Goal: Use online tool/utility: Utilize a website feature to perform a specific function

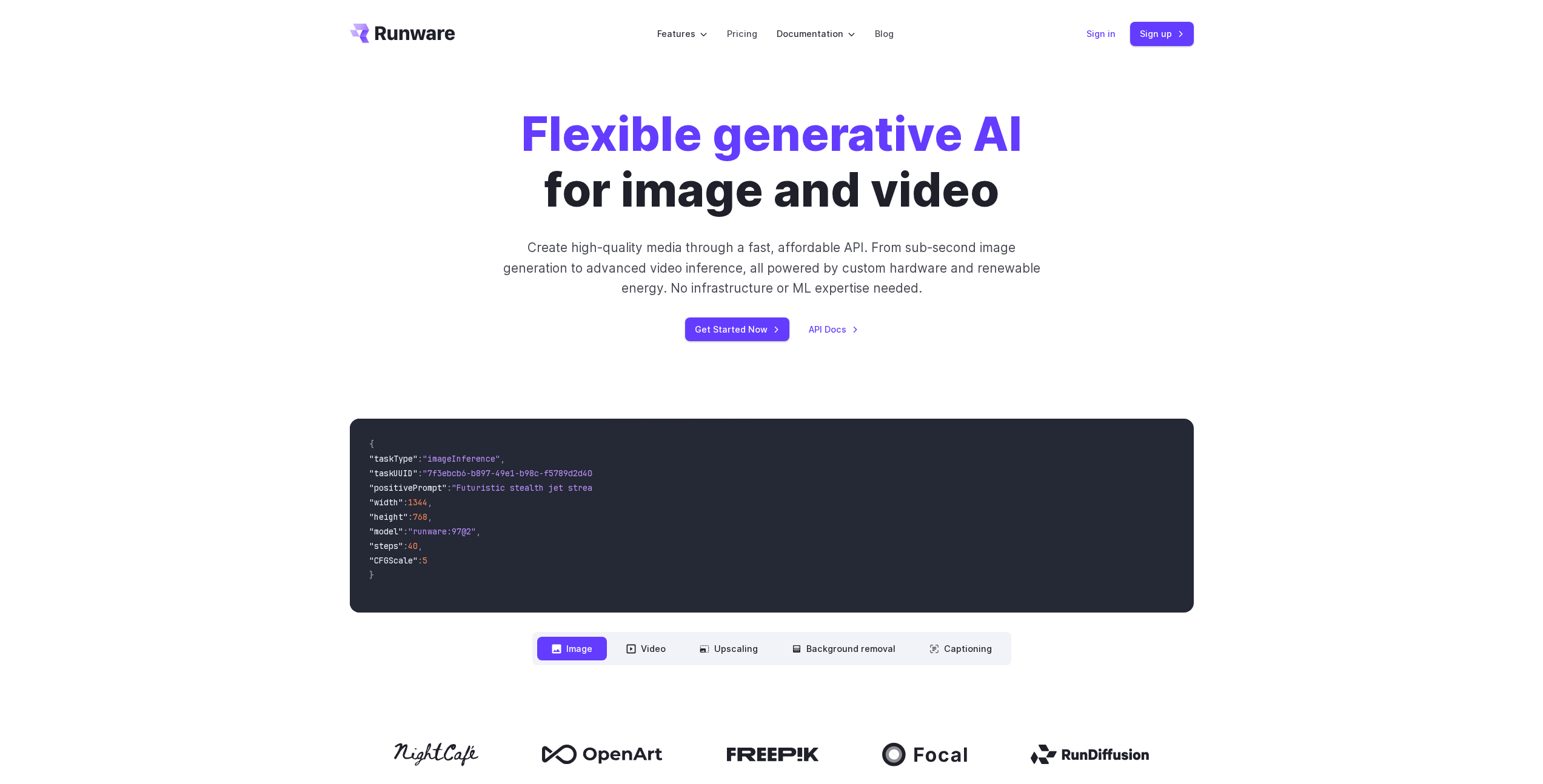
click at [1107, 31] on link "Sign in" at bounding box center [1101, 34] width 29 height 14
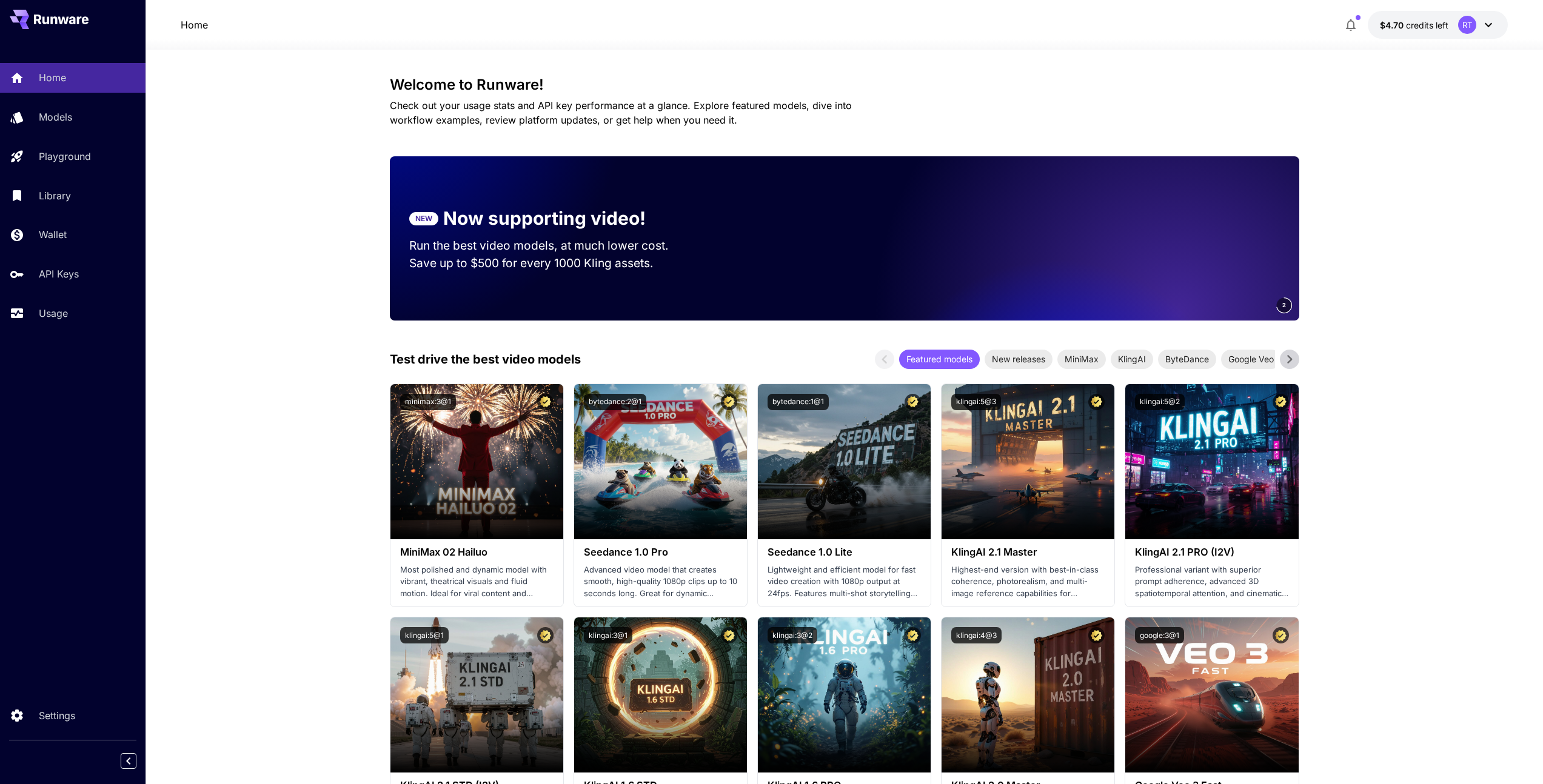
click at [1469, 15] on div "RT" at bounding box center [1467, 24] width 18 height 18
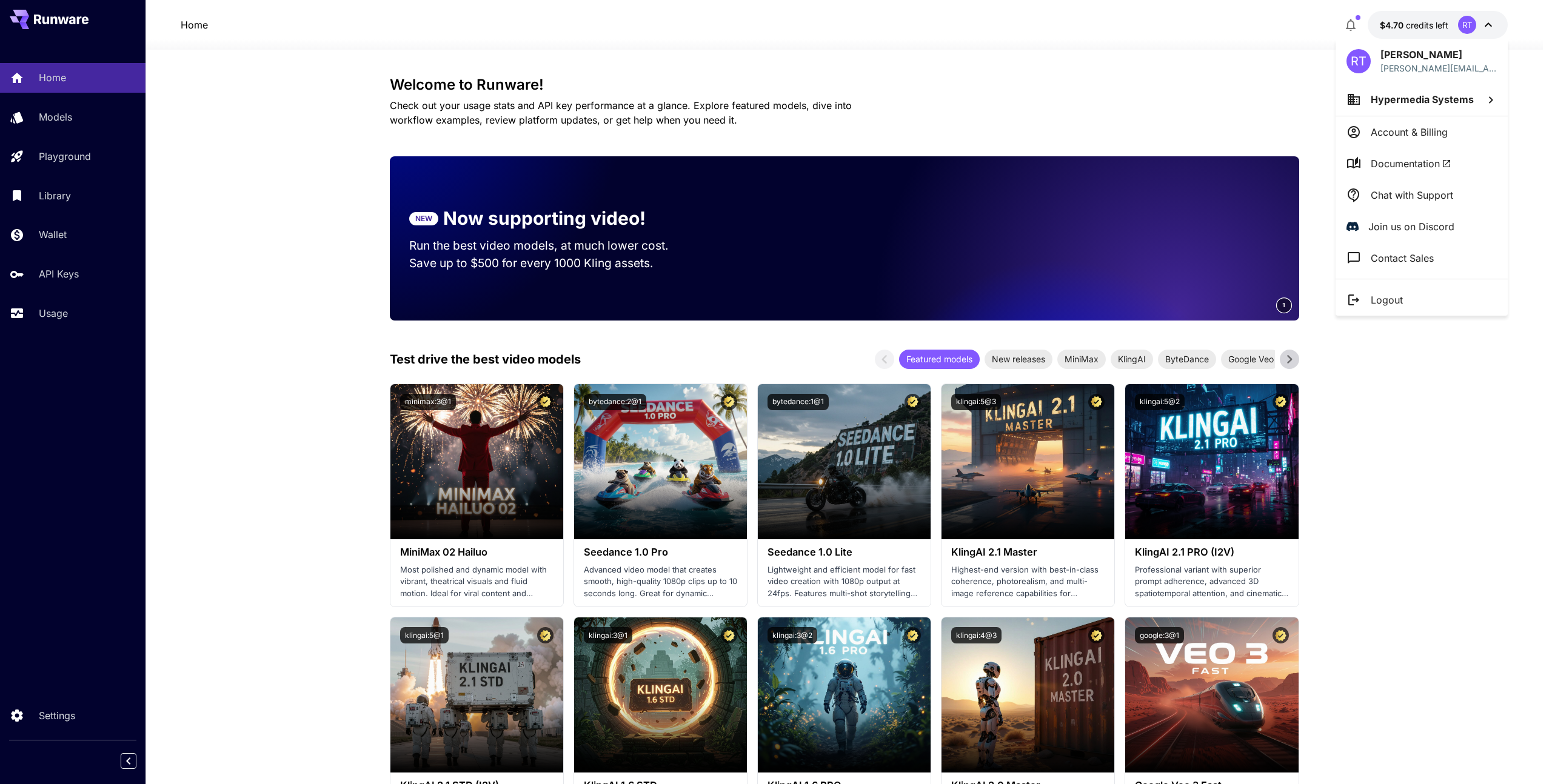
click at [1411, 102] on span "Hypermedia Systems" at bounding box center [1422, 99] width 103 height 12
click at [1231, 119] on p "Hypermedia Sys..." at bounding box center [1260, 123] width 88 height 14
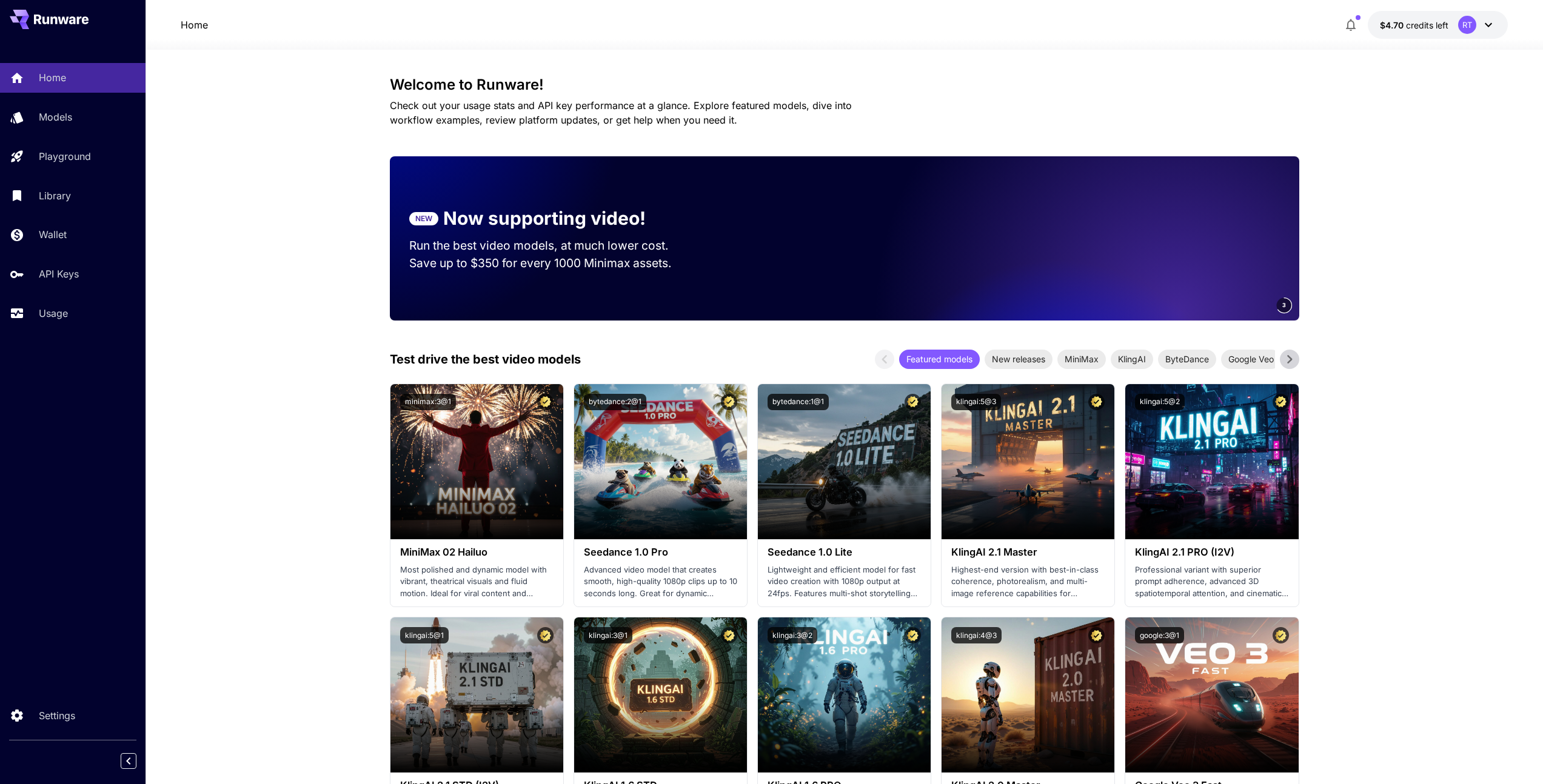
click at [1476, 20] on div "RT" at bounding box center [1477, 24] width 37 height 18
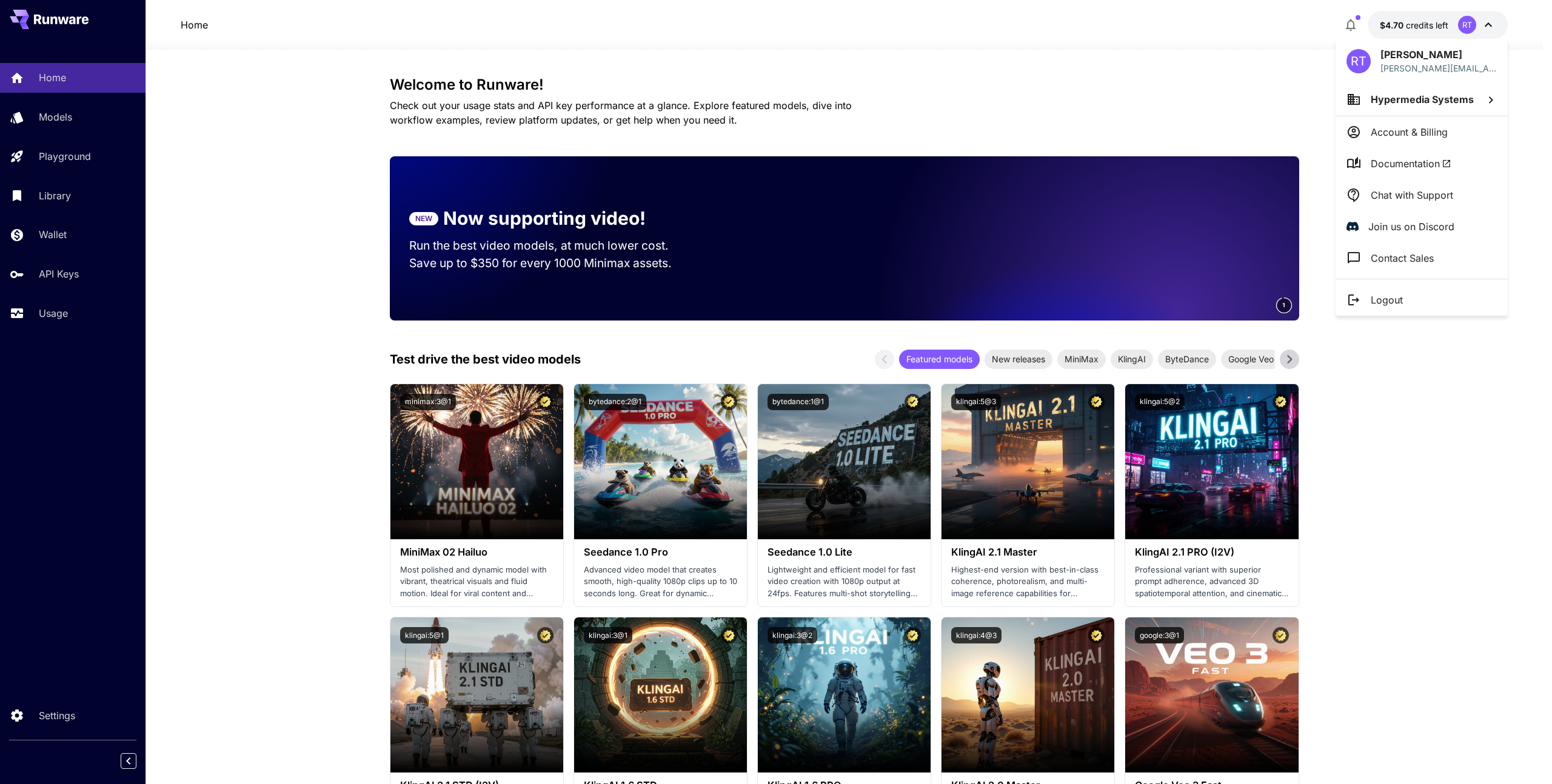
click at [1414, 127] on p "Account & Billing" at bounding box center [1409, 131] width 77 height 14
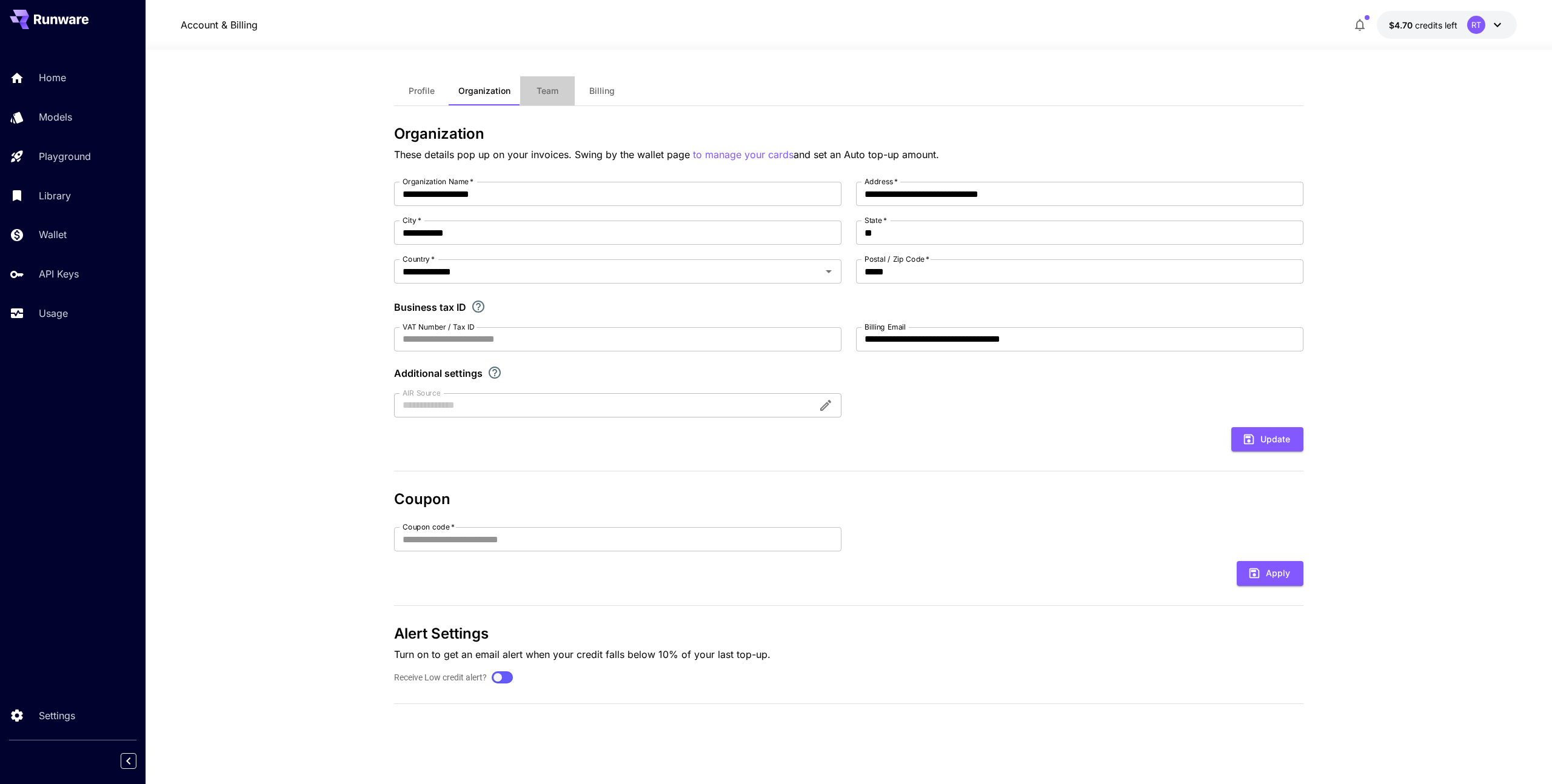
click at [548, 83] on button "Team" at bounding box center [547, 91] width 55 height 29
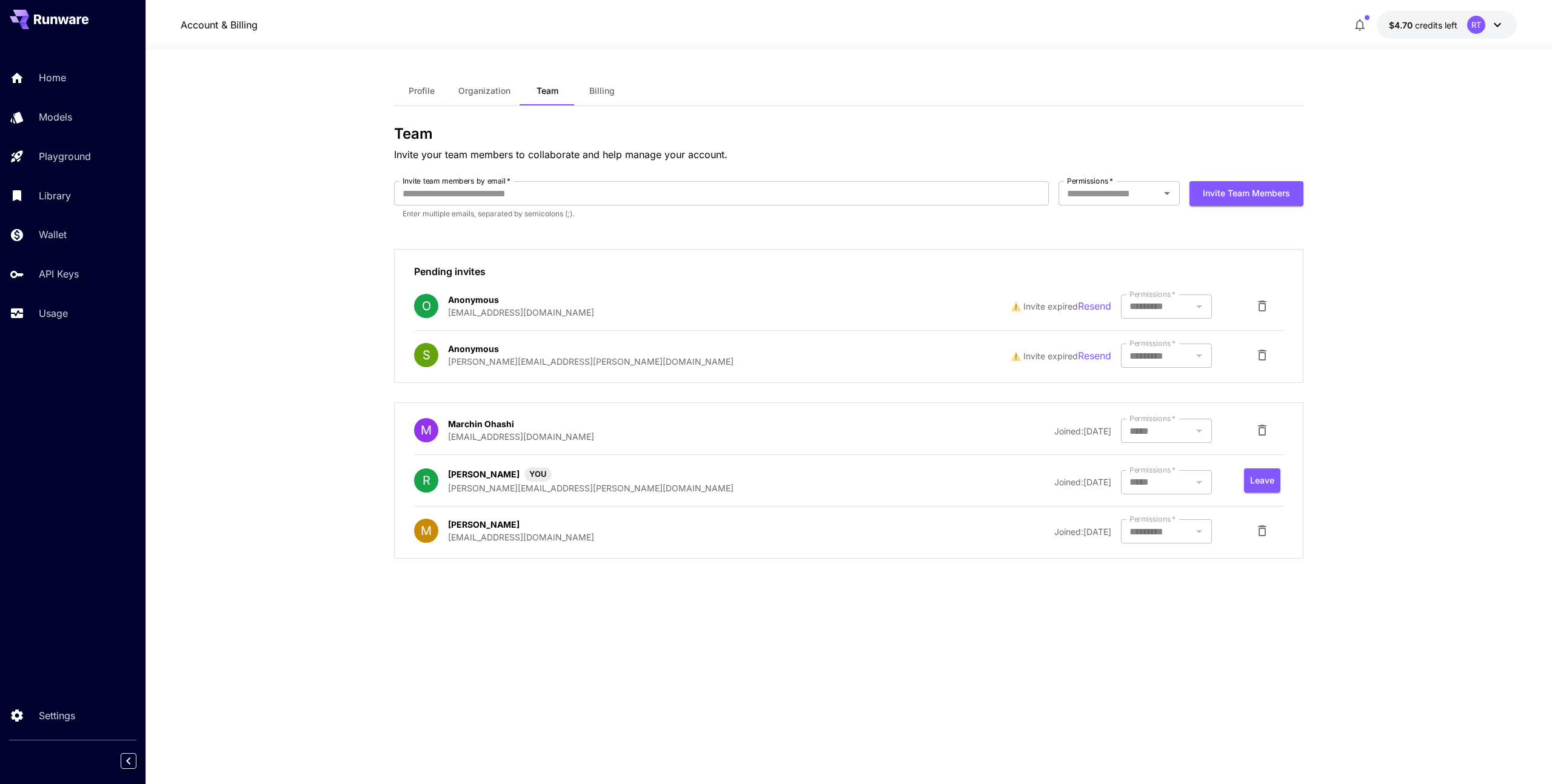
click at [1155, 301] on div at bounding box center [1166, 306] width 91 height 24
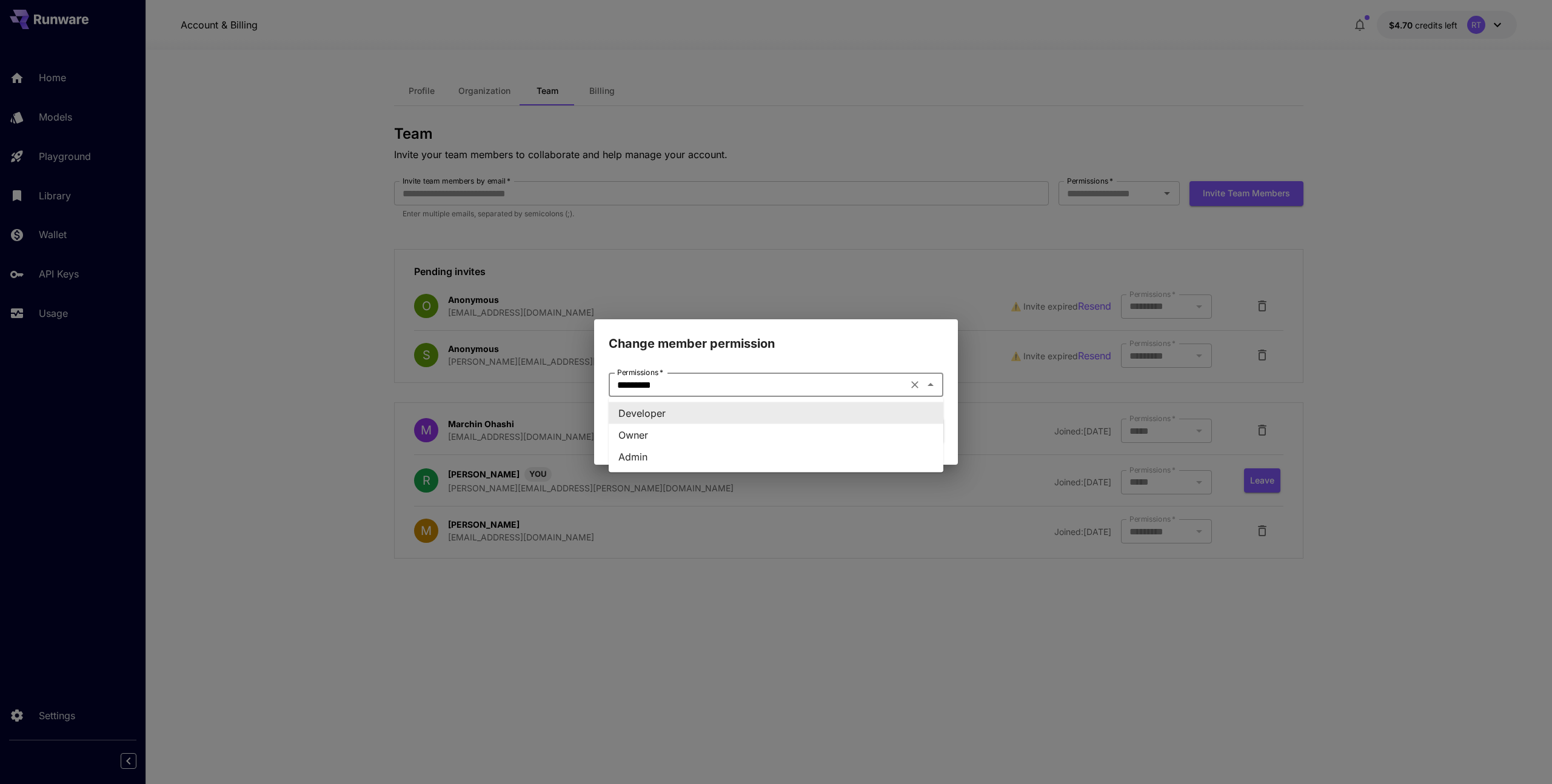
click at [890, 380] on input "*********" at bounding box center [758, 385] width 291 height 17
click at [855, 454] on li "Admin" at bounding box center [776, 456] width 335 height 22
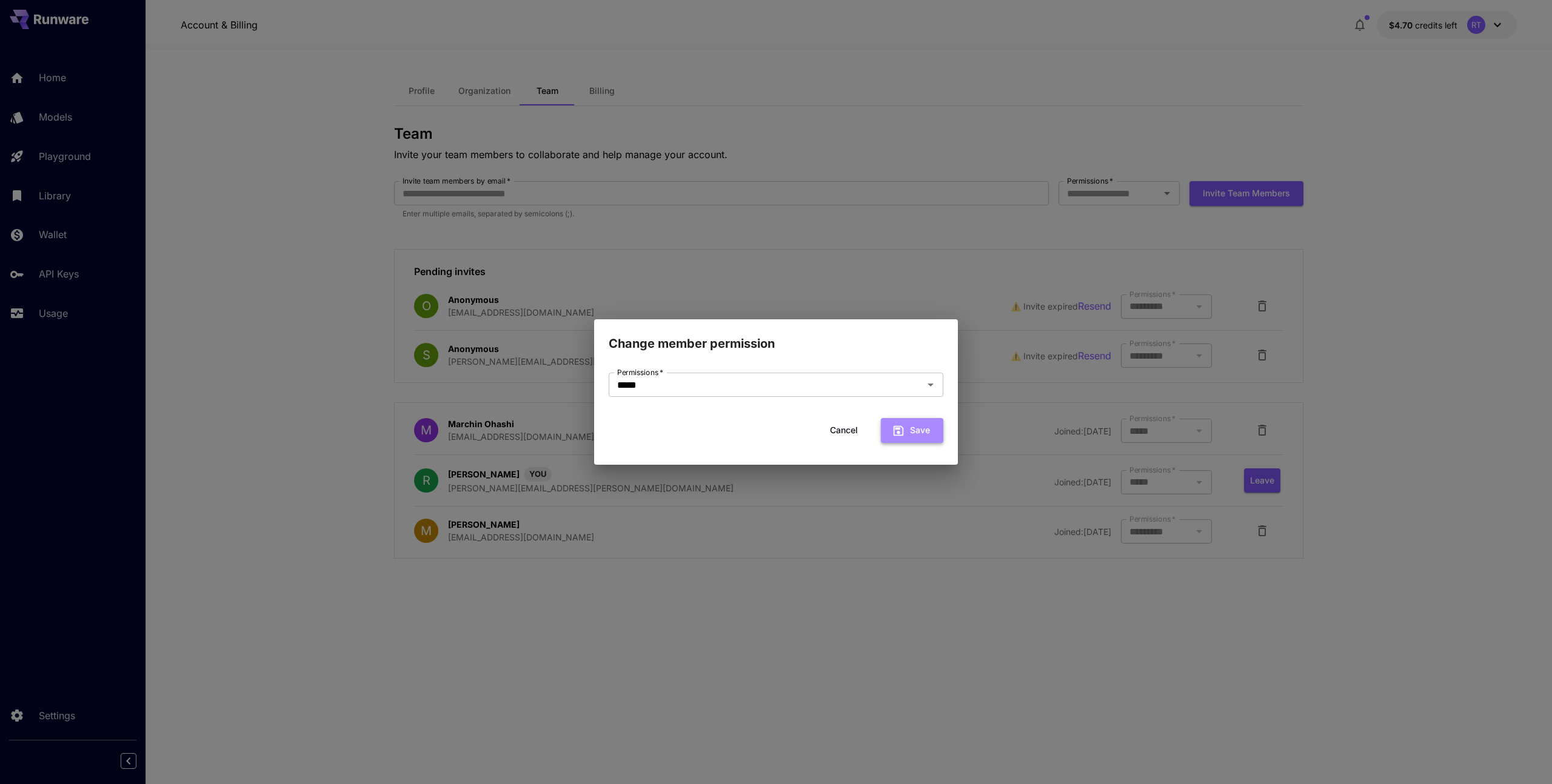
click at [904, 427] on icon "submit" at bounding box center [898, 431] width 13 height 13
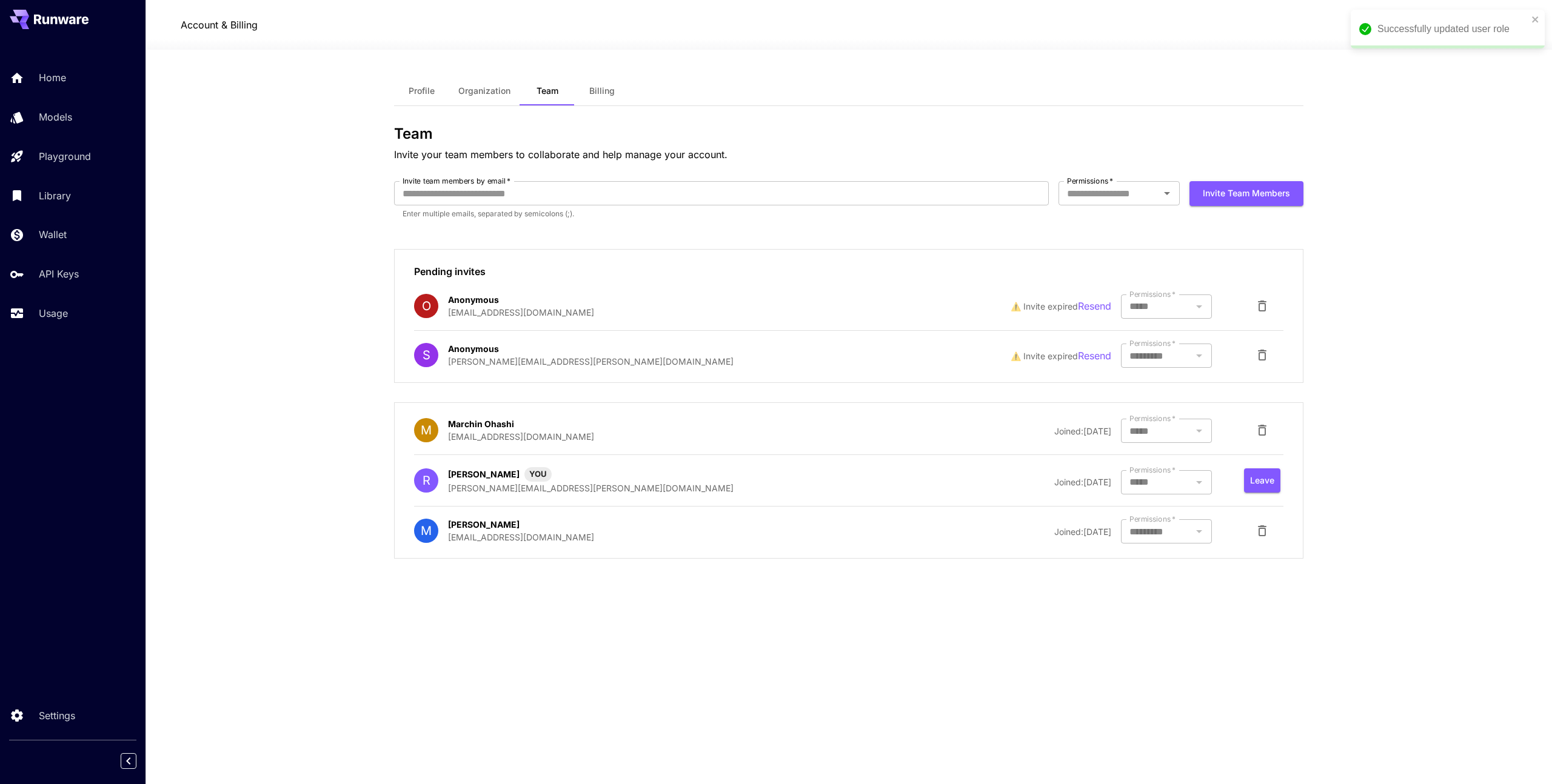
click at [1165, 529] on div at bounding box center [1166, 531] width 91 height 24
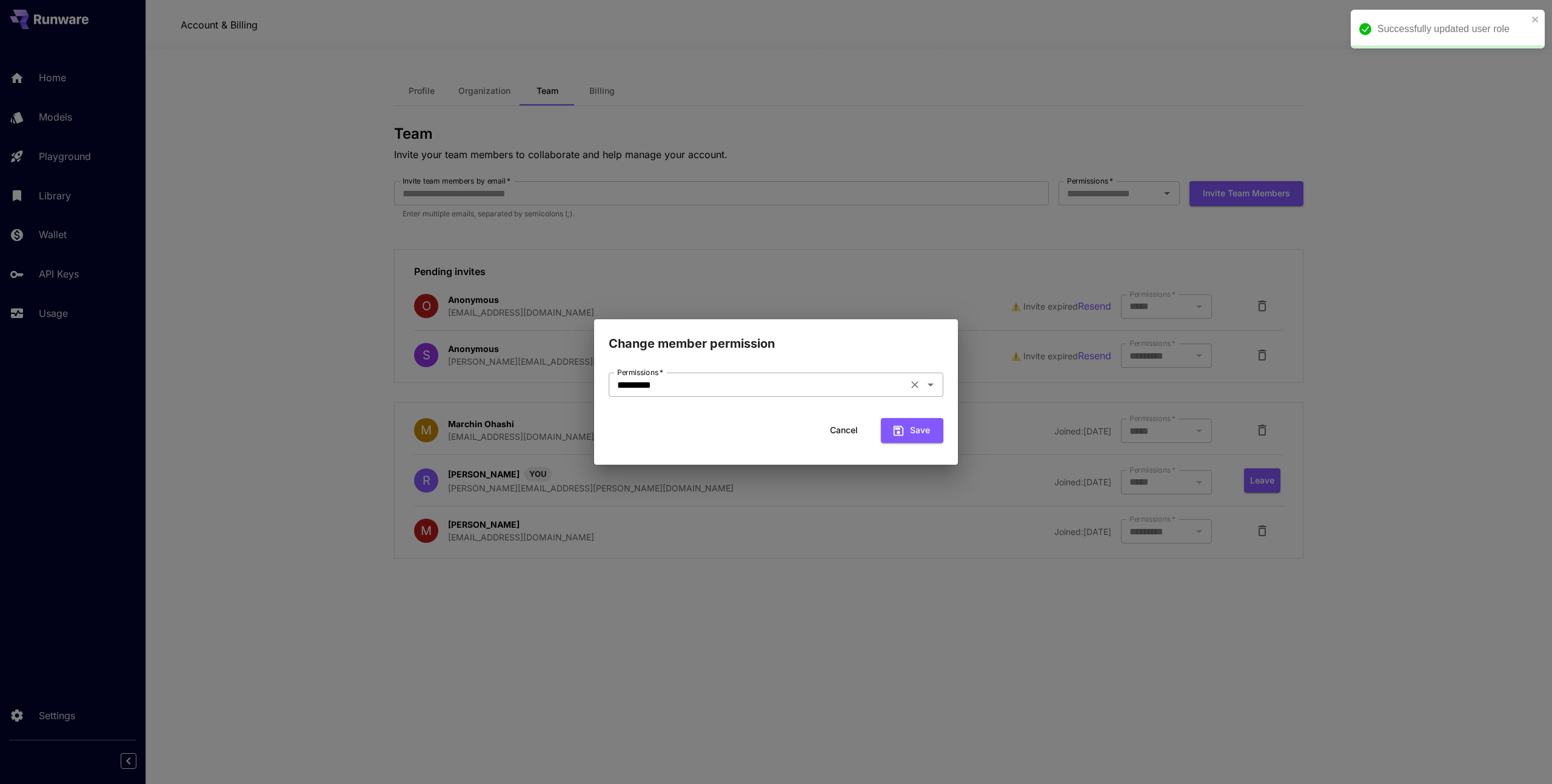
click at [802, 379] on input "*********" at bounding box center [758, 385] width 291 height 17
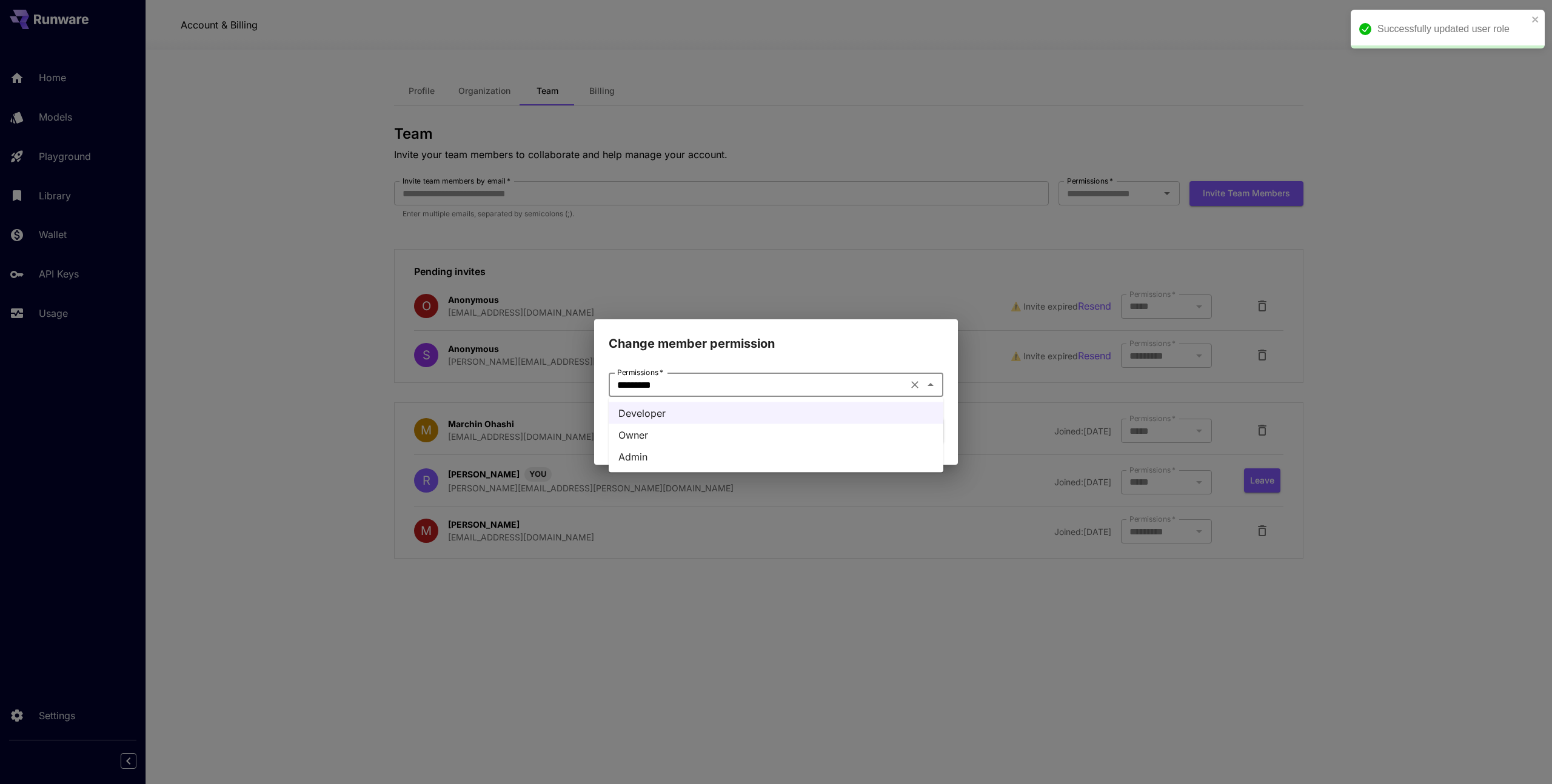
click at [787, 452] on li "Admin" at bounding box center [776, 456] width 335 height 22
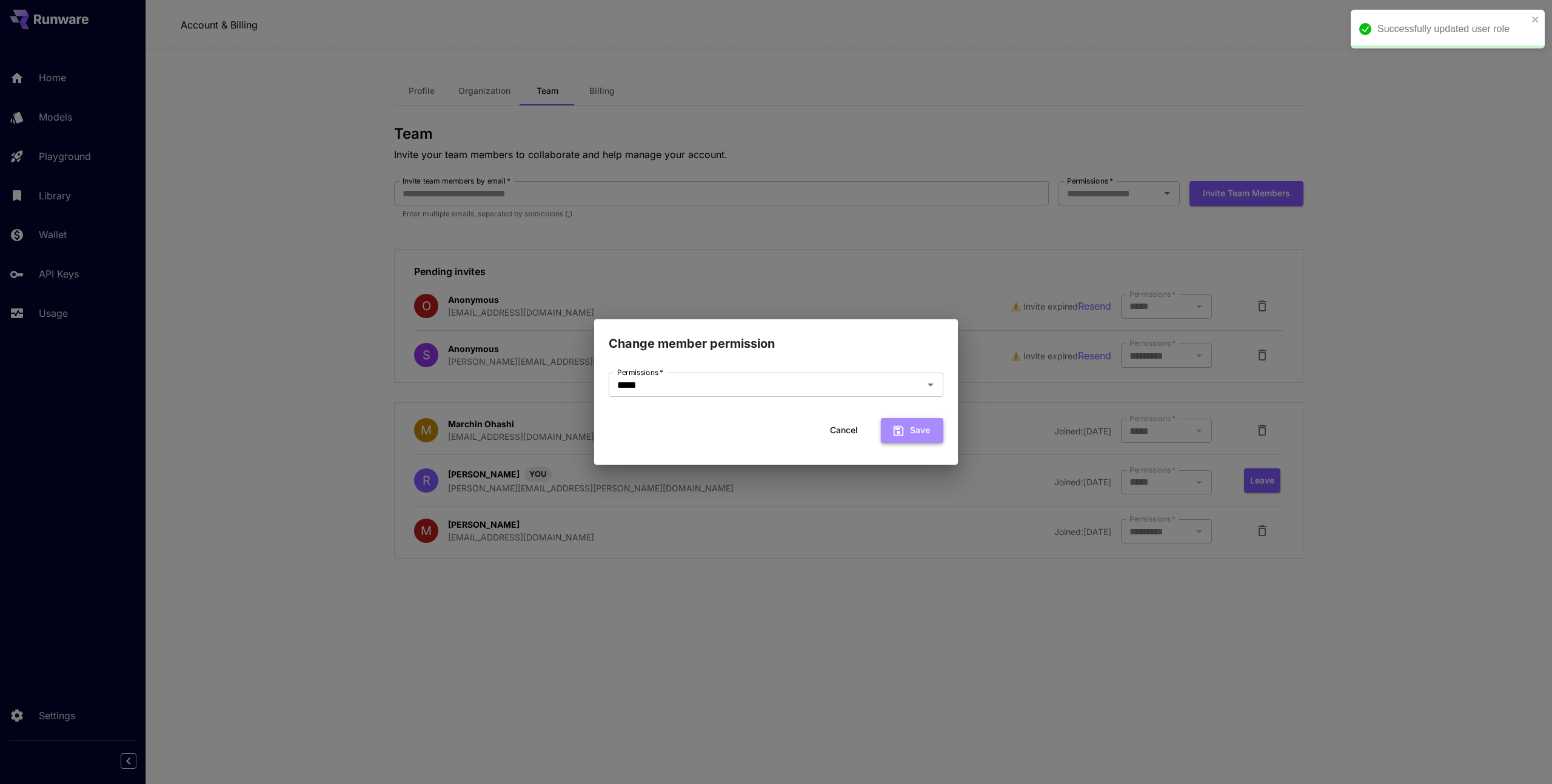
click at [918, 433] on button "Save" at bounding box center [912, 430] width 62 height 25
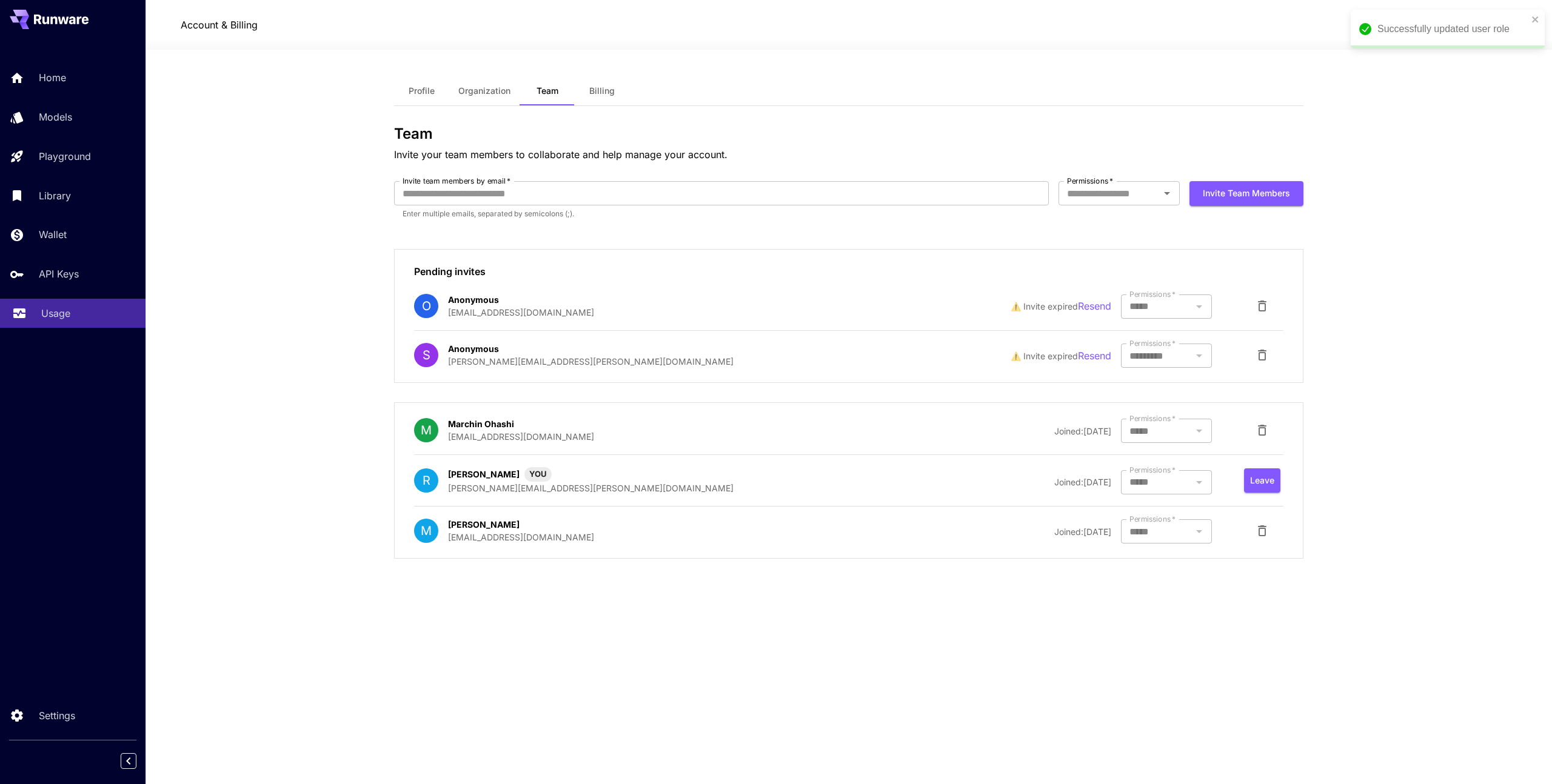
click at [96, 311] on div "Usage" at bounding box center [88, 312] width 95 height 14
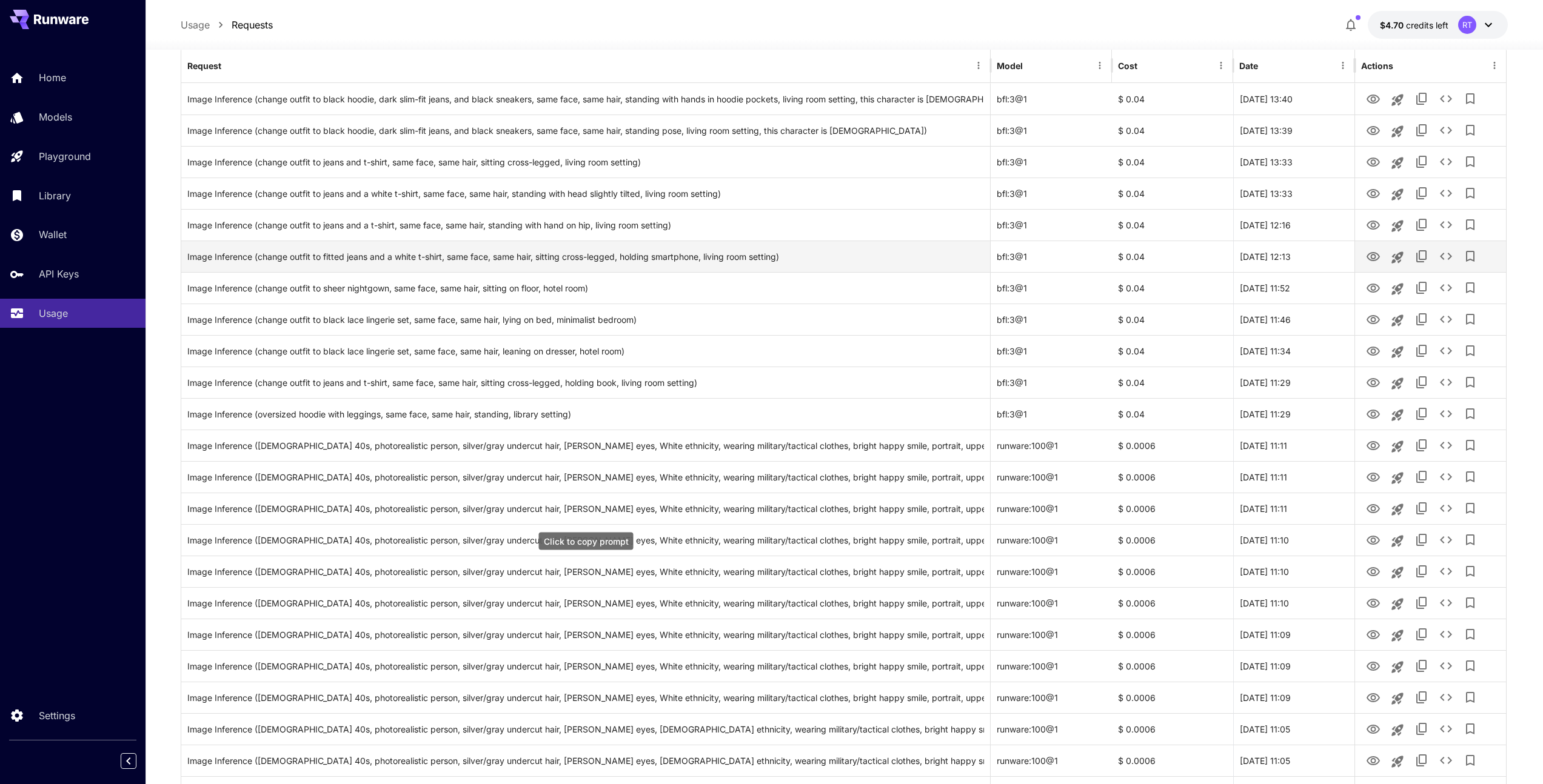
scroll to position [93, 0]
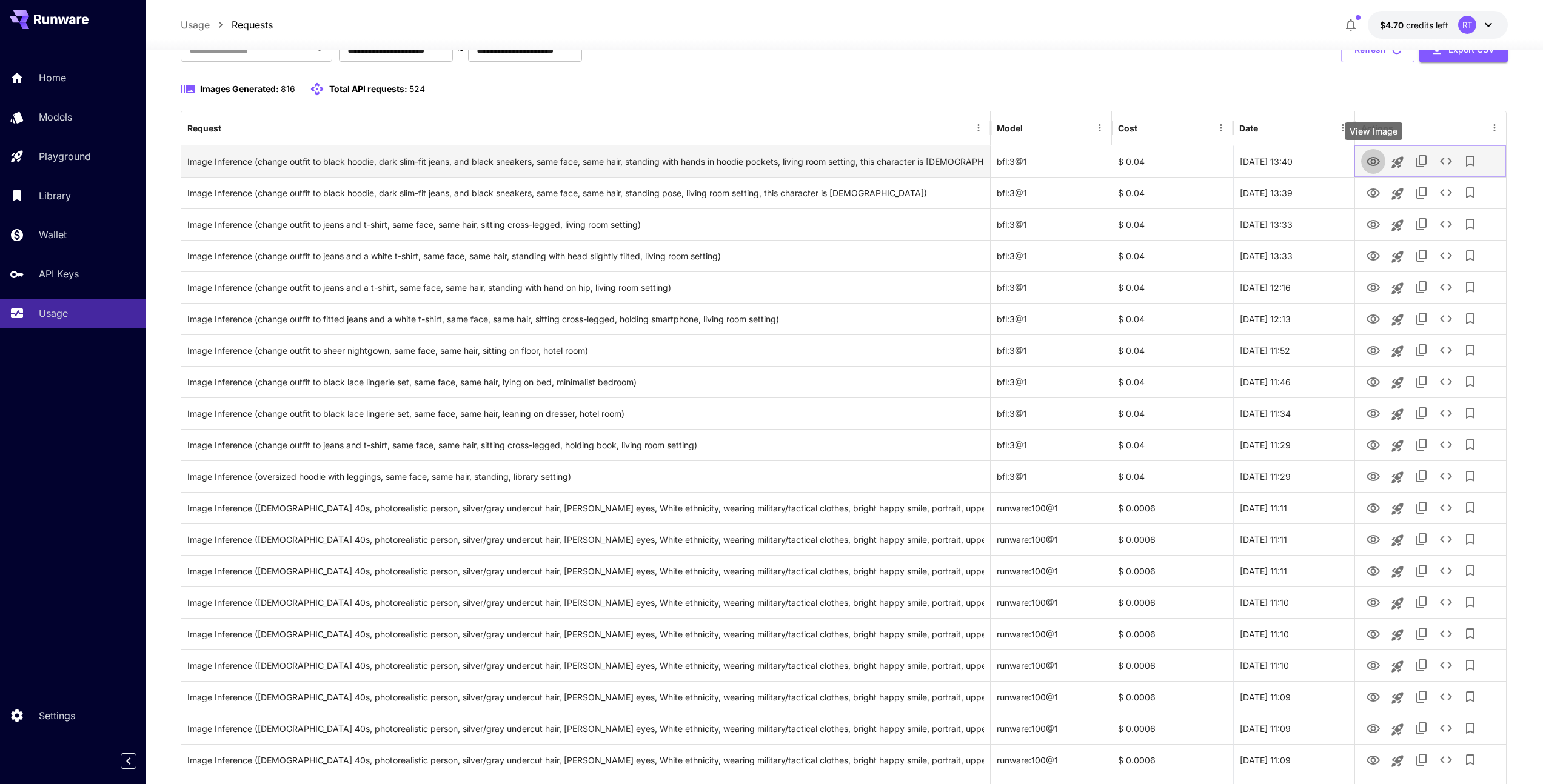
click at [1375, 157] on icon "View Image" at bounding box center [1373, 161] width 13 height 9
click at [1373, 193] on icon "View Image" at bounding box center [1373, 193] width 14 height 14
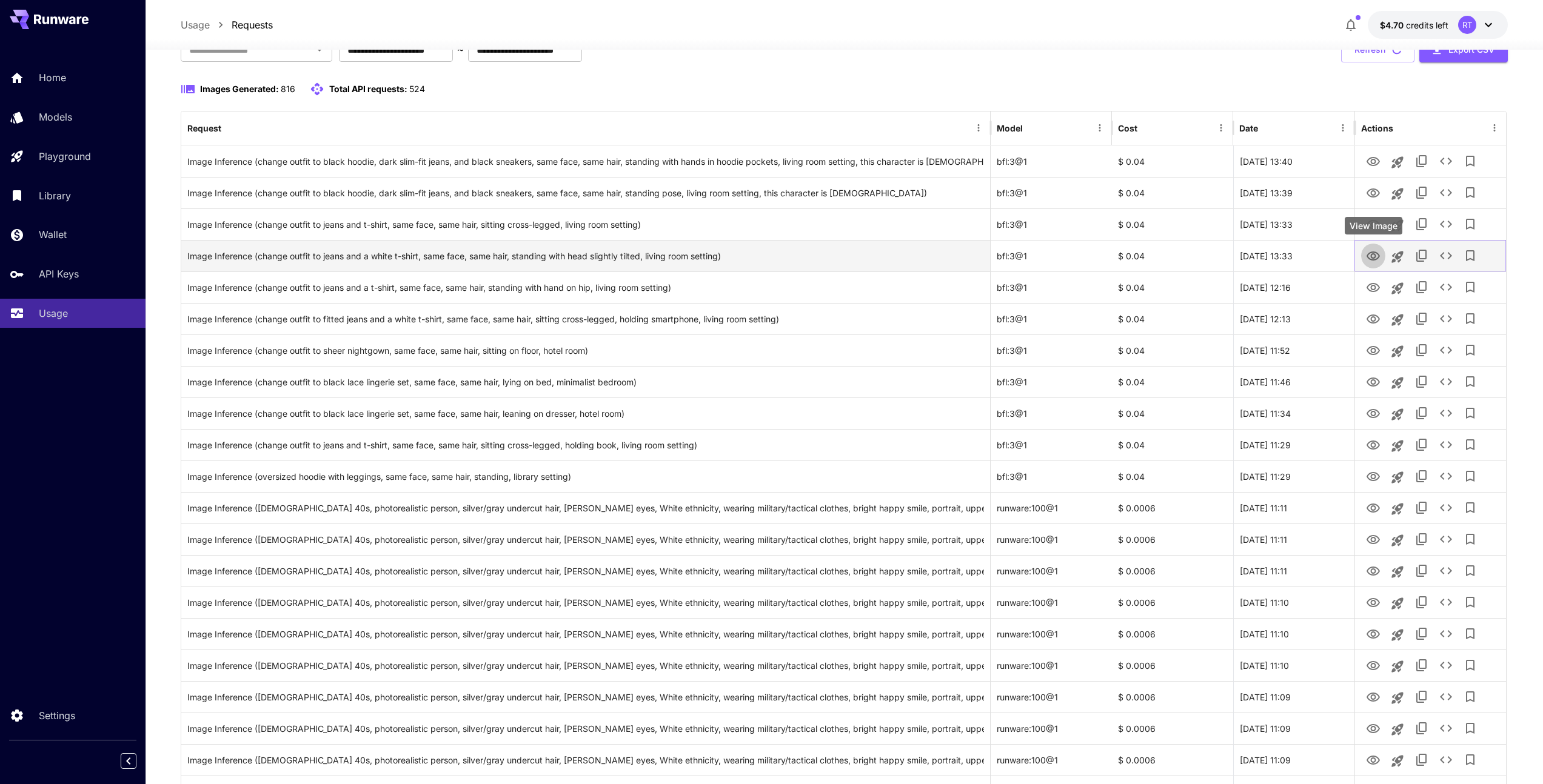
click at [1373, 255] on icon "View Image" at bounding box center [1373, 256] width 14 height 14
click at [1372, 286] on icon "View Image" at bounding box center [1373, 287] width 13 height 9
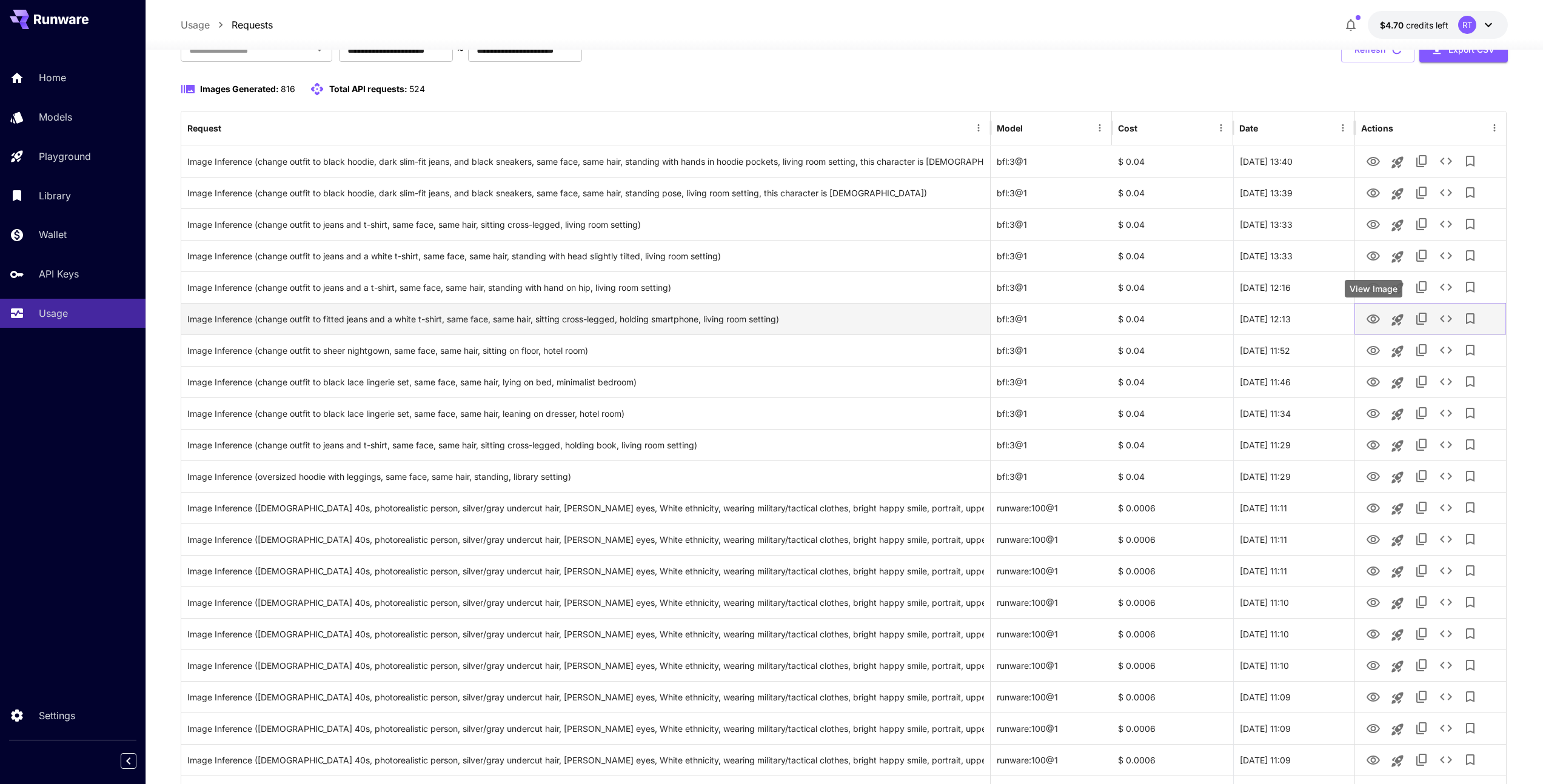
click at [1369, 317] on icon "View Image" at bounding box center [1373, 319] width 14 height 14
click at [1372, 351] on icon "View Image" at bounding box center [1373, 351] width 14 height 14
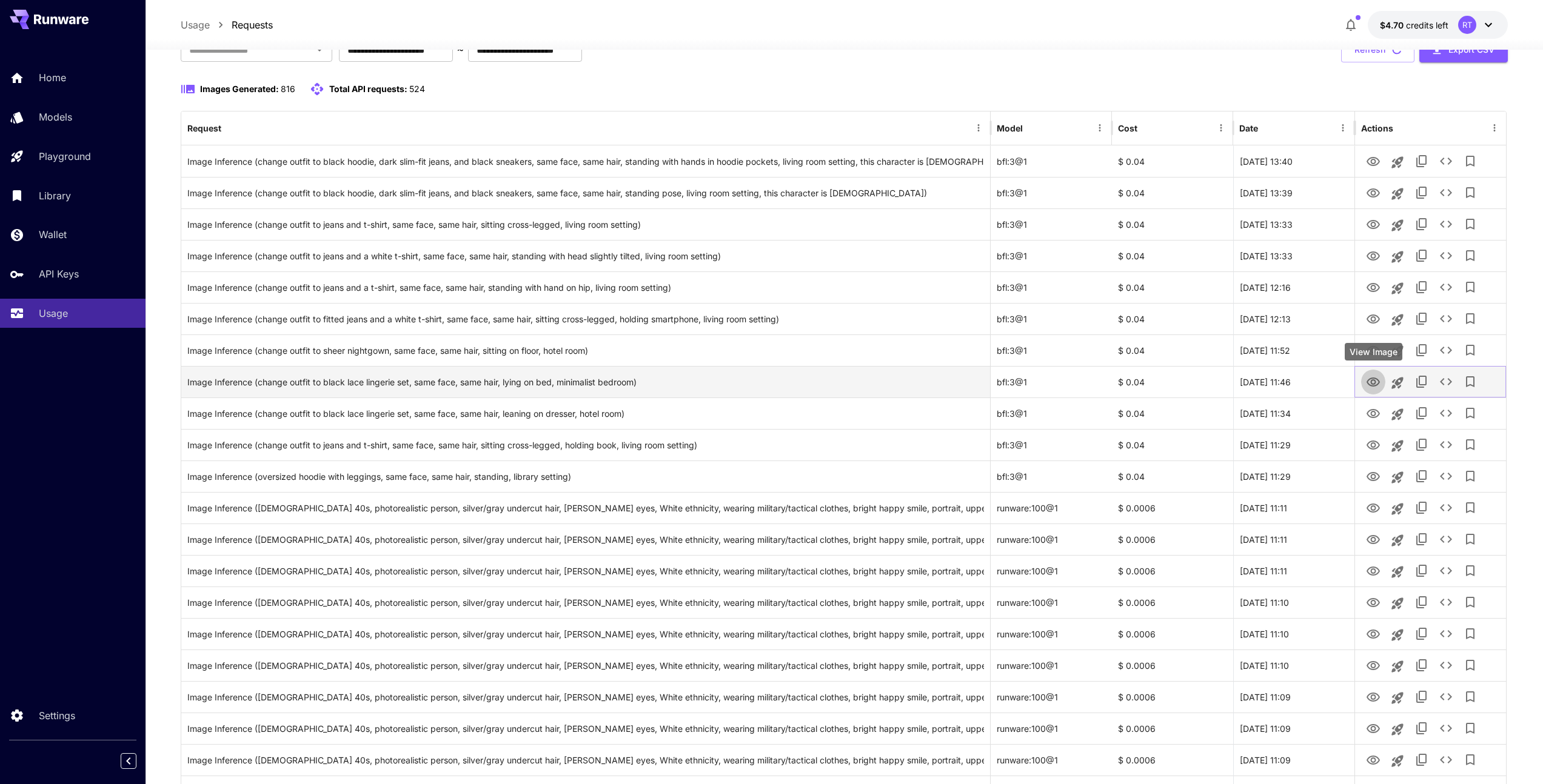
click at [1369, 390] on button "View Image" at bounding box center [1373, 381] width 24 height 25
click at [1374, 381] on icon "View Image" at bounding box center [1373, 381] width 14 height 14
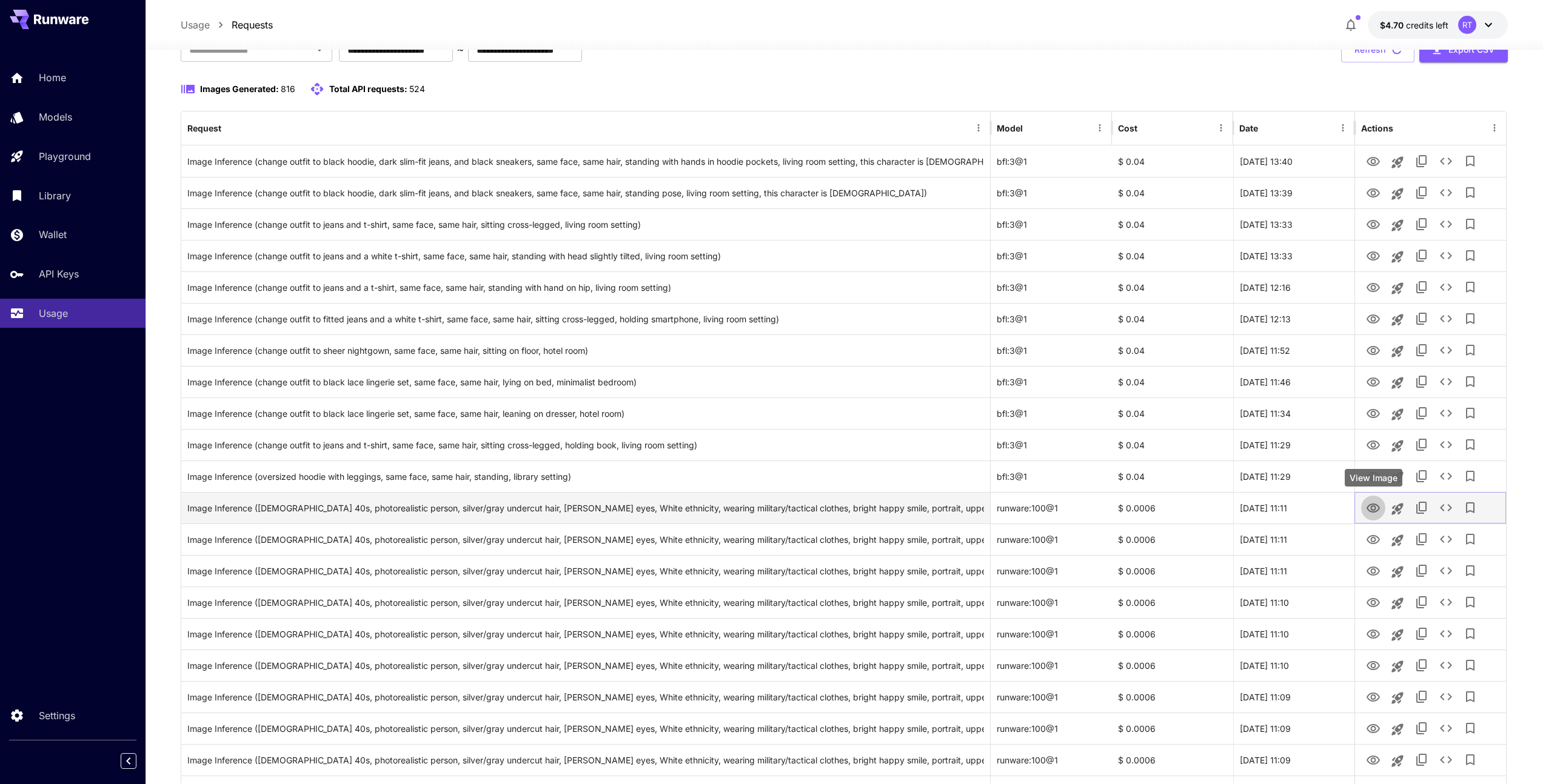
click at [1370, 503] on icon "View Image" at bounding box center [1373, 508] width 14 height 14
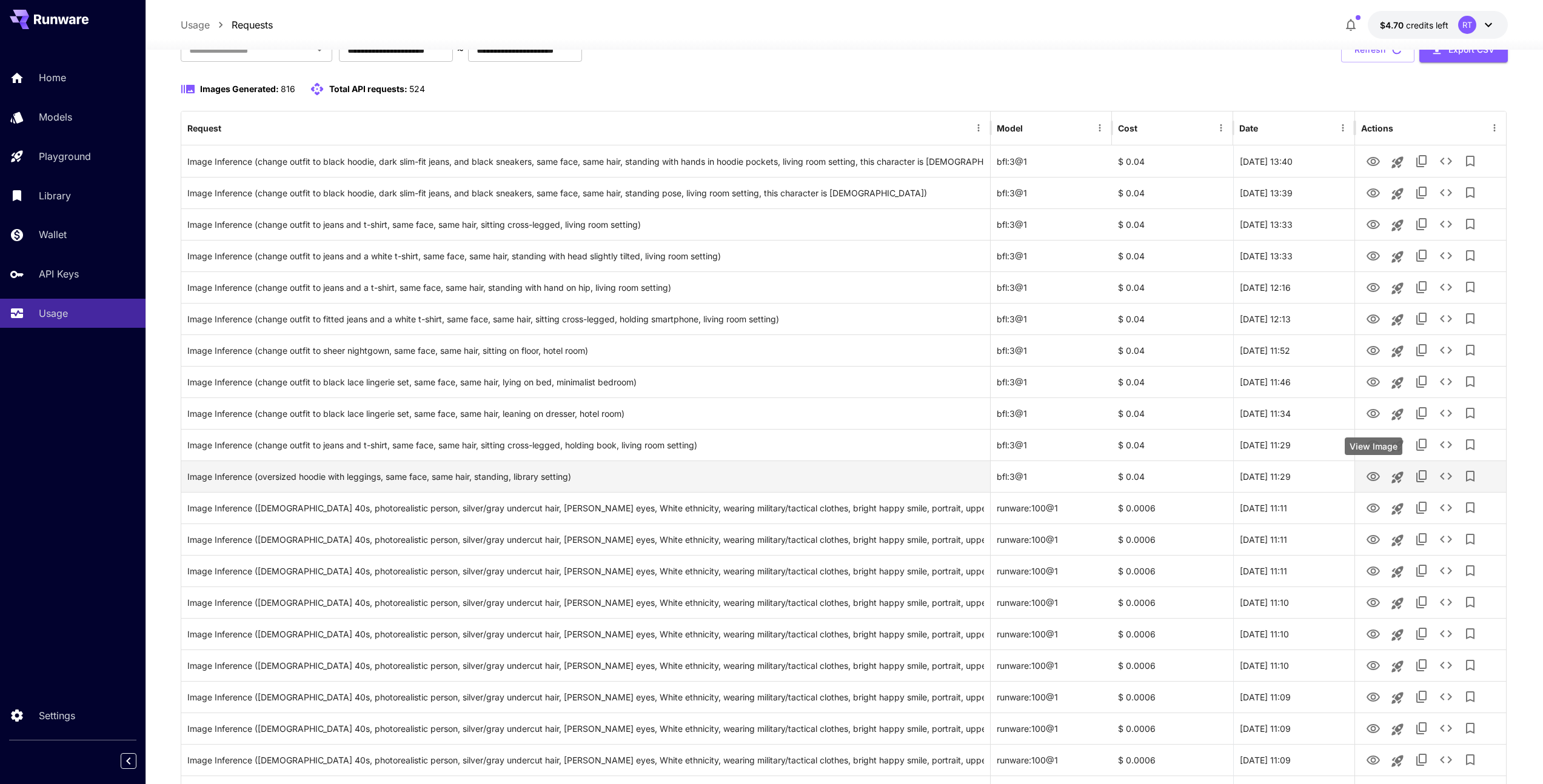
click at [1371, 475] on icon "View Image" at bounding box center [1373, 476] width 13 height 9
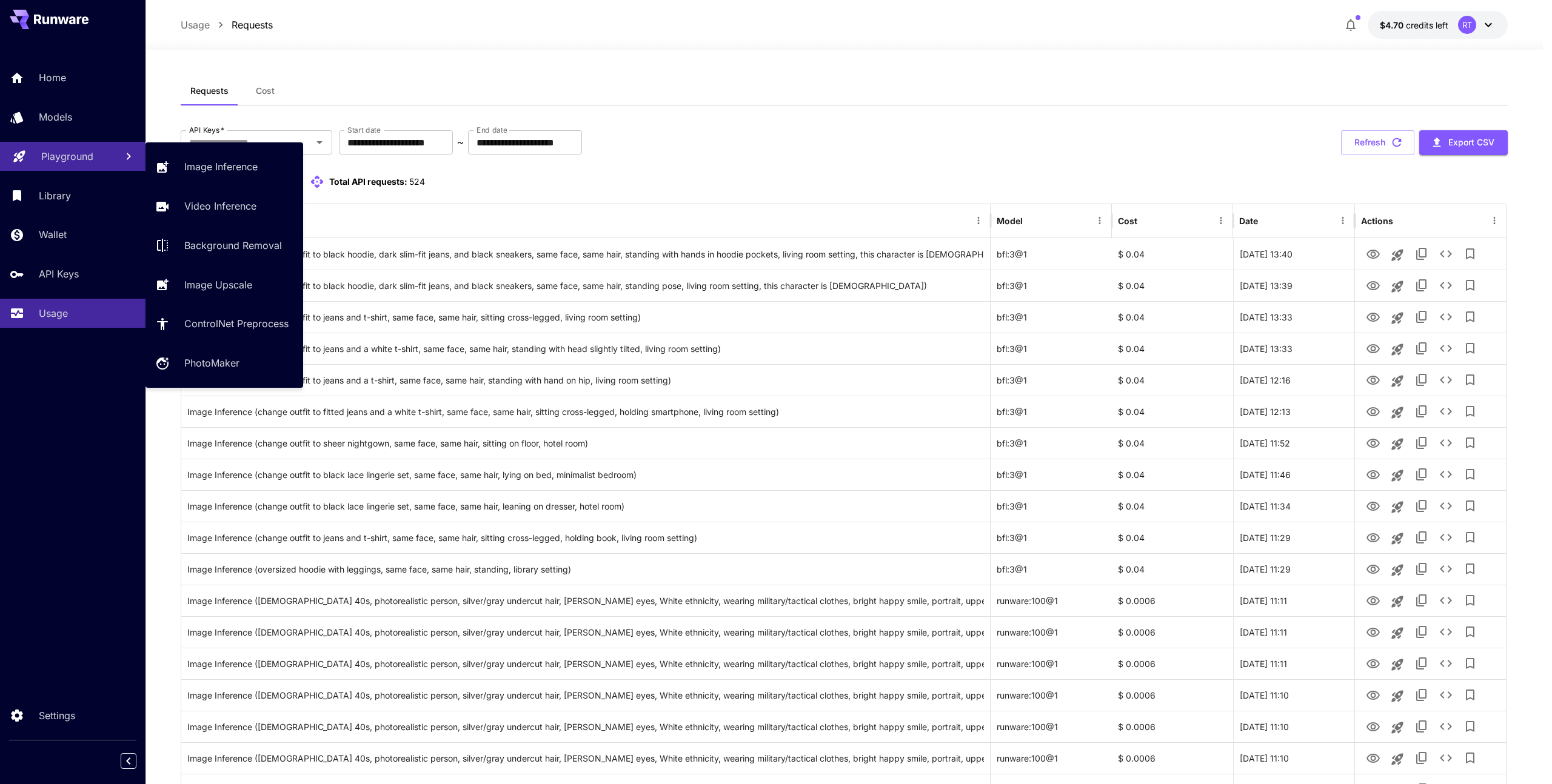
click at [86, 168] on link "Playground" at bounding box center [73, 156] width 146 height 30
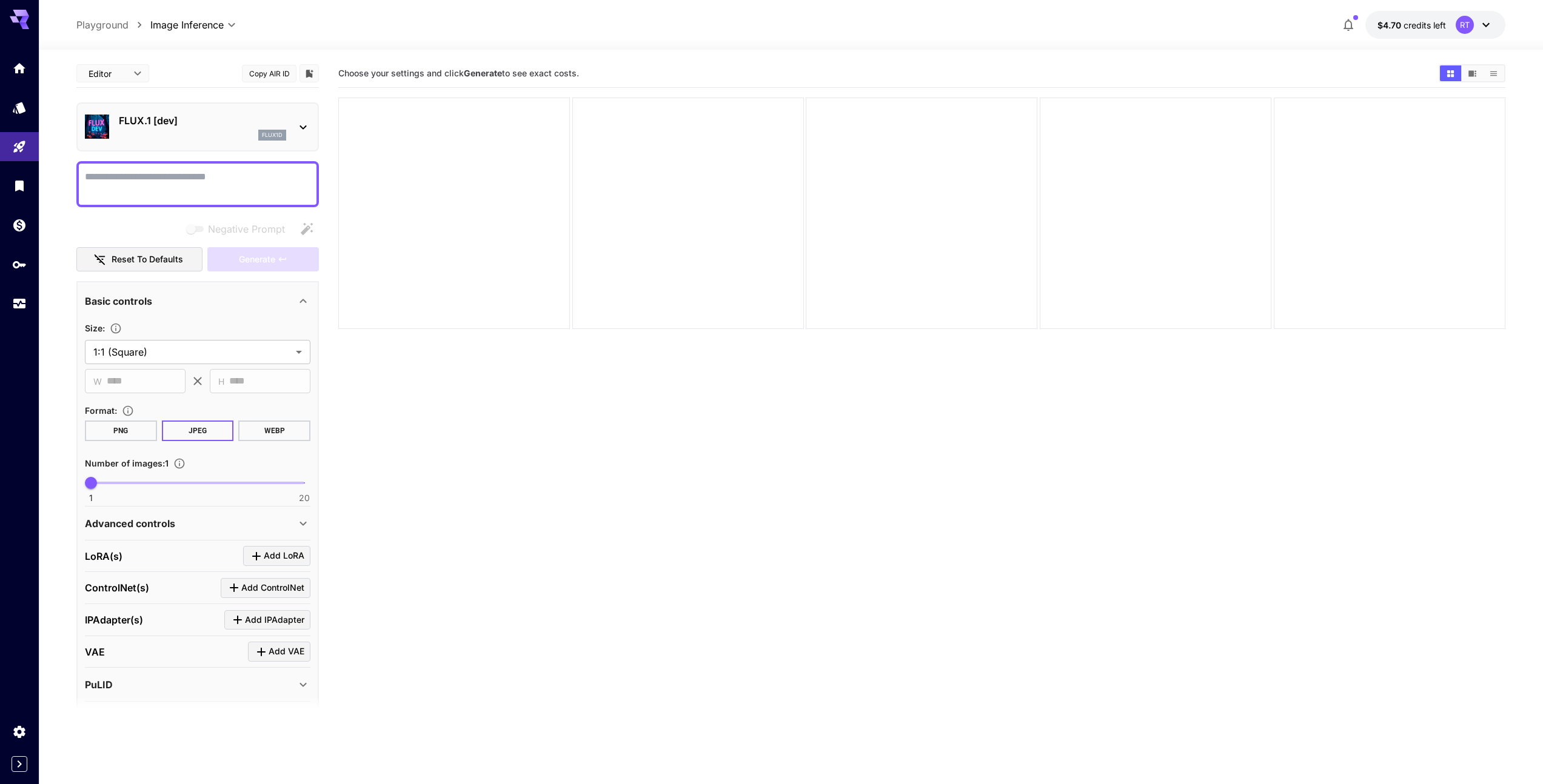
click at [255, 126] on p "FLUX.1 [dev]" at bounding box center [202, 120] width 168 height 14
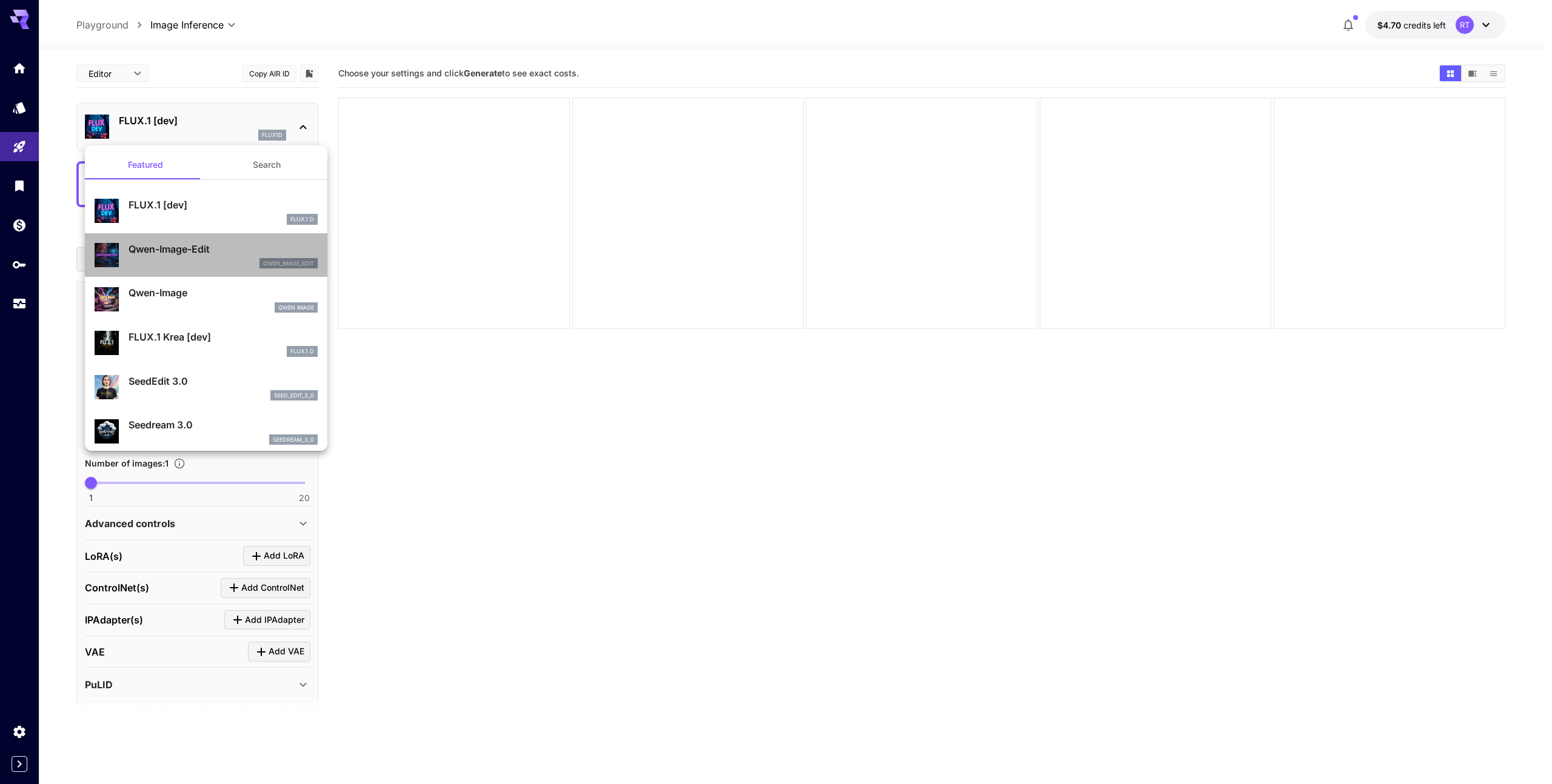
click at [223, 253] on p "Qwen-Image-Edit" at bounding box center [222, 248] width 189 height 14
type input "*"
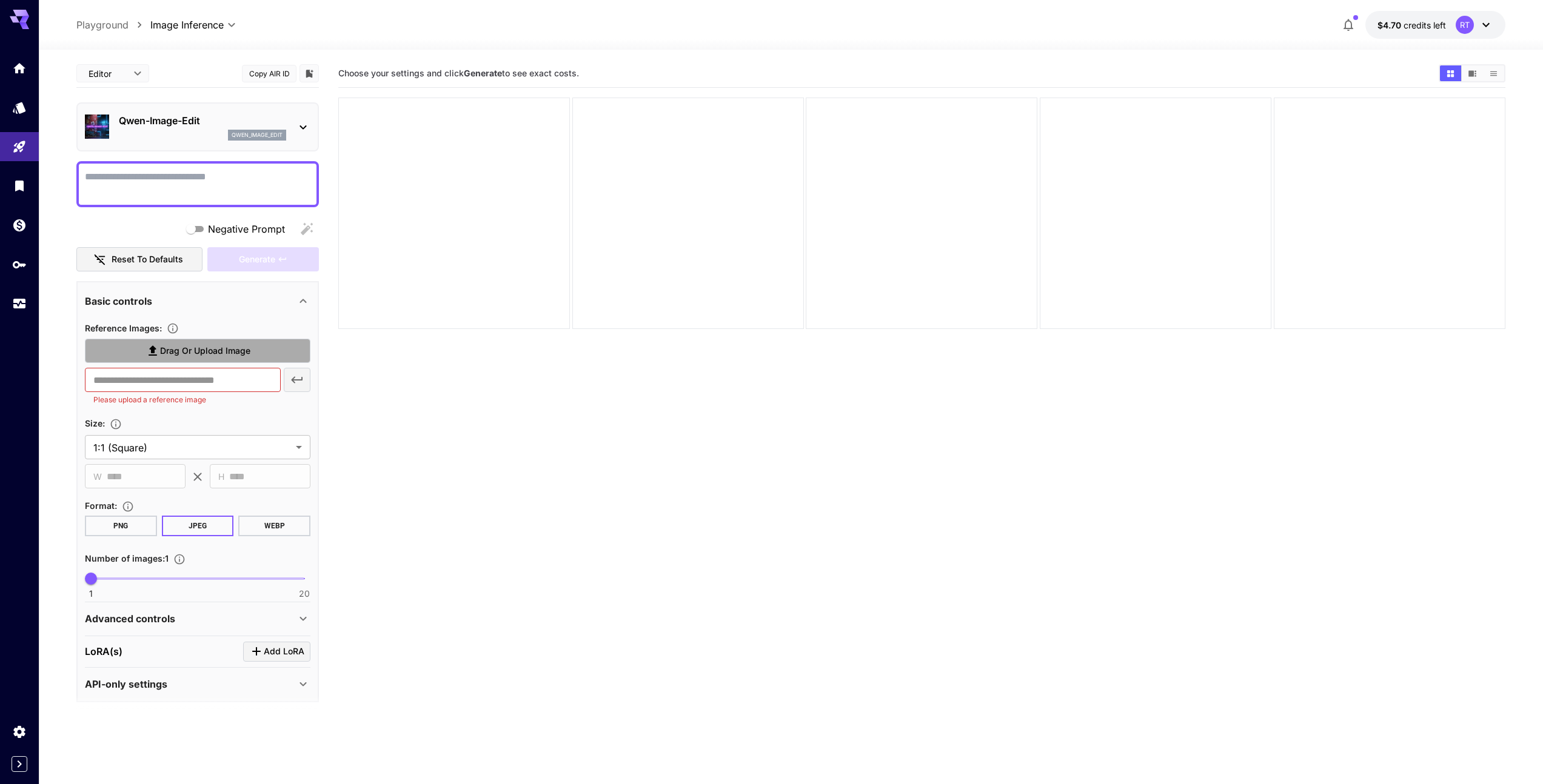
click at [240, 345] on label "Drag or upload image" at bounding box center [198, 351] width 225 height 25
click at [0, 0] on input "Drag or upload image" at bounding box center [0, 0] width 0 height 0
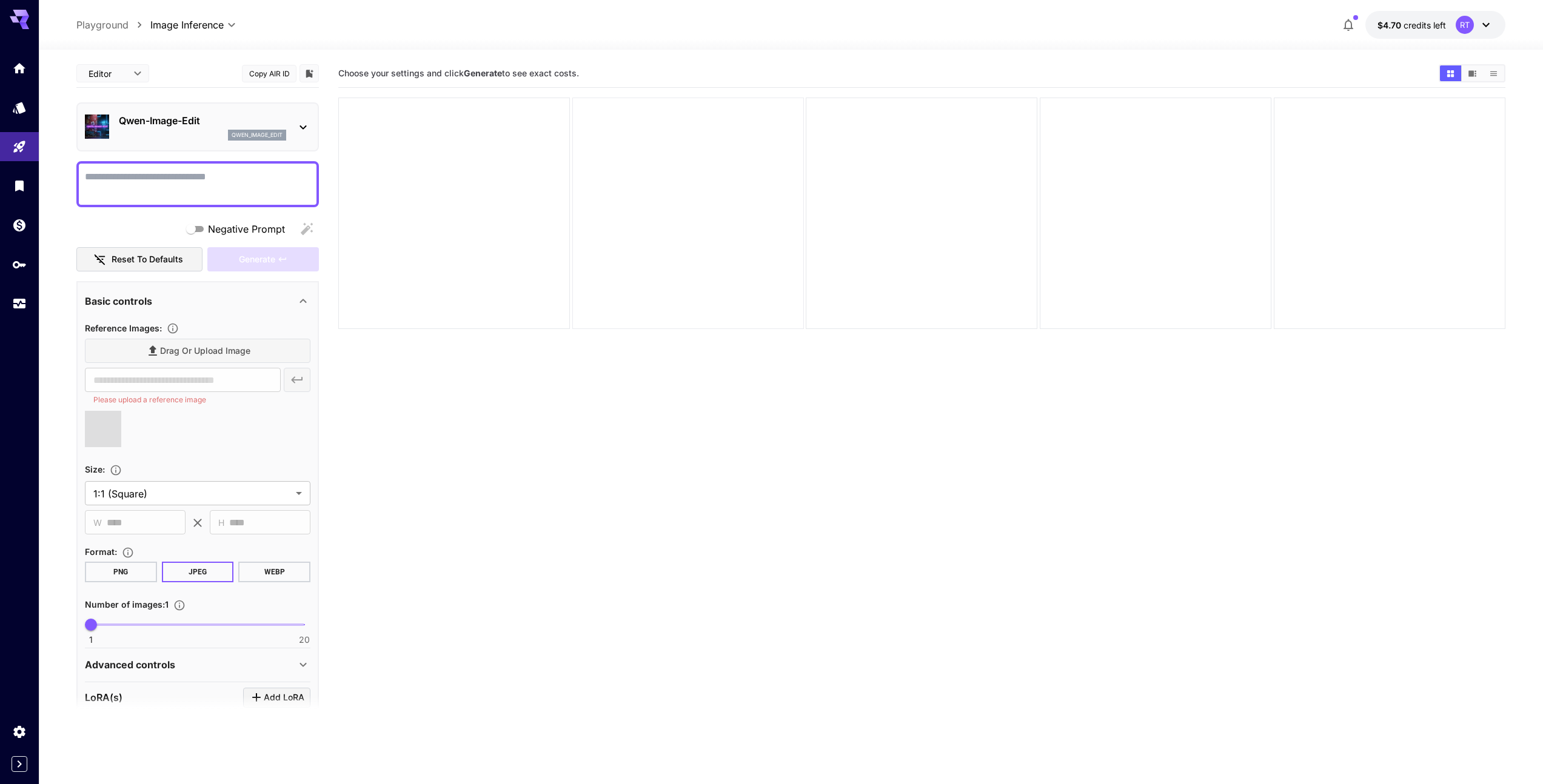
type input "**********"
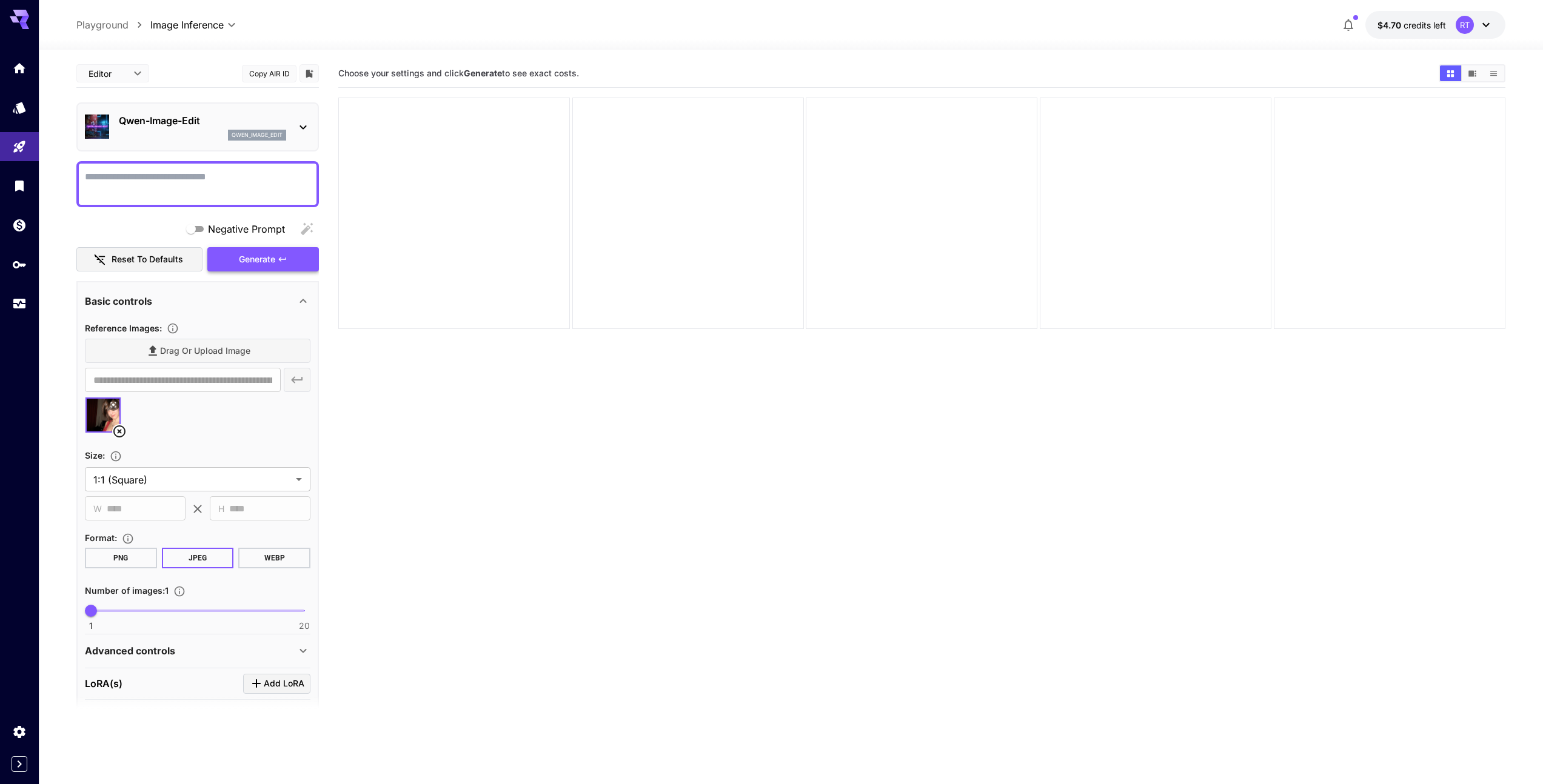
click at [293, 253] on button "Generate" at bounding box center [263, 260] width 111 height 25
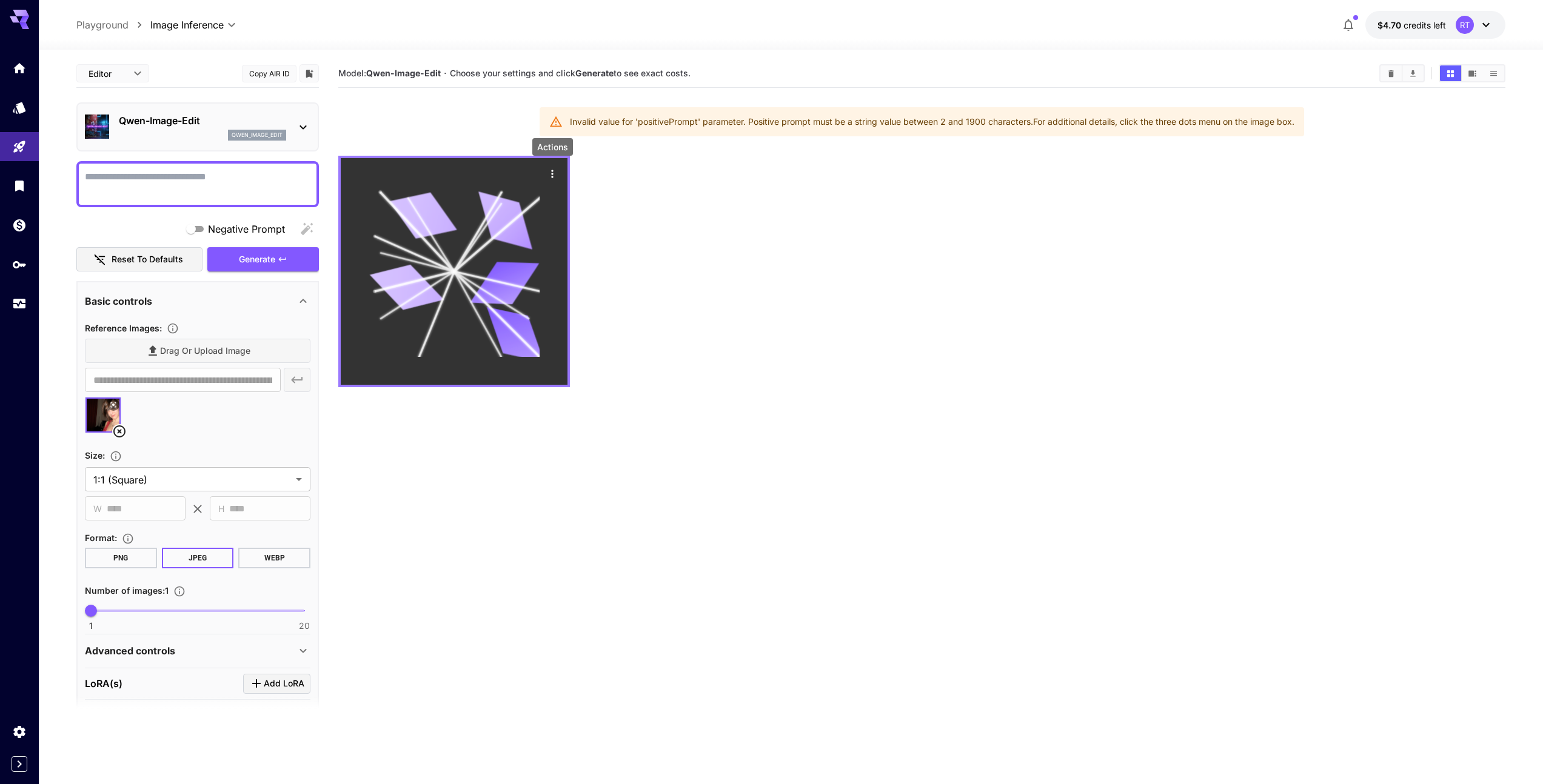
click at [555, 173] on icon "Actions" at bounding box center [552, 173] width 12 height 12
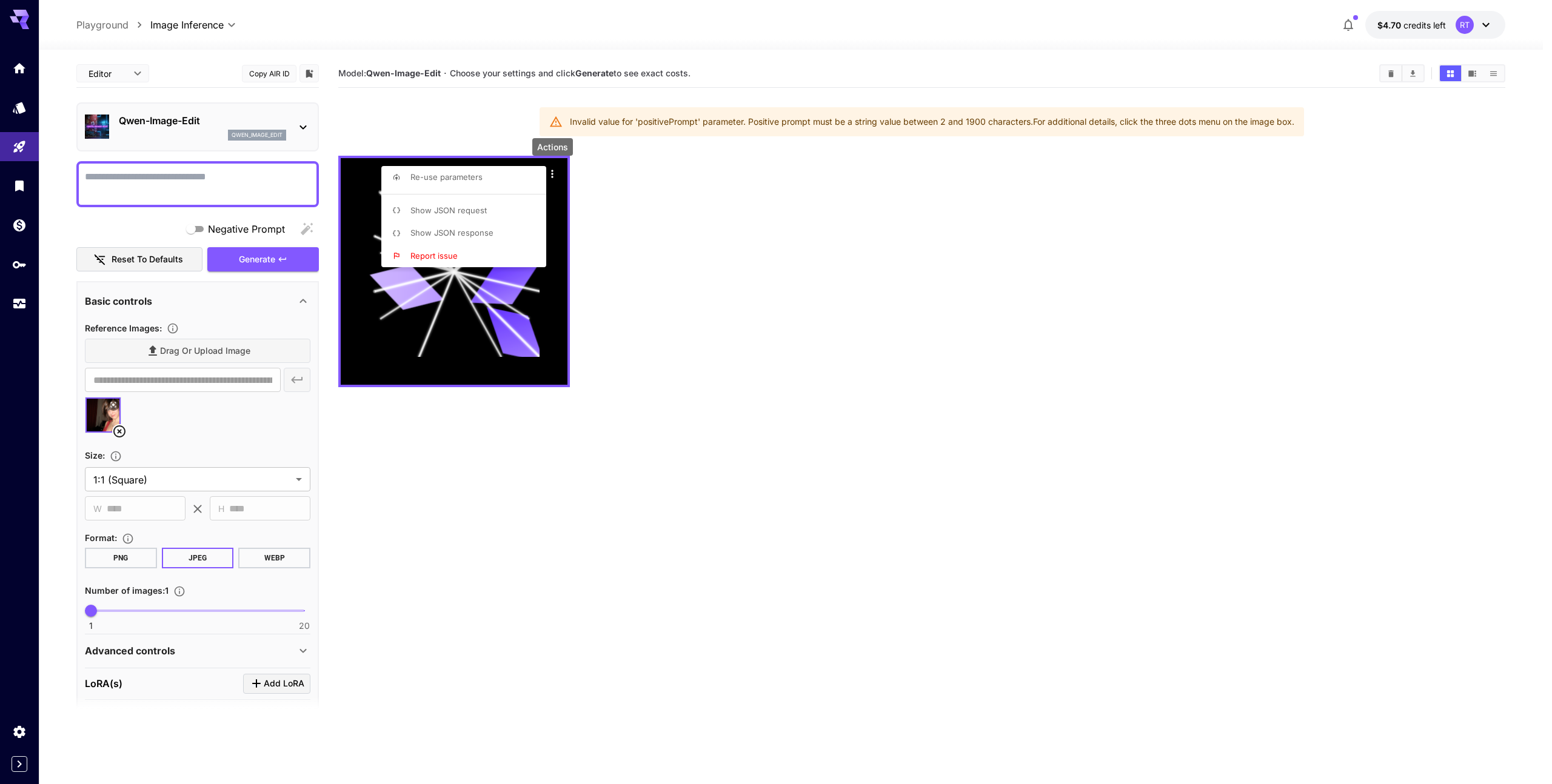
click at [649, 174] on div at bounding box center [776, 392] width 1552 height 784
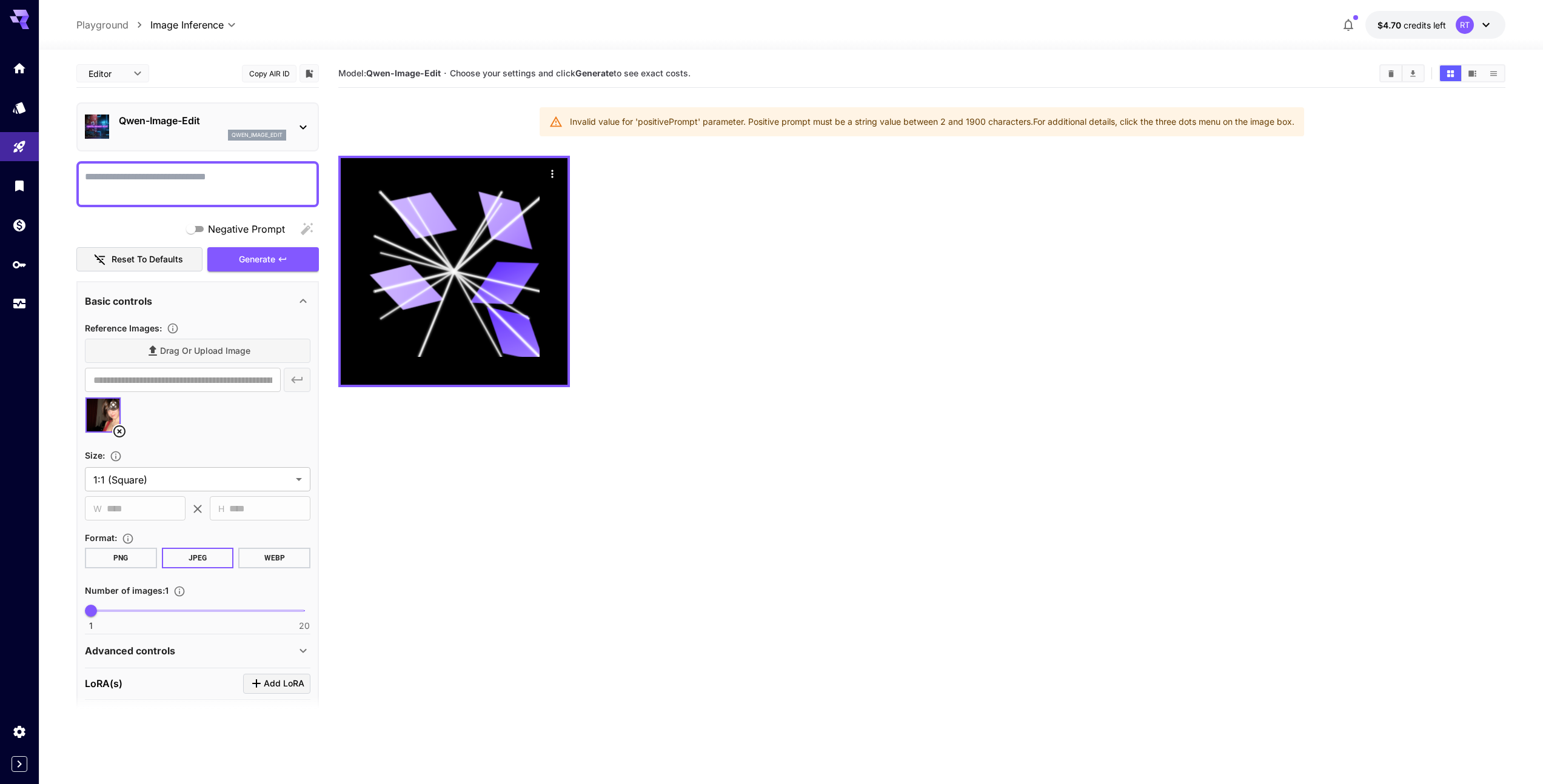
click at [212, 184] on textarea "Negative Prompt" at bounding box center [198, 184] width 225 height 29
type textarea "*"
type textarea "**********"
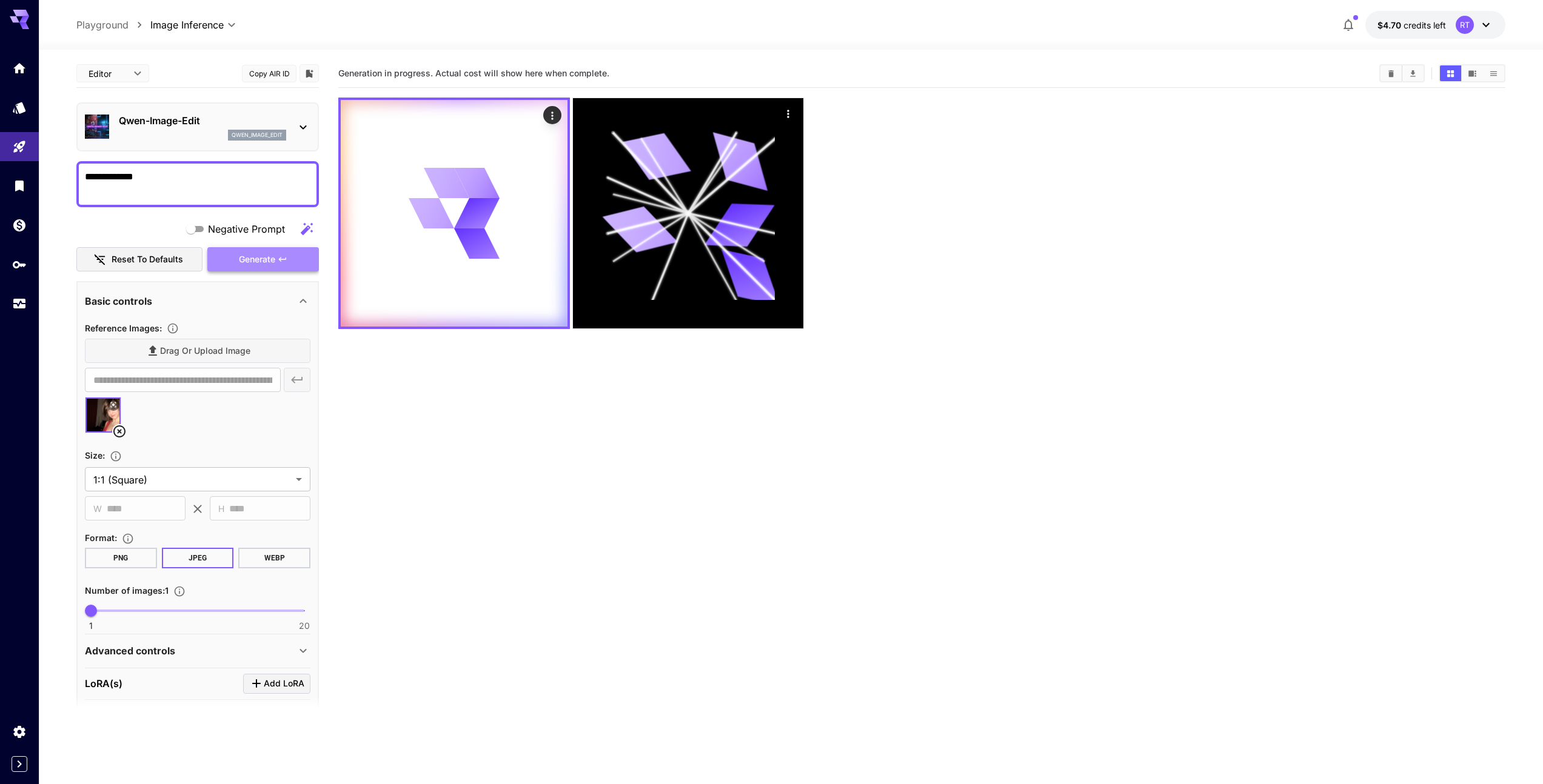
click at [224, 259] on button "Generate" at bounding box center [263, 260] width 111 height 25
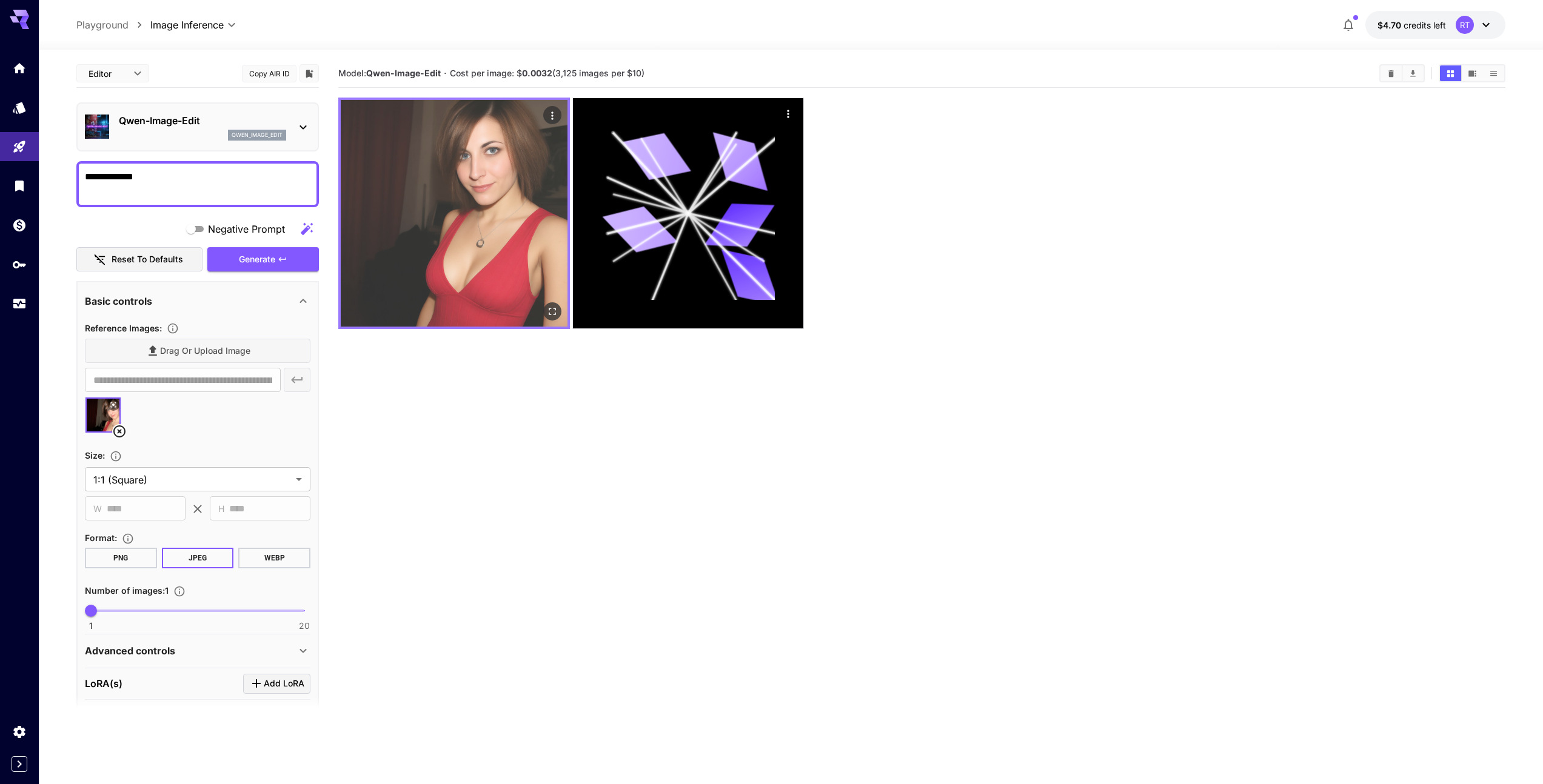
click at [488, 143] on img at bounding box center [454, 213] width 226 height 226
click at [553, 312] on icon "Open in fullscreen" at bounding box center [552, 311] width 12 height 12
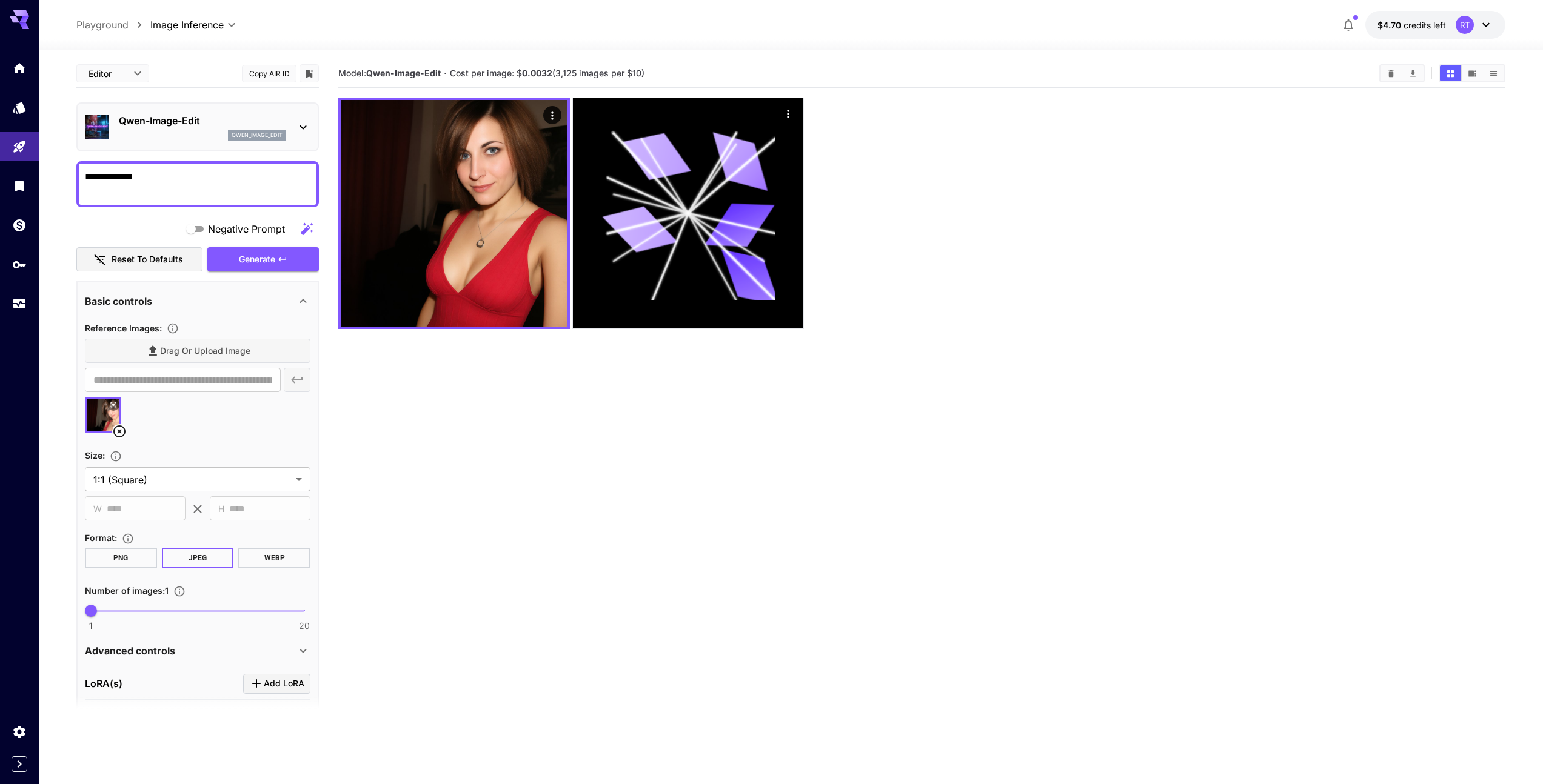
drag, startPoint x: 162, startPoint y: 185, endPoint x: 65, endPoint y: 175, distance: 97.5
click at [65, 175] on section "**********" at bounding box center [790, 465] width 1505 height 830
click at [269, 260] on span "Generate" at bounding box center [257, 260] width 36 height 15
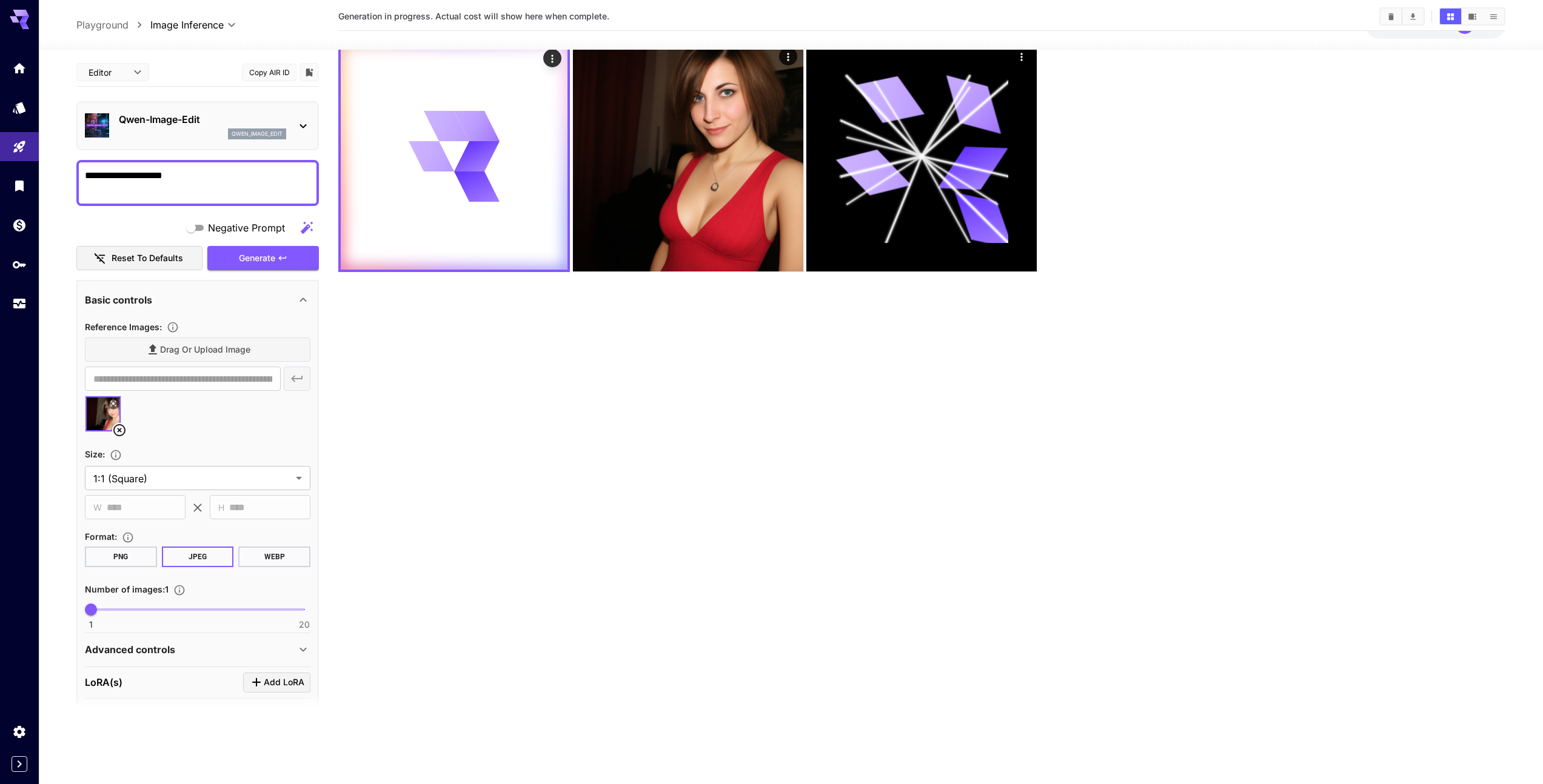
scroll to position [65, 0]
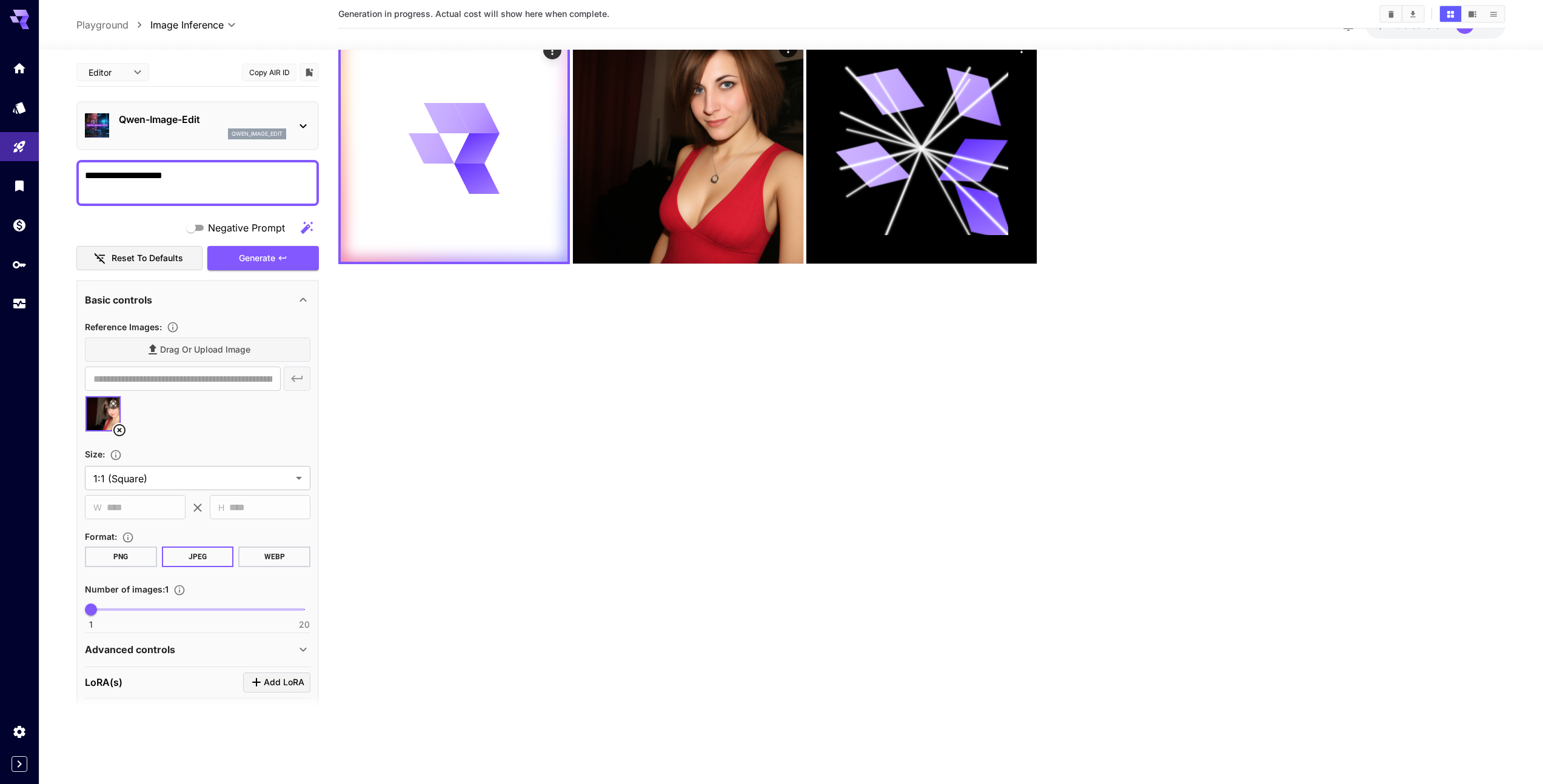
click at [301, 650] on icon at bounding box center [302, 650] width 7 height 4
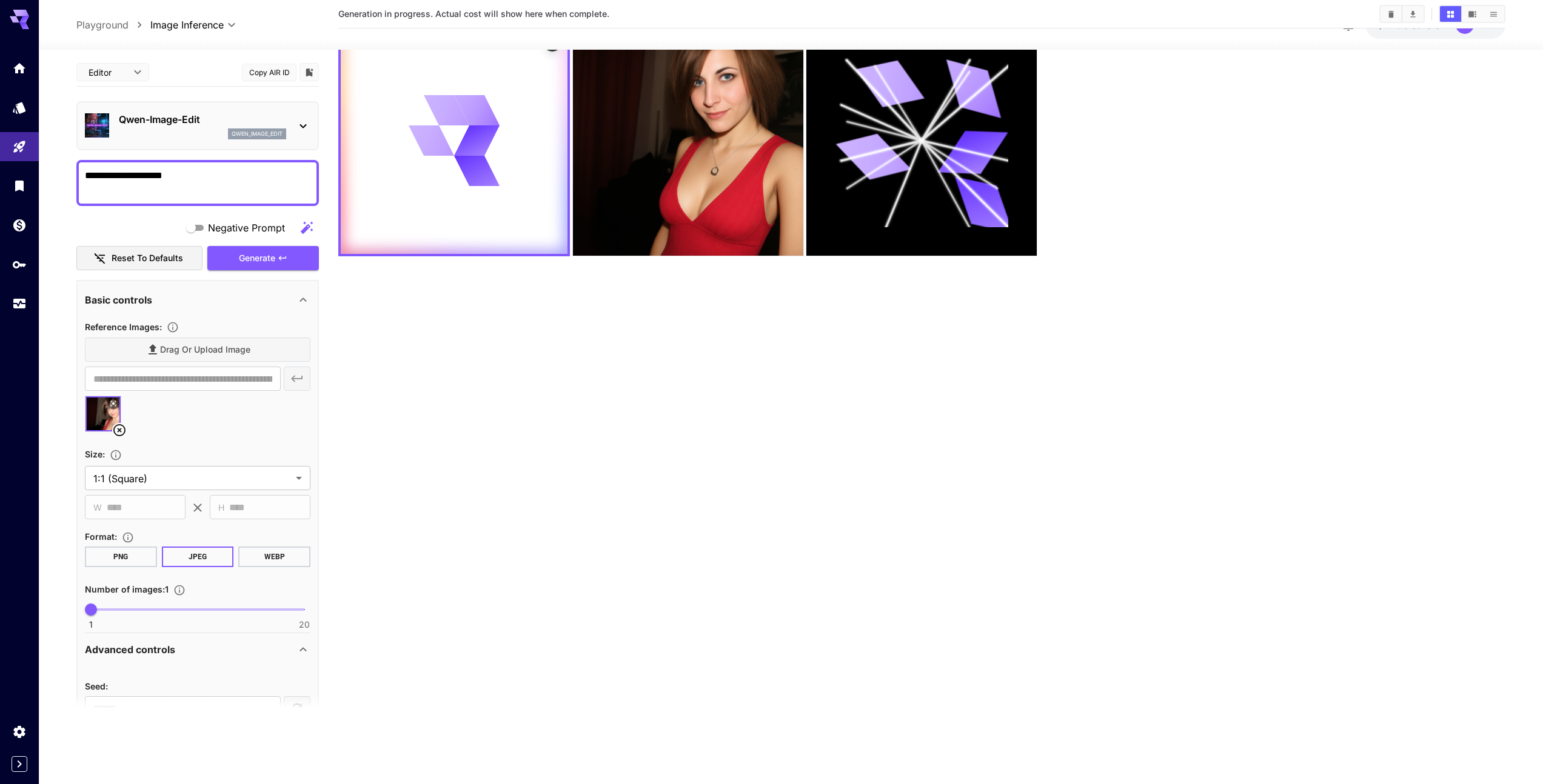
scroll to position [96, 0]
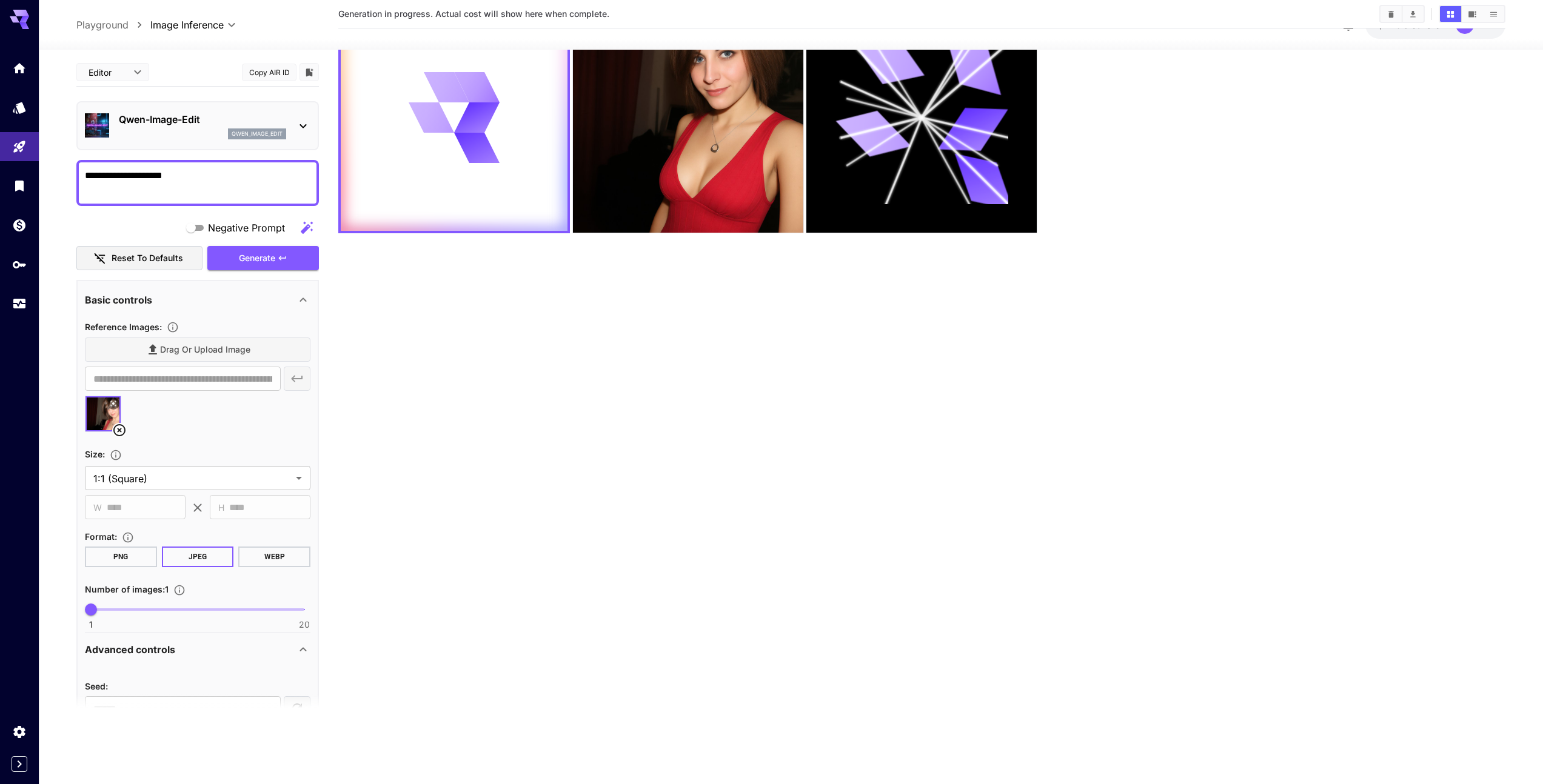
click at [304, 648] on icon at bounding box center [303, 649] width 14 height 14
click at [290, 679] on span "Add LoRA" at bounding box center [284, 682] width 40 height 15
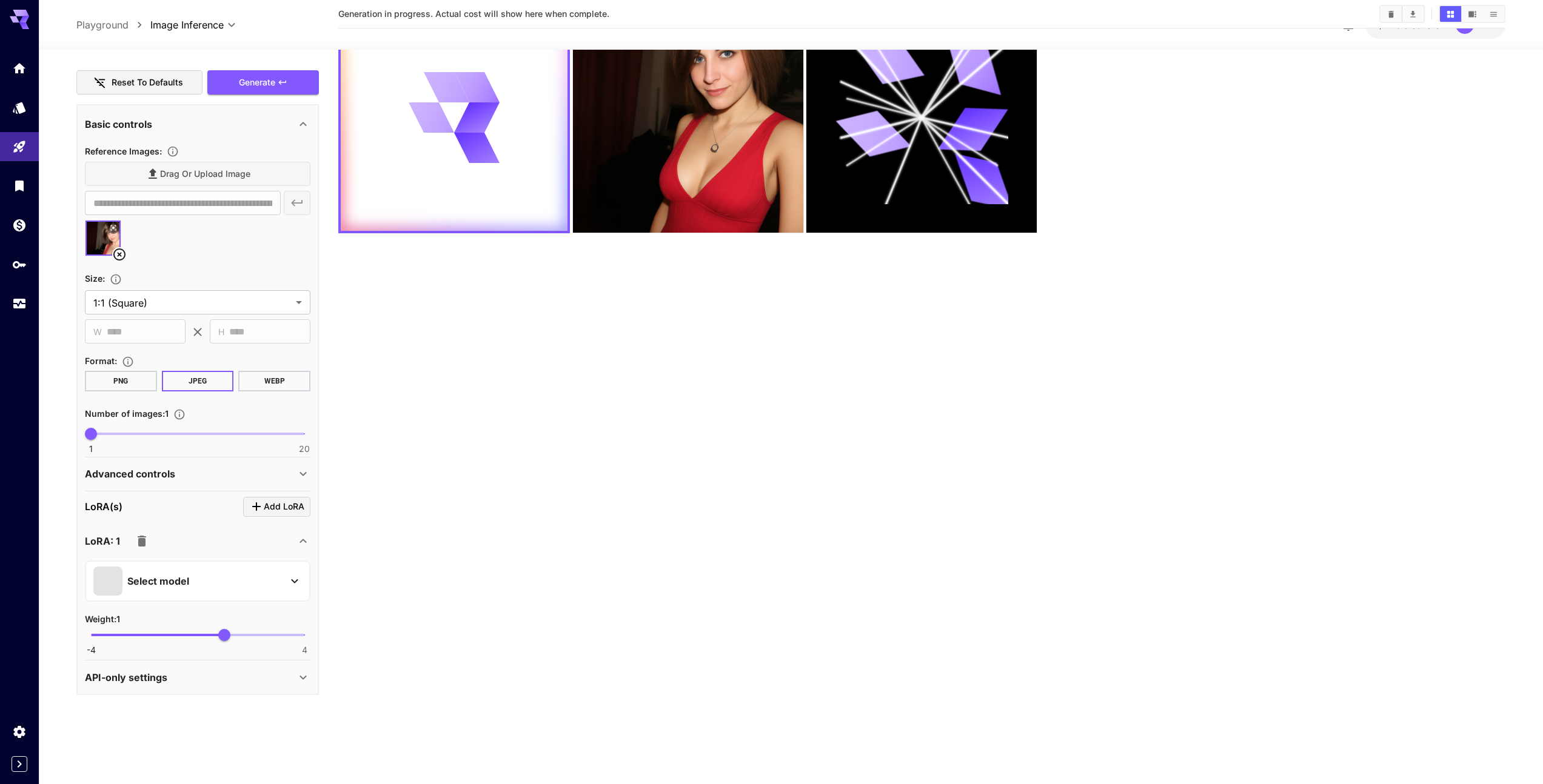
click at [304, 541] on icon at bounding box center [302, 541] width 7 height 4
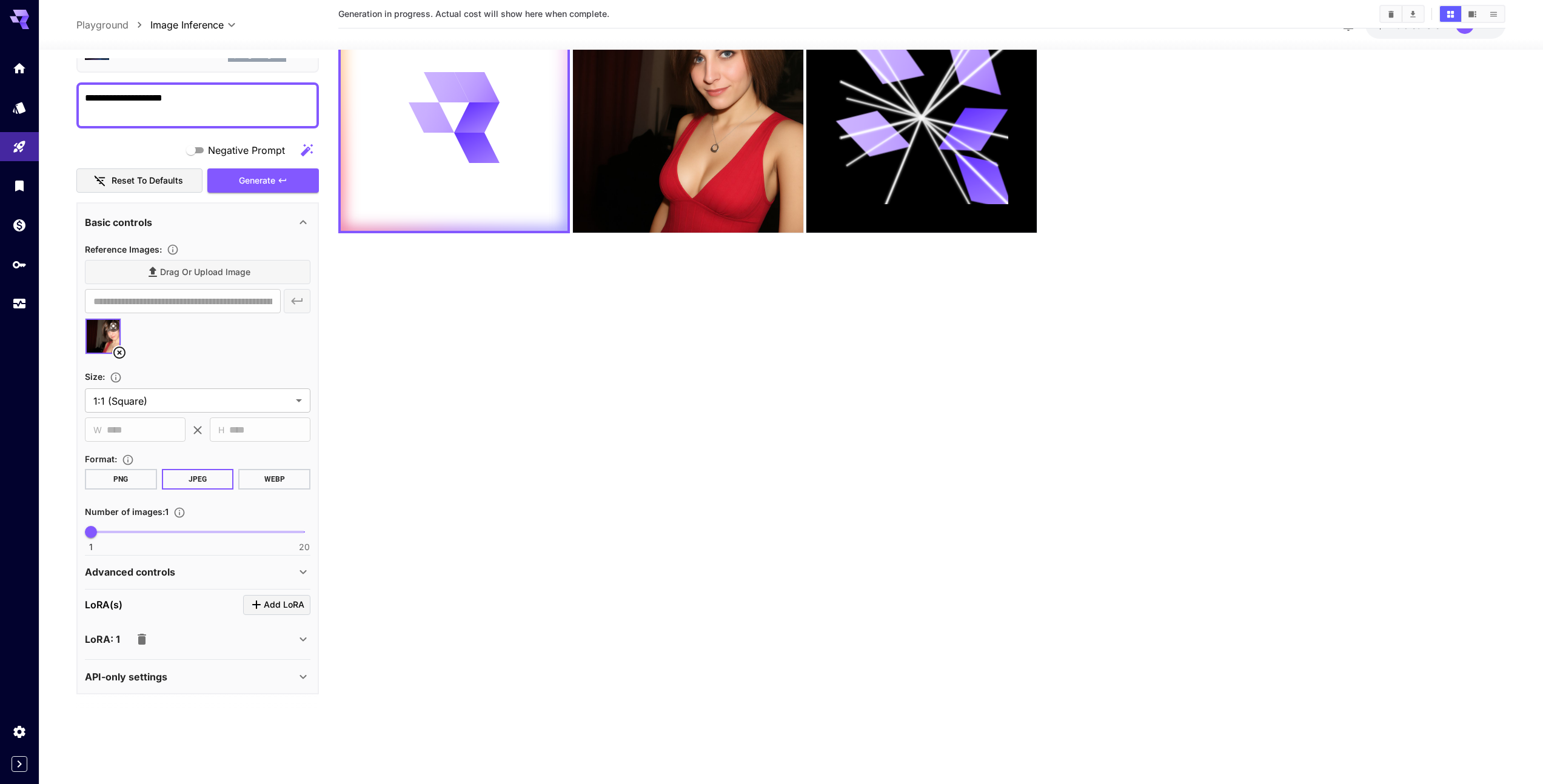
scroll to position [77, 0]
click at [304, 635] on icon at bounding box center [303, 639] width 14 height 14
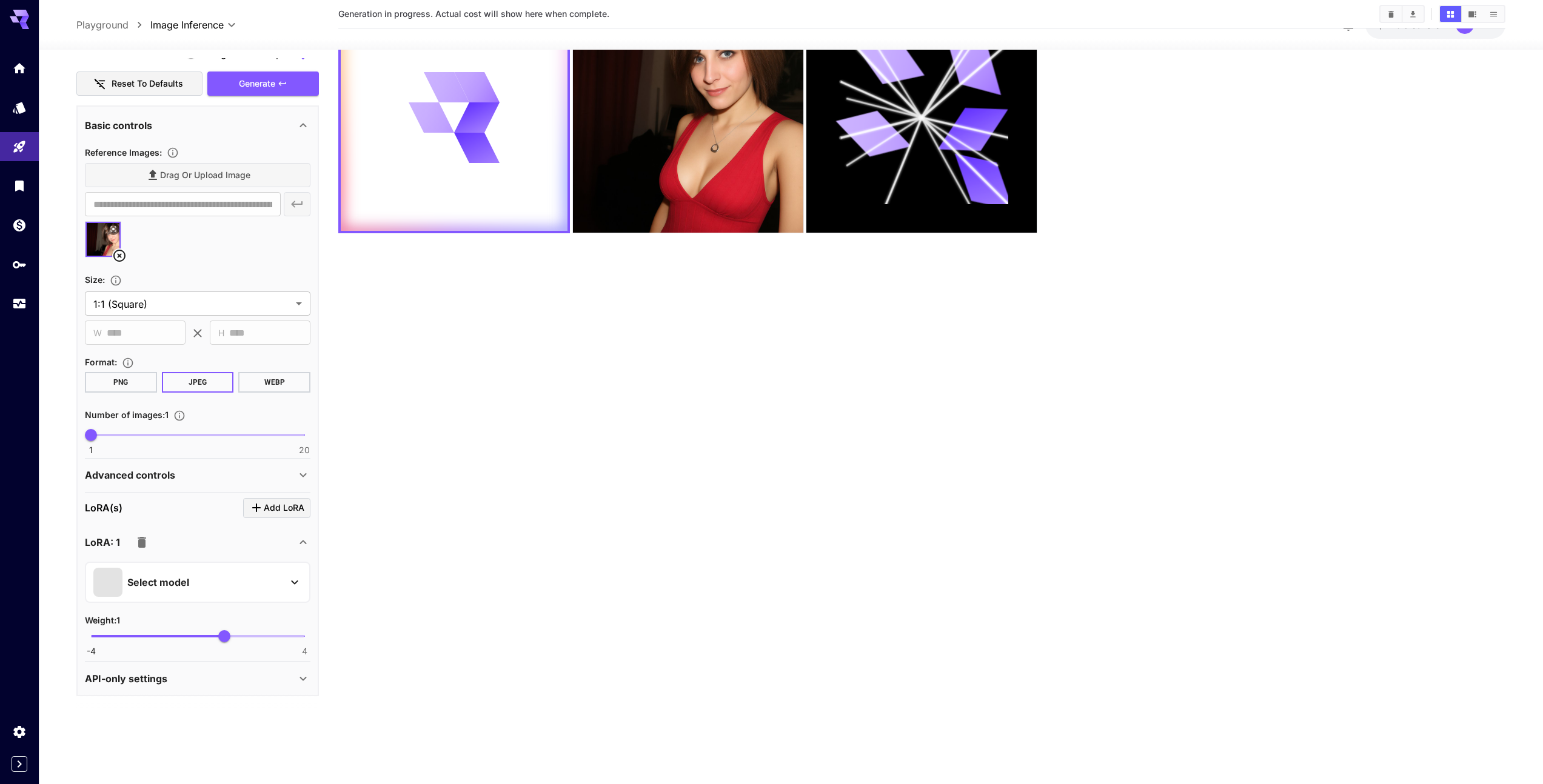
scroll to position [175, 0]
click at [139, 539] on icon "button" at bounding box center [142, 541] width 9 height 11
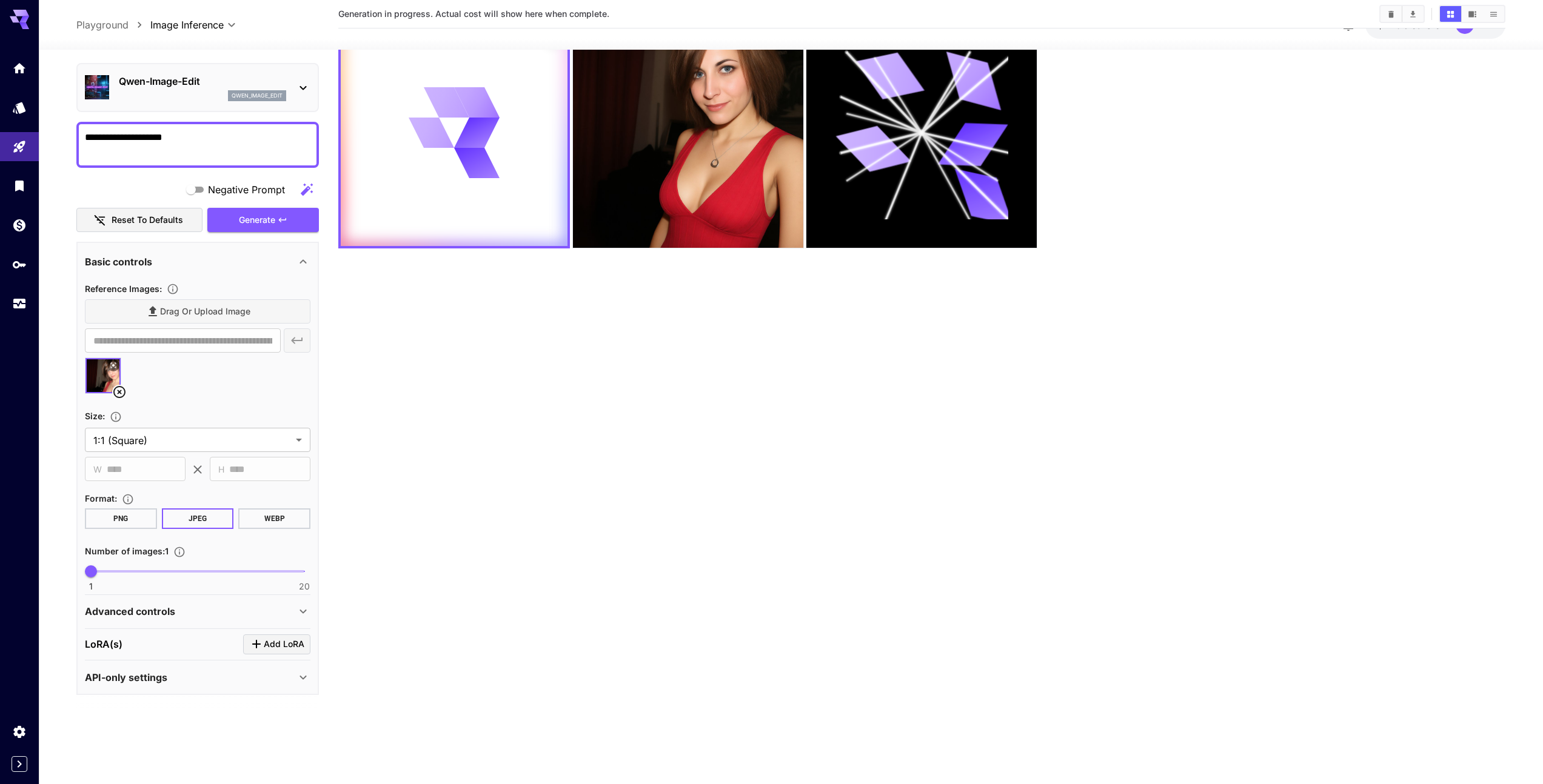
scroll to position [0, 0]
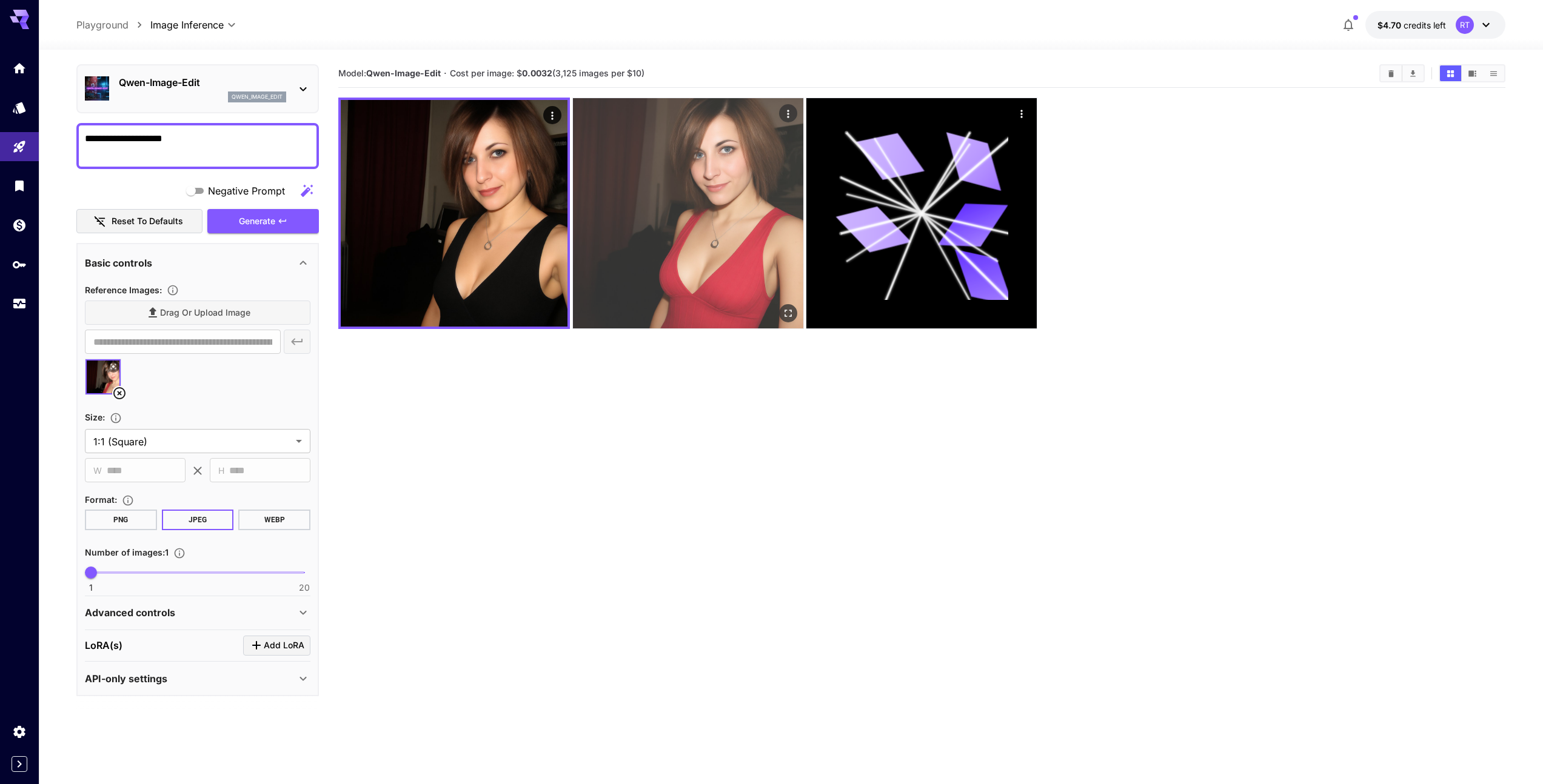
click at [657, 179] on img at bounding box center [689, 213] width 230 height 230
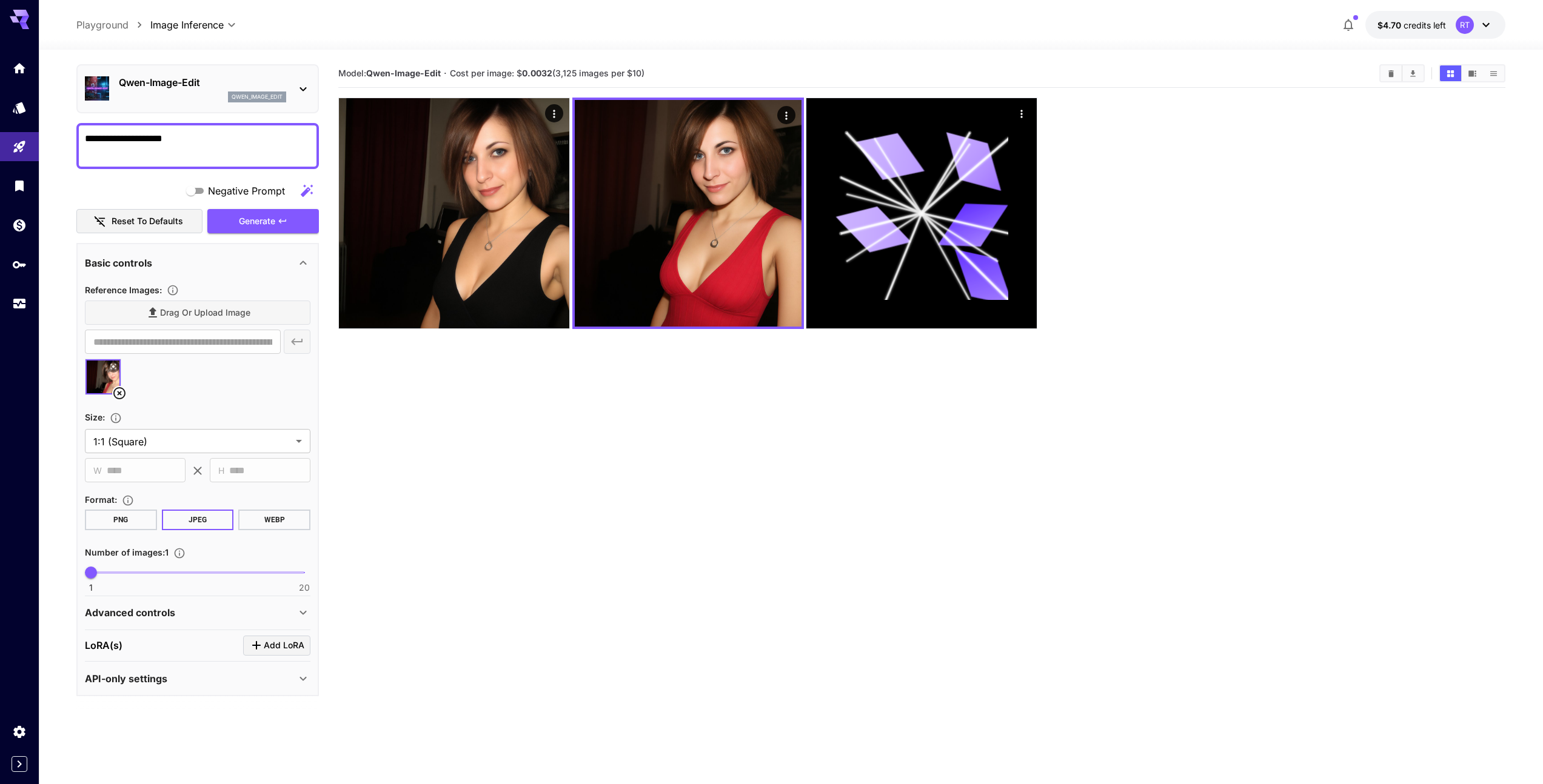
drag, startPoint x: 205, startPoint y: 150, endPoint x: 67, endPoint y: 143, distance: 138.2
click at [67, 143] on section "**********" at bounding box center [790, 465] width 1505 height 830
type textarea "**********"
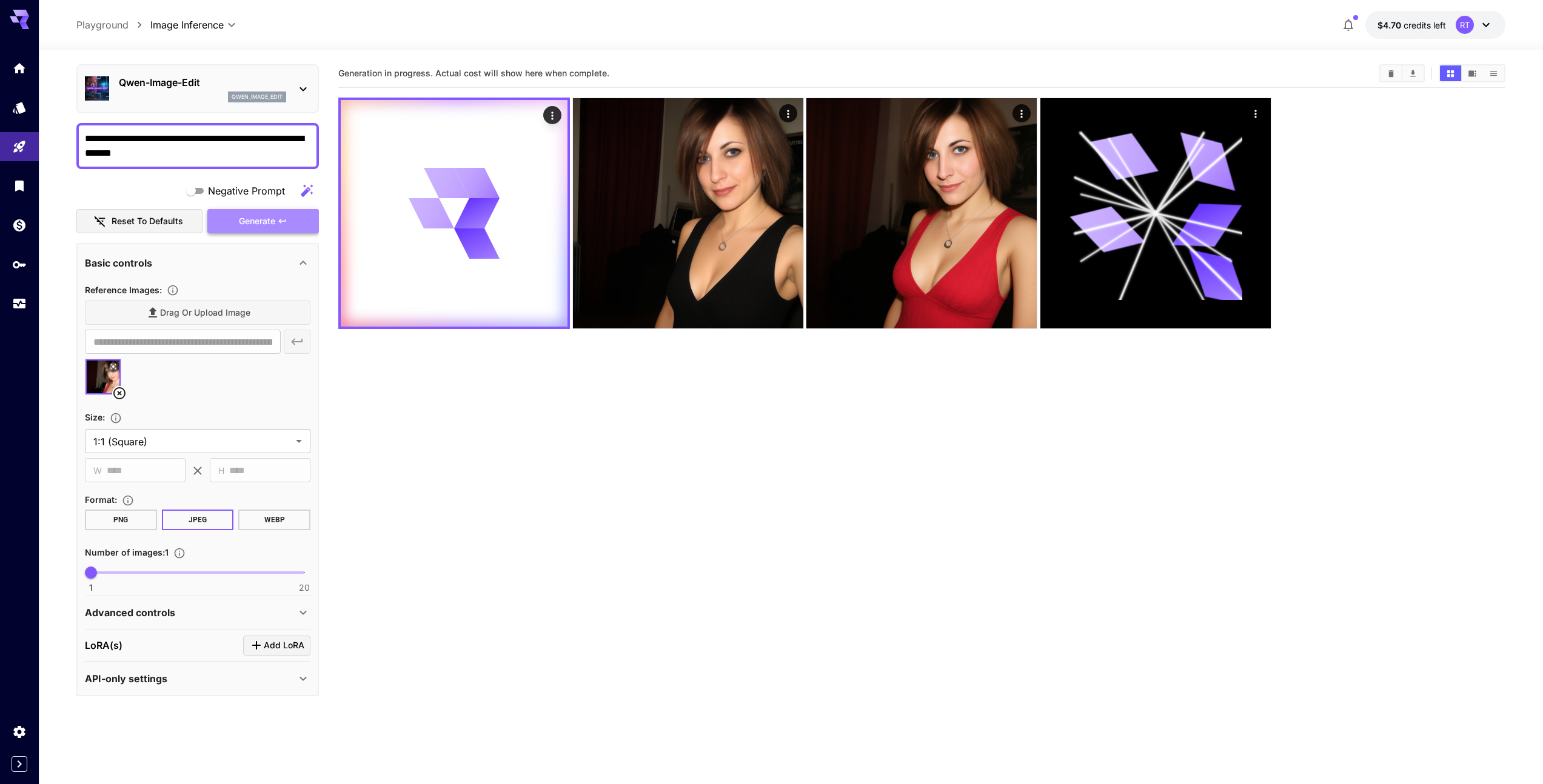
click at [262, 220] on span "Generate" at bounding box center [257, 221] width 36 height 15
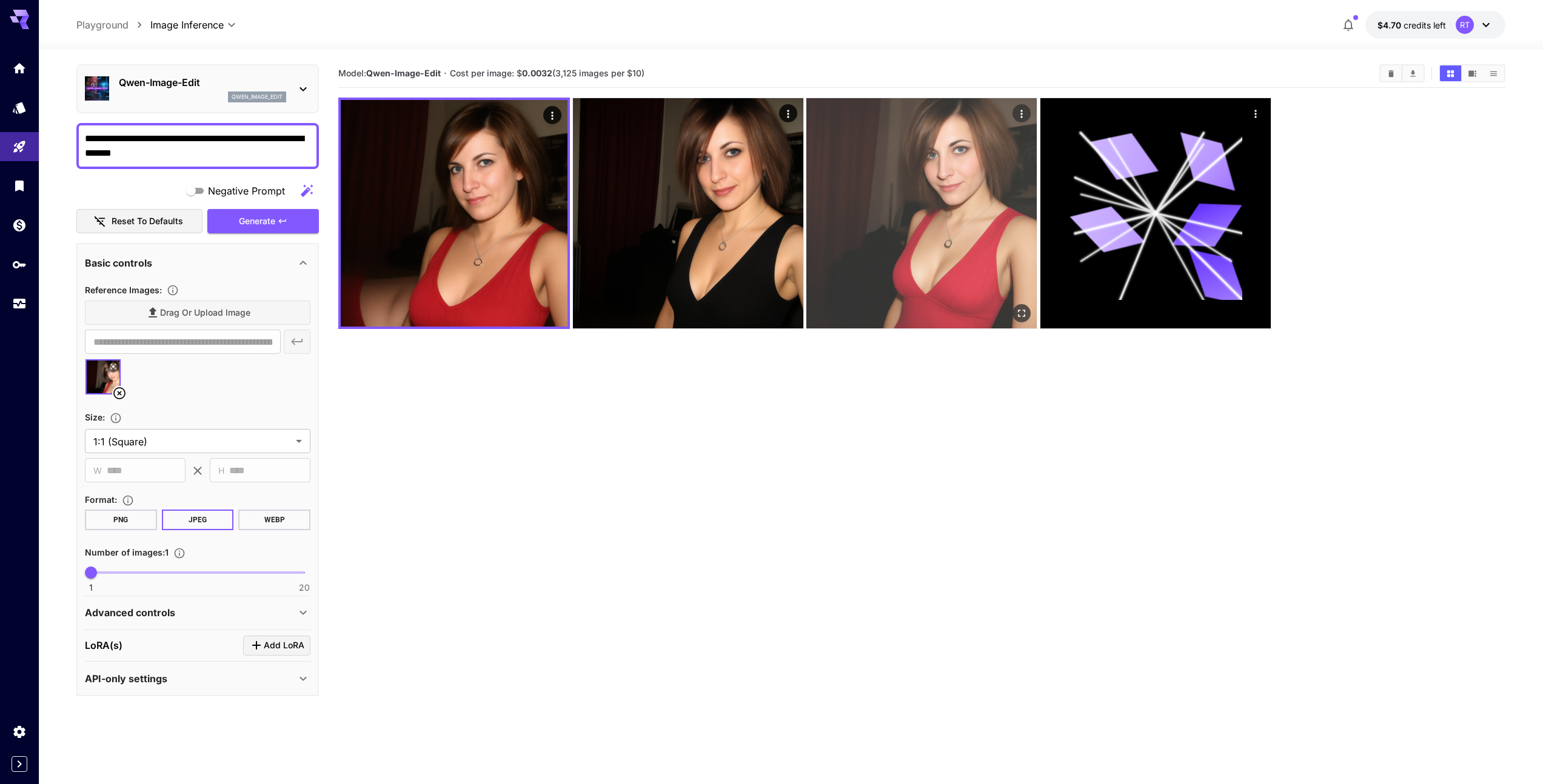
click at [956, 201] on img at bounding box center [922, 213] width 230 height 230
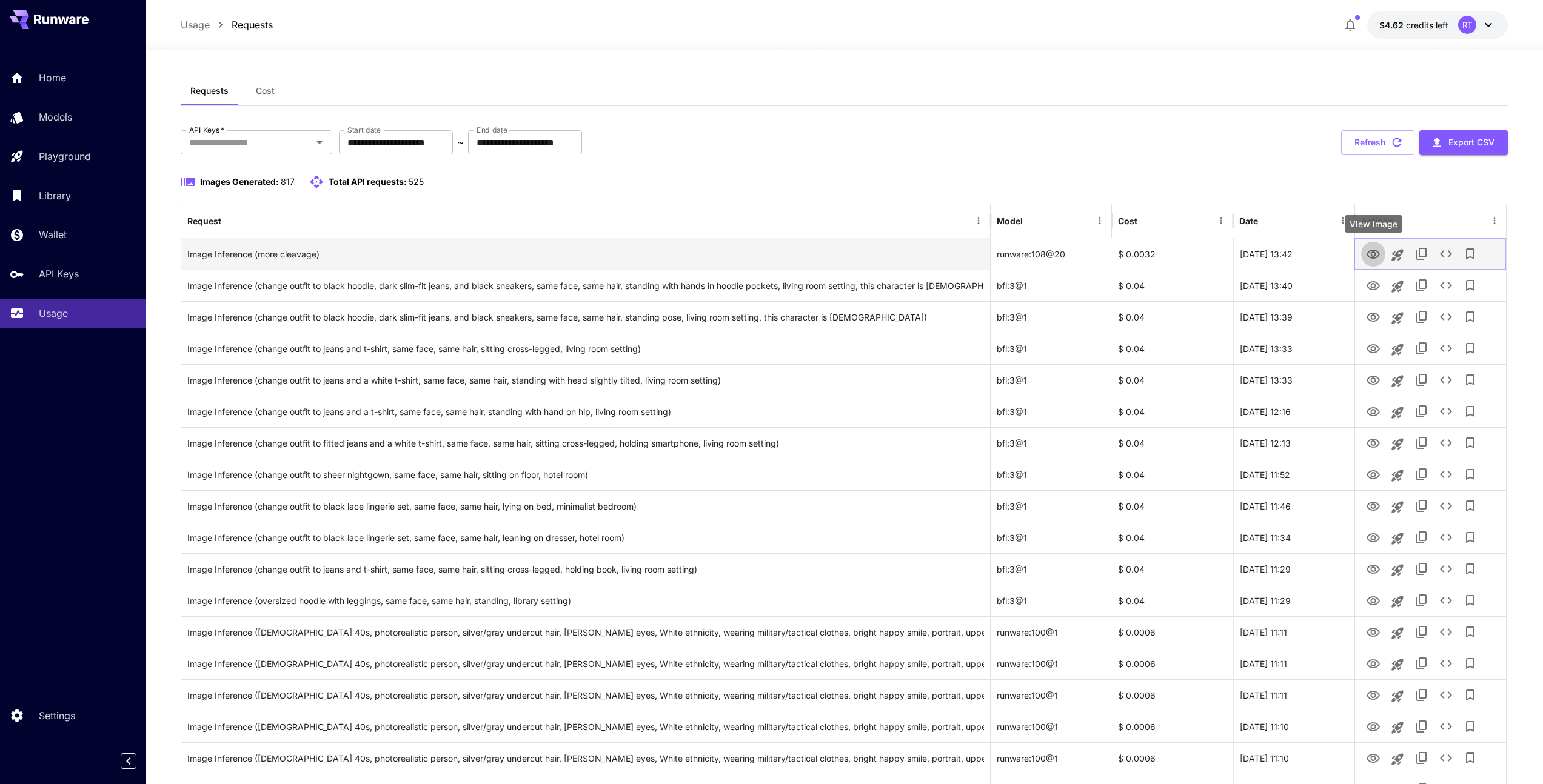
click at [1380, 251] on icon "View Image" at bounding box center [1373, 254] width 14 height 14
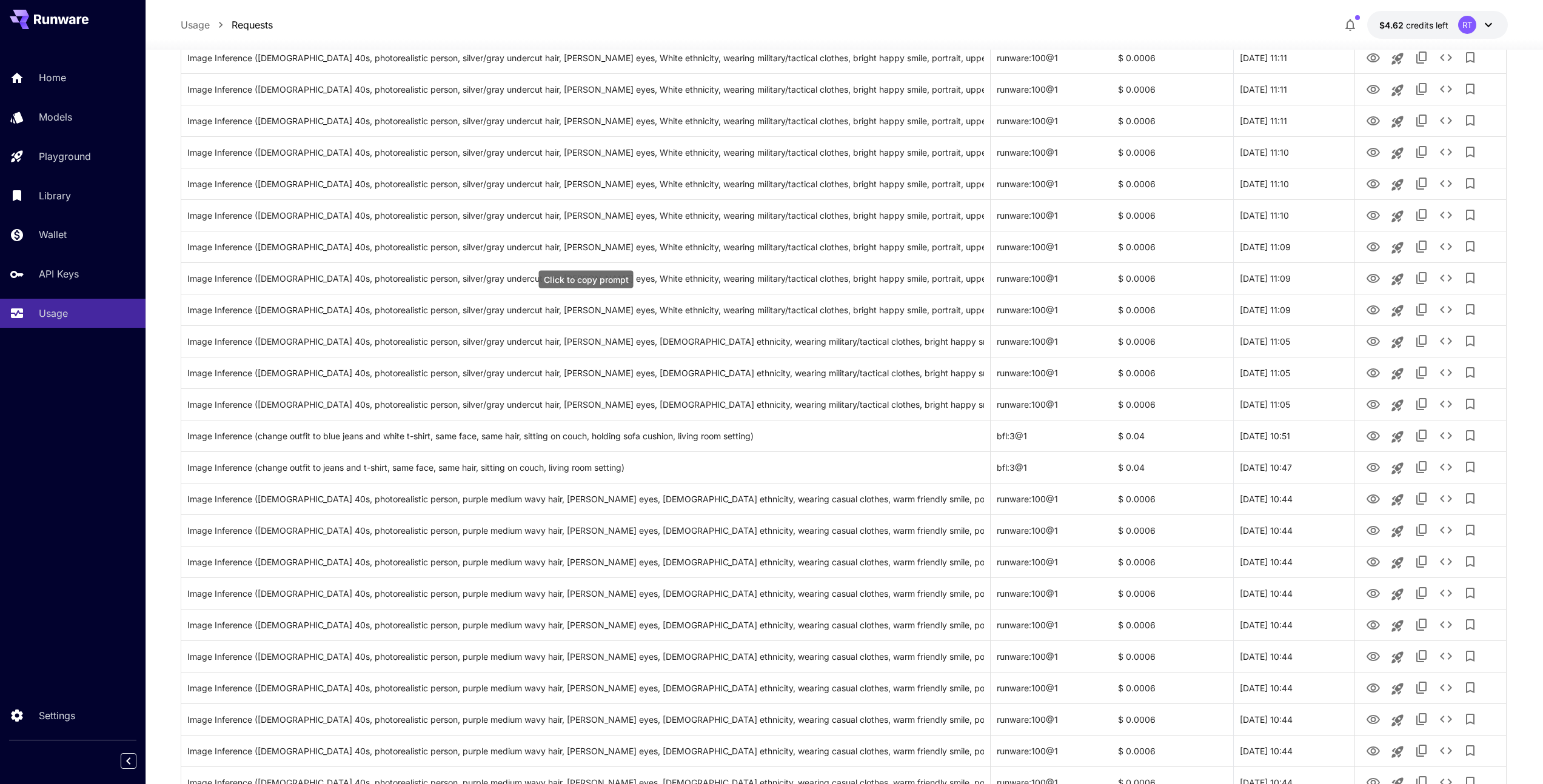
scroll to position [637, 0]
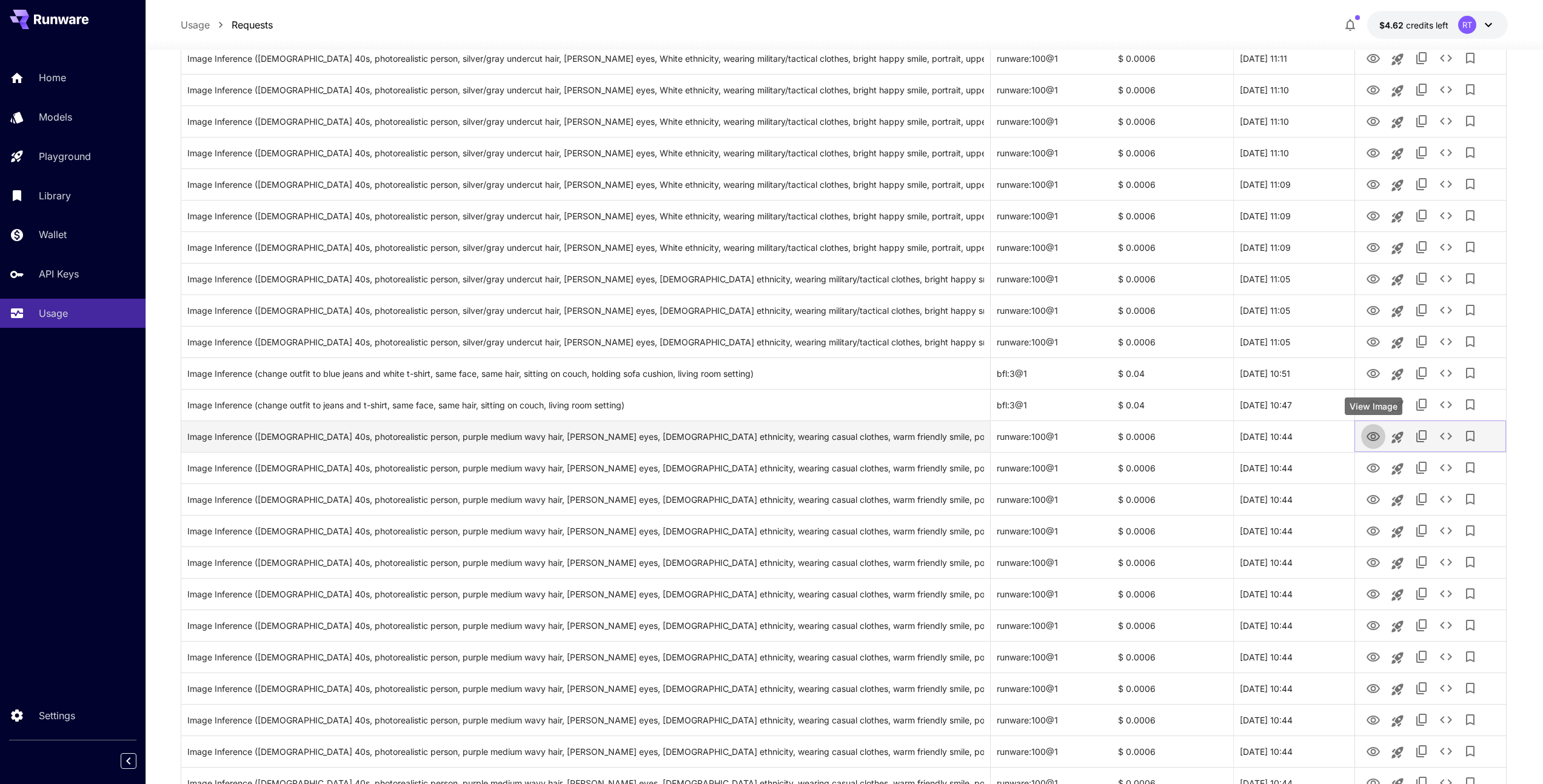
click at [1373, 434] on icon "View Image" at bounding box center [1373, 436] width 13 height 9
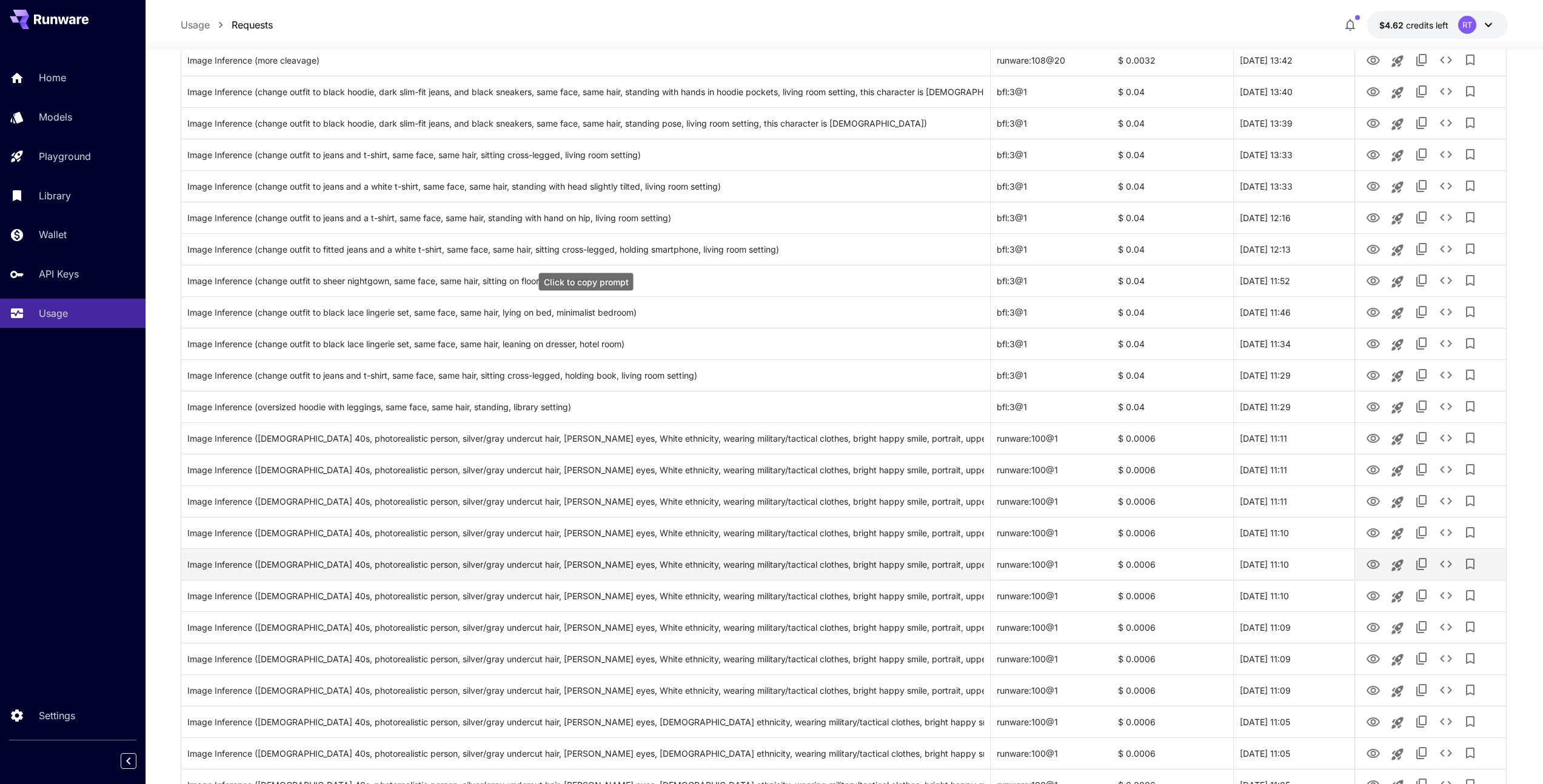
scroll to position [0, 0]
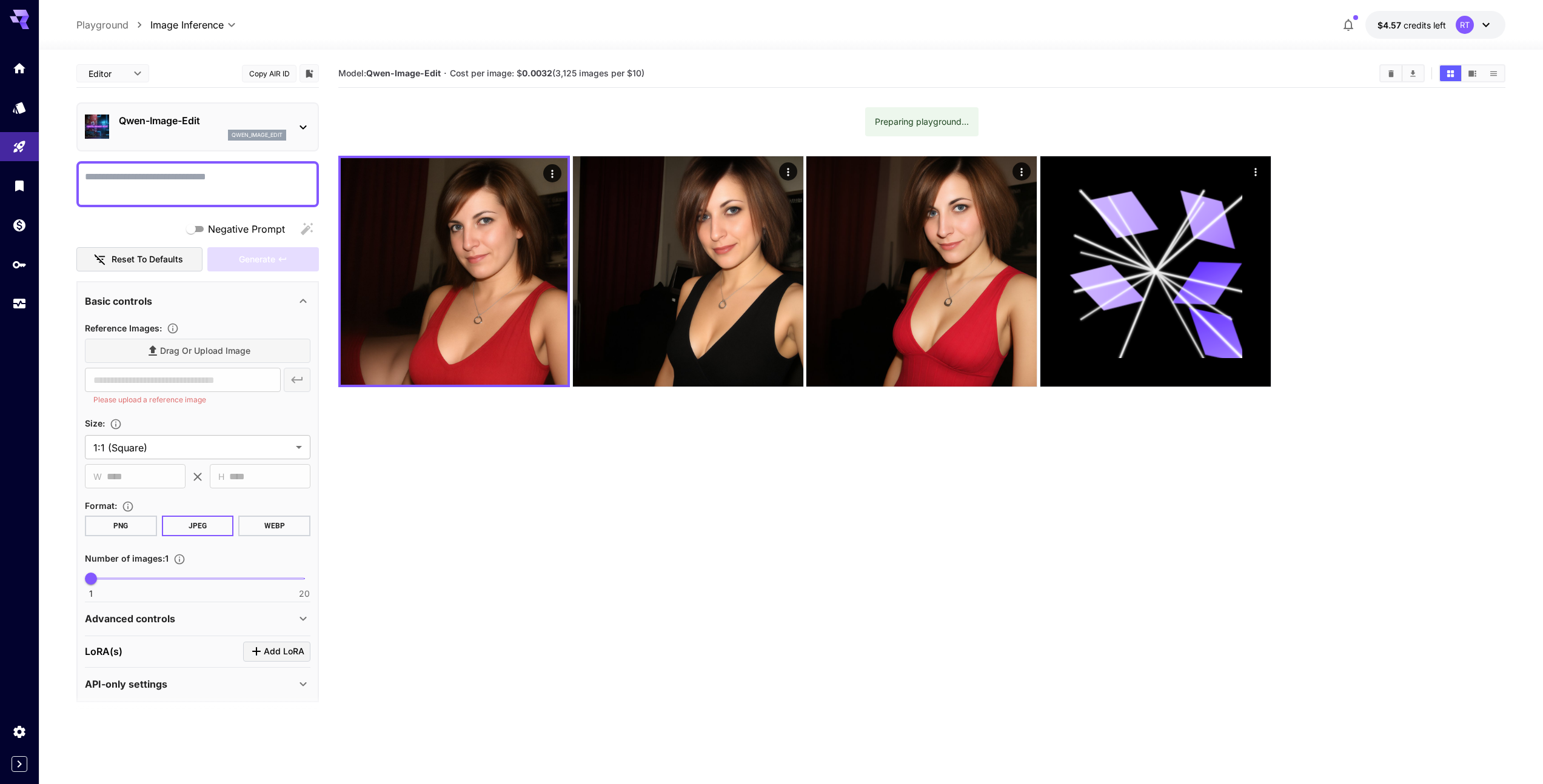
click at [232, 109] on div "Qwen-Image-Edit qwen_image_edit" at bounding box center [198, 127] width 225 height 37
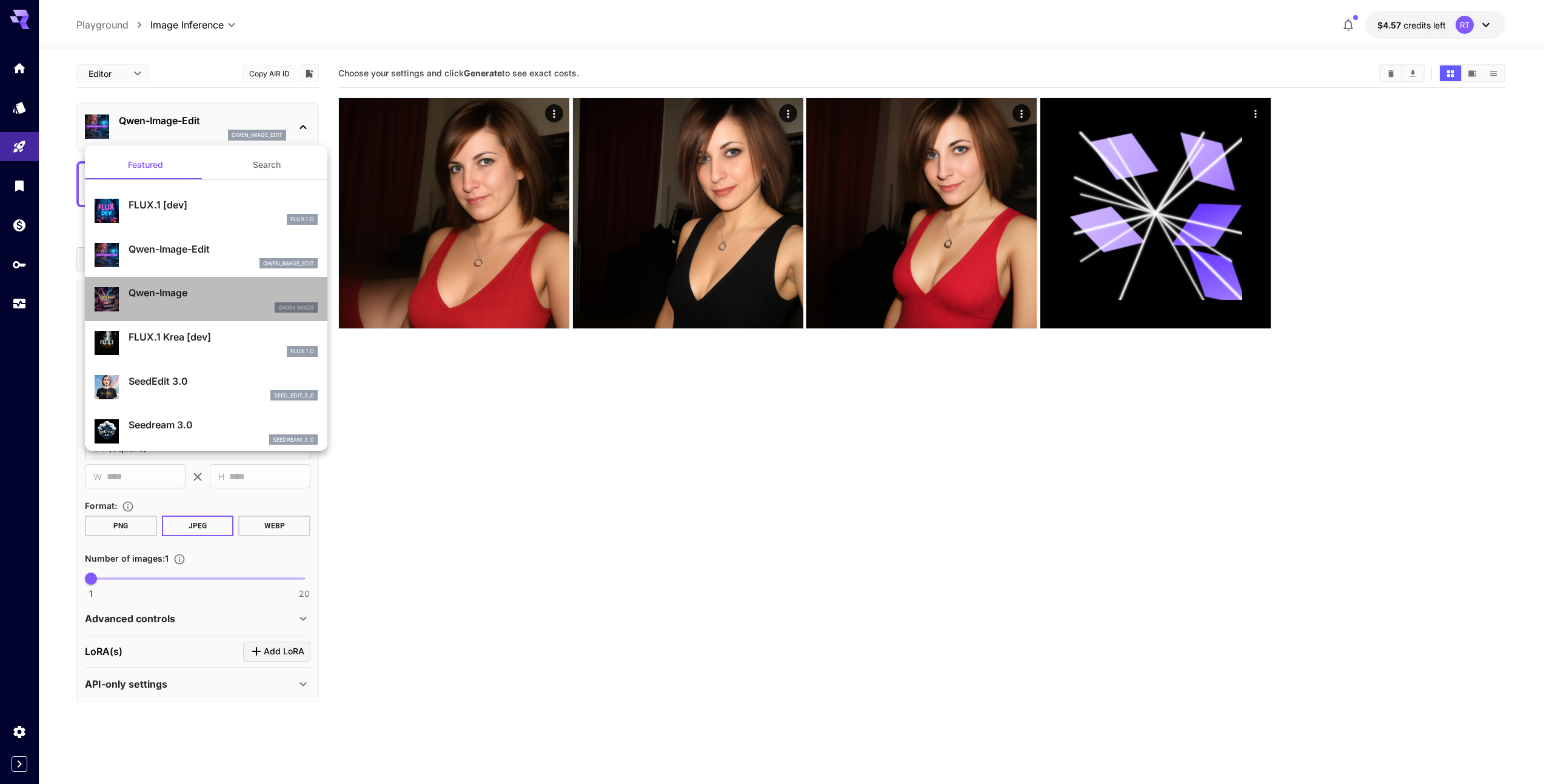
click at [243, 300] on div "Qwen-Image Qwen Image" at bounding box center [222, 299] width 189 height 27
type input "**"
type input "***"
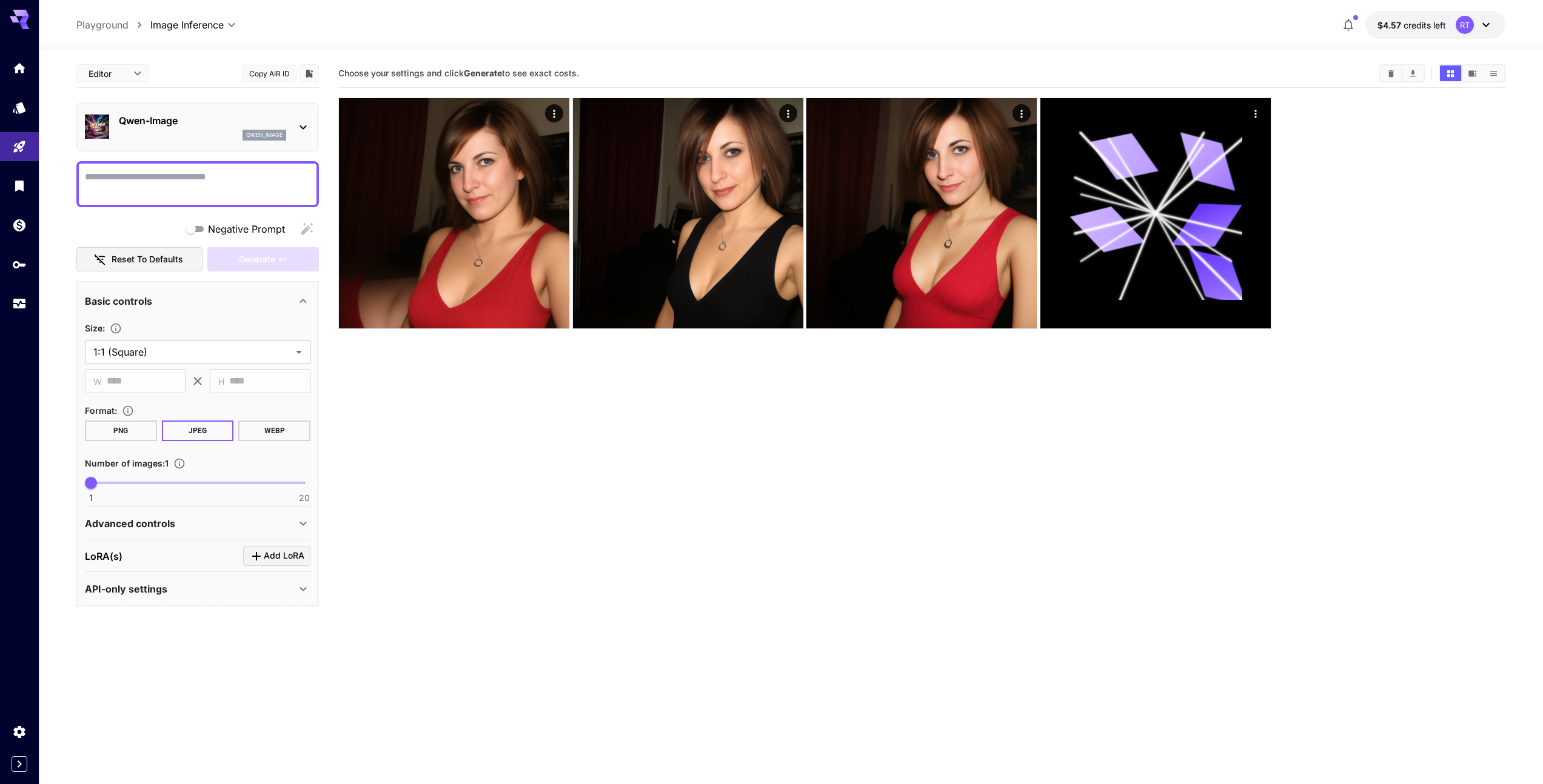
type input "*"
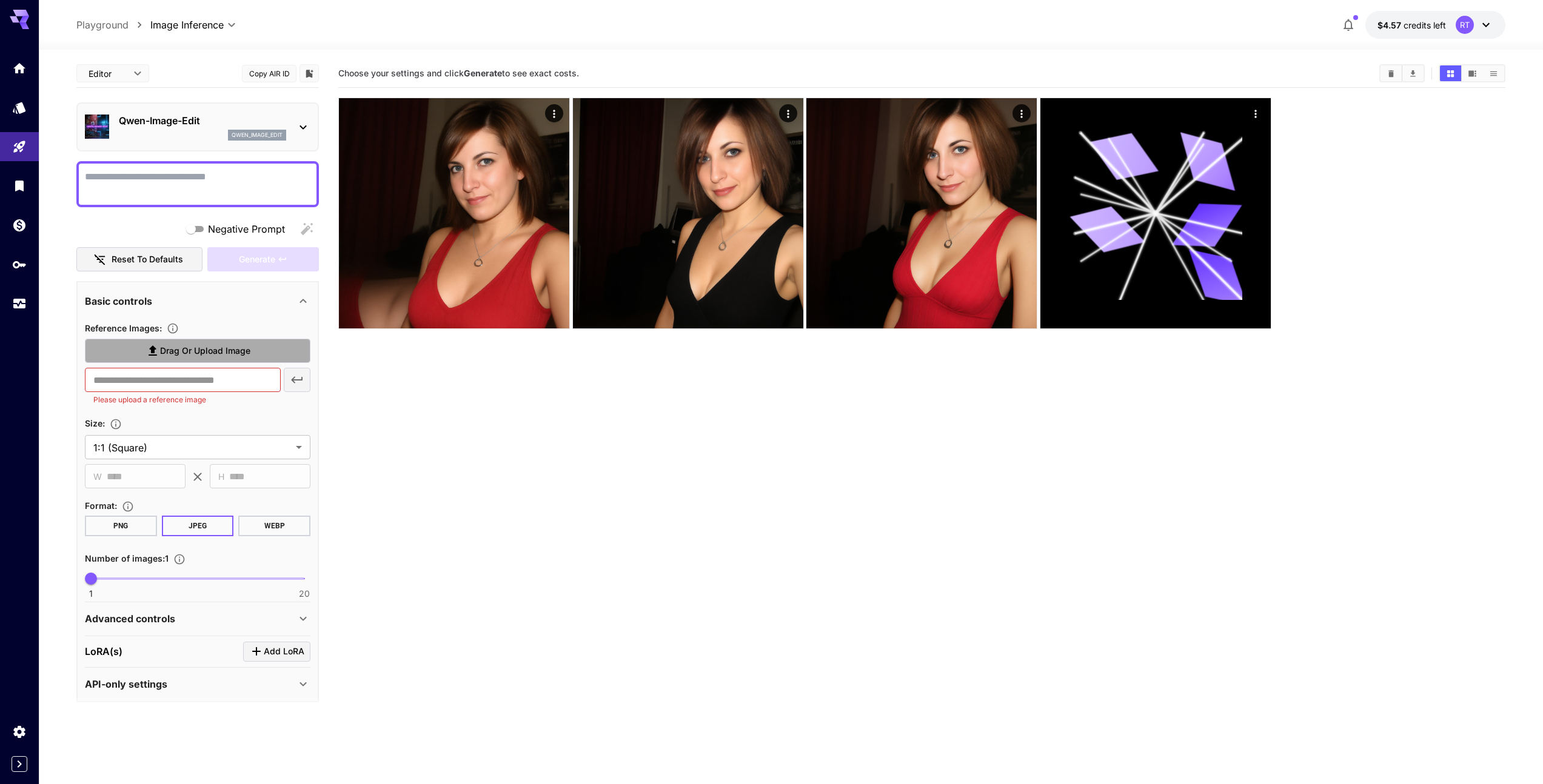
click at [230, 350] on span "Drag or upload image" at bounding box center [205, 352] width 90 height 15
click at [0, 0] on input "Drag or upload image" at bounding box center [0, 0] width 0 height 0
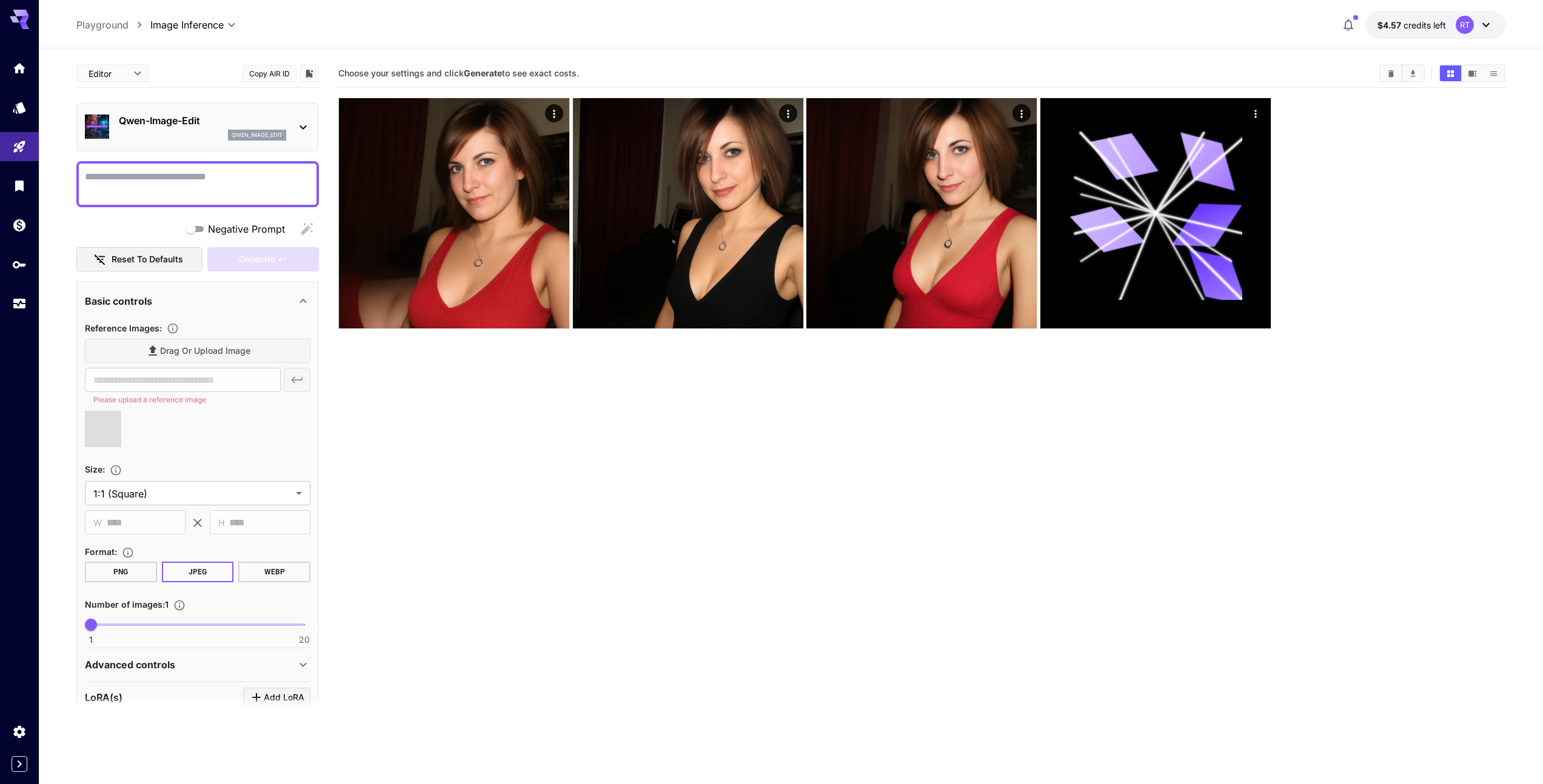
type input "**********"
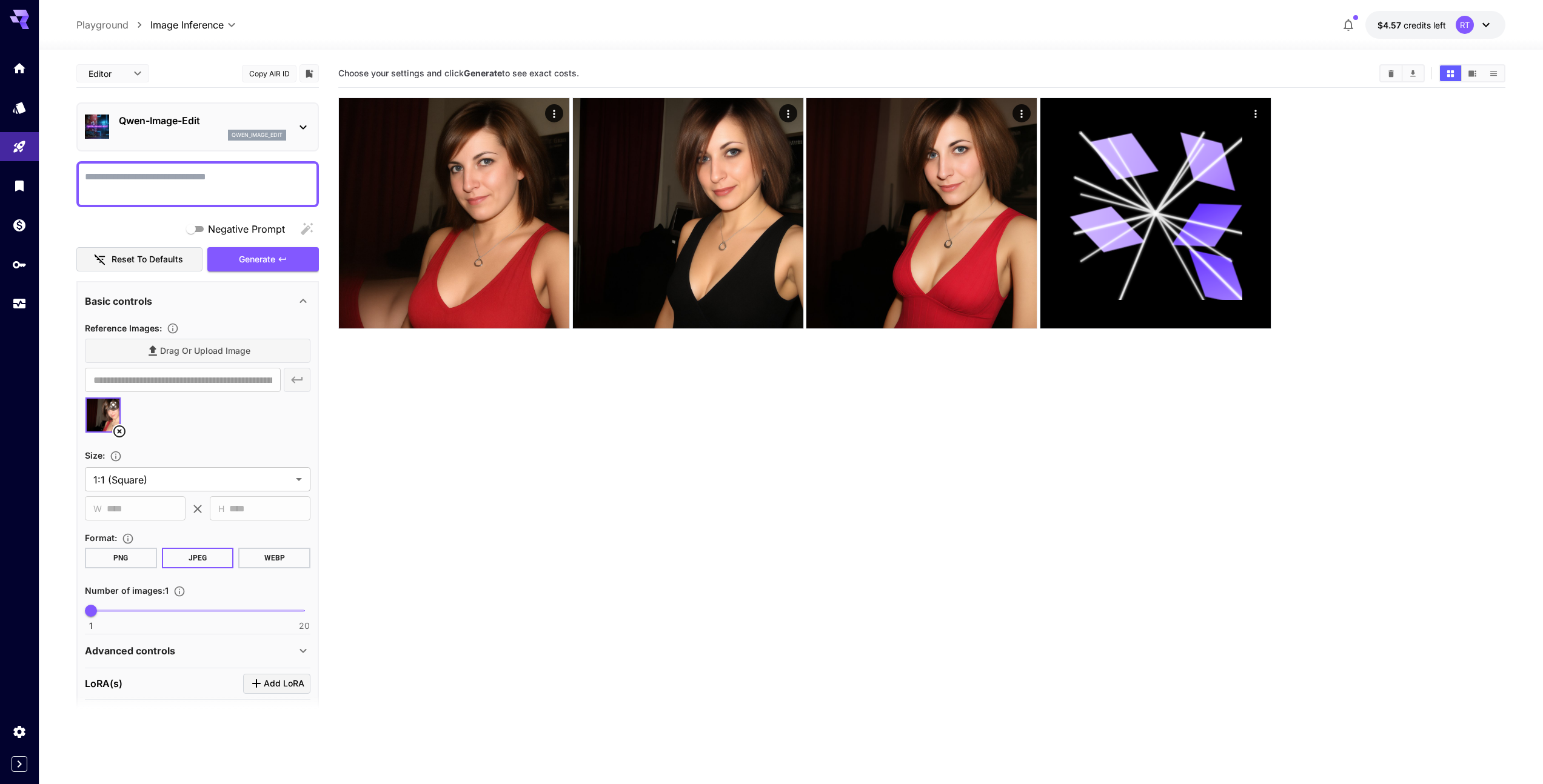
click at [225, 177] on textarea "Negative Prompt" at bounding box center [198, 184] width 225 height 29
type textarea "**********"
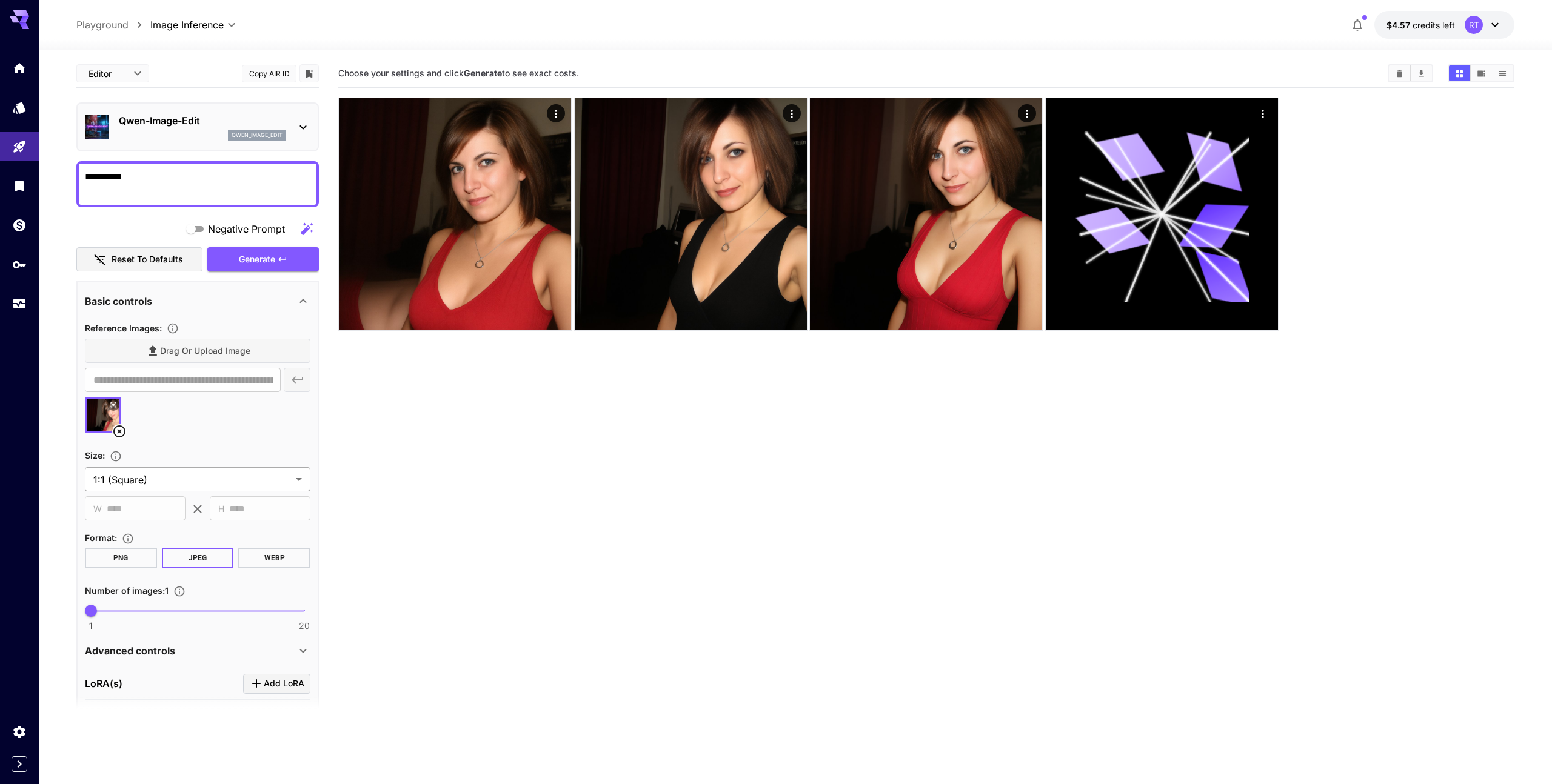
click at [134, 484] on body "**********" at bounding box center [776, 440] width 1552 height 880
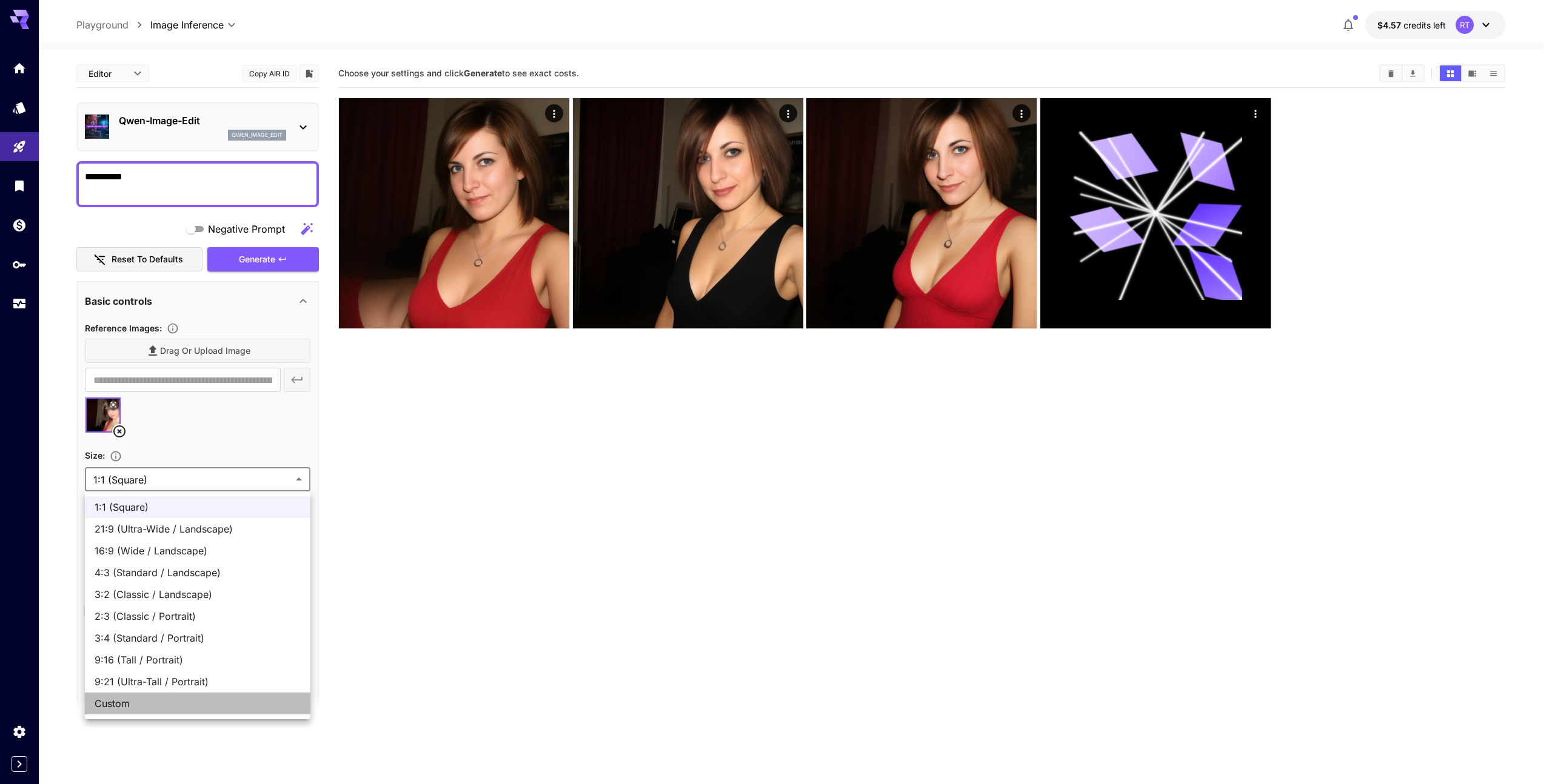
click at [133, 704] on span "Custom" at bounding box center [197, 703] width 206 height 14
type input "******"
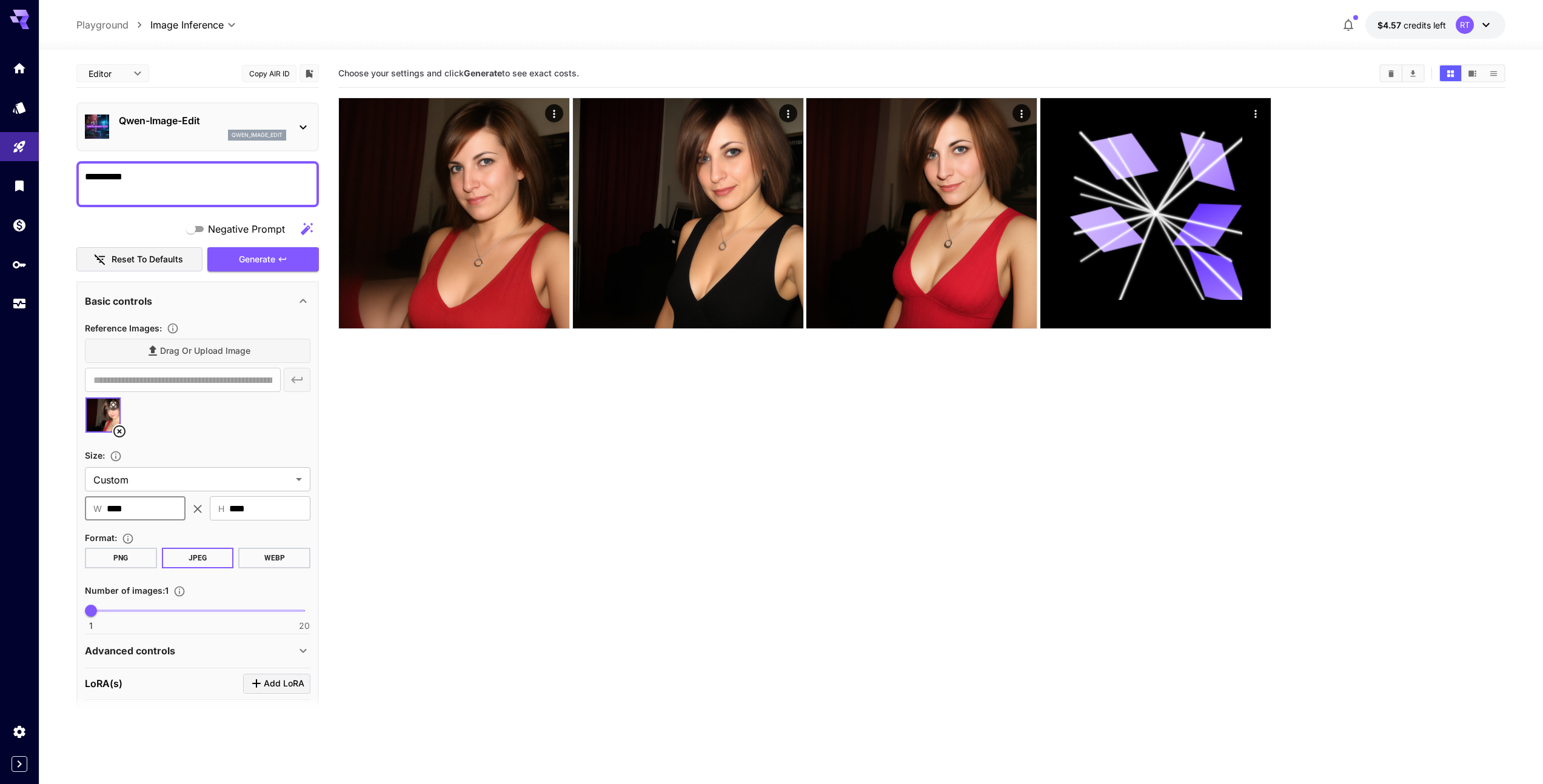
click at [143, 499] on input "****" at bounding box center [146, 508] width 79 height 24
type input "***"
click at [246, 253] on span "Generate" at bounding box center [257, 260] width 36 height 15
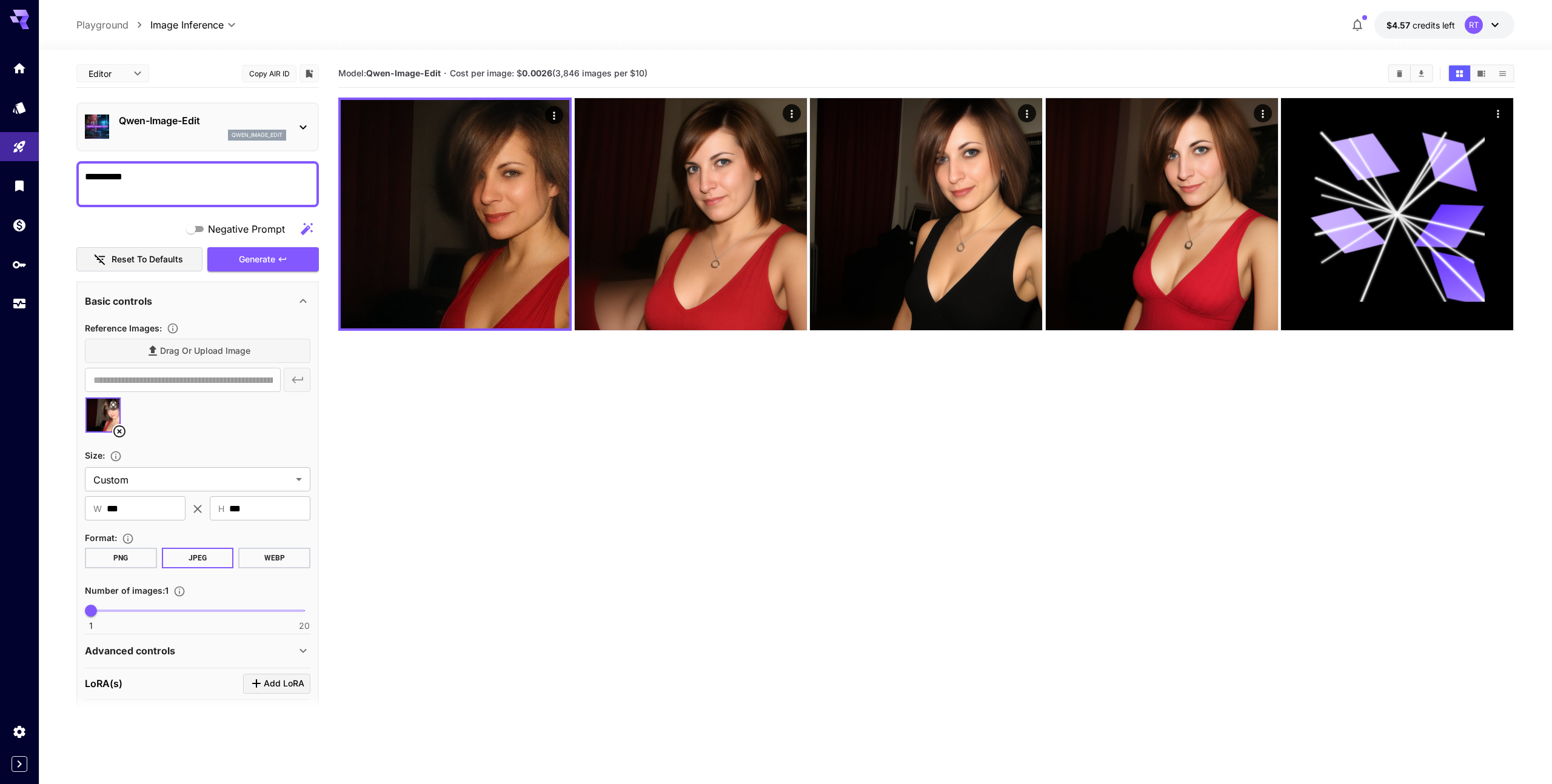
click at [138, 74] on body "**********" at bounding box center [776, 440] width 1552 height 880
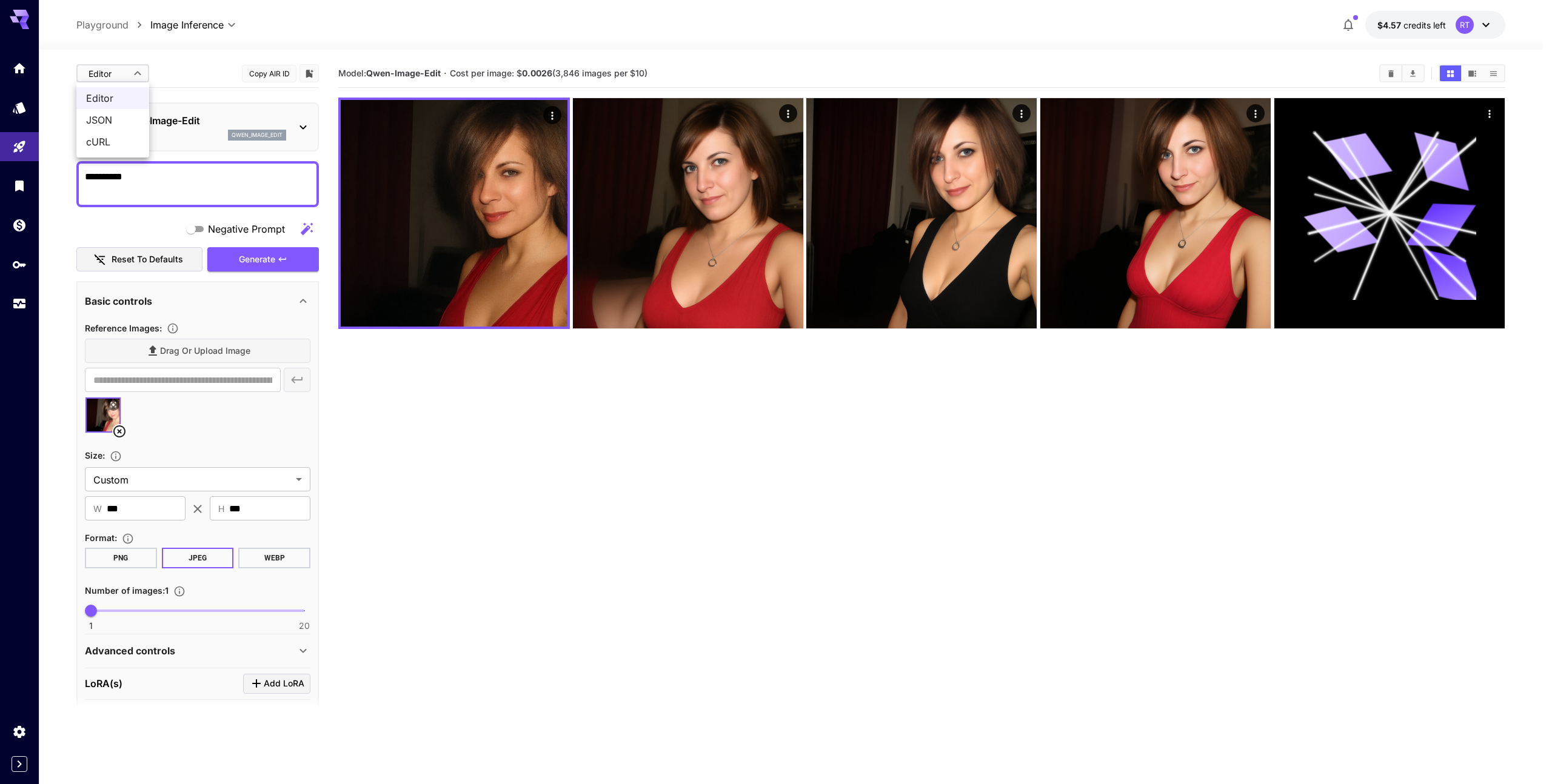
click at [138, 74] on div at bounding box center [776, 392] width 1552 height 784
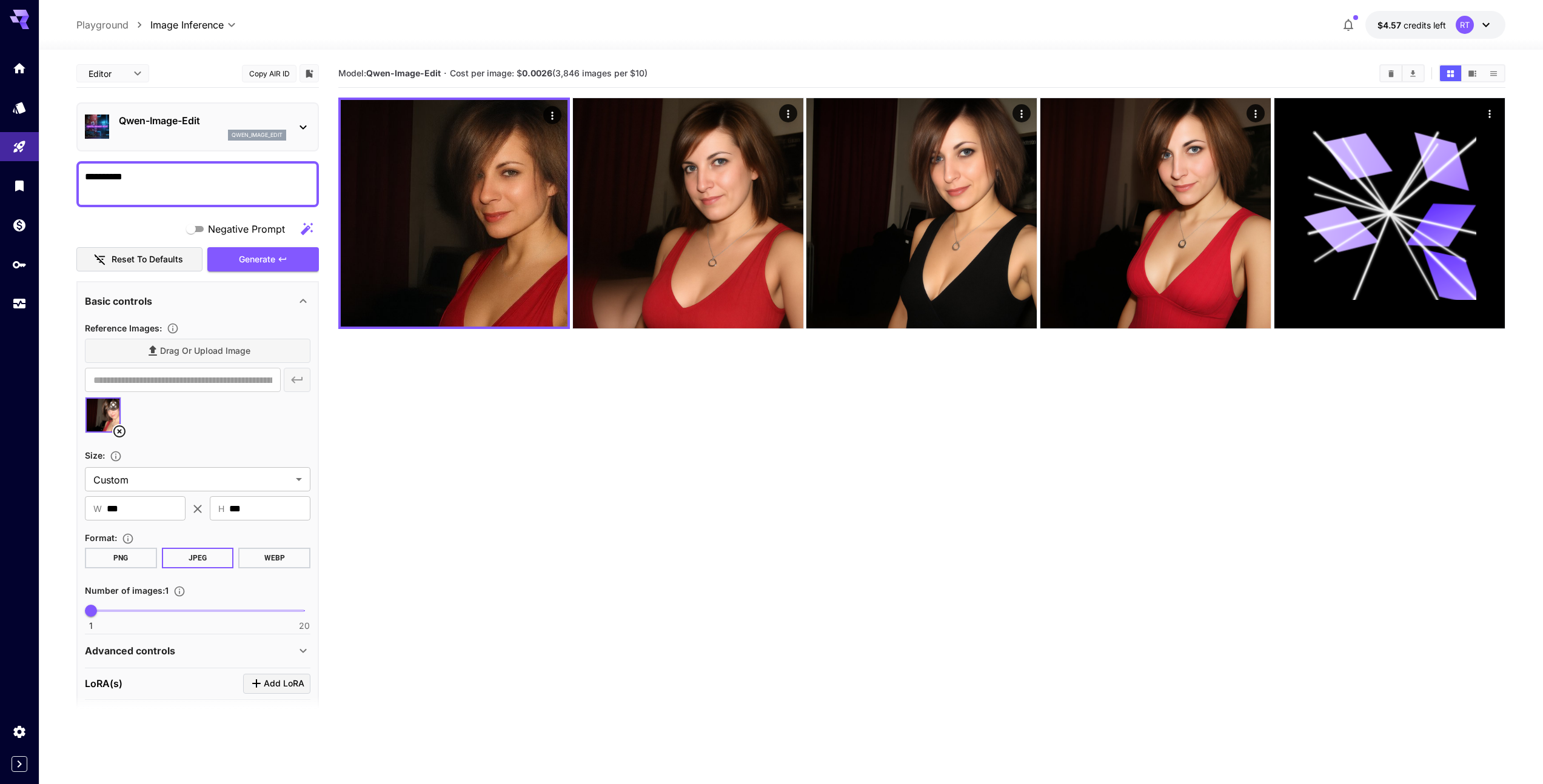
click at [205, 121] on p "Qwen-Image-Edit" at bounding box center [202, 120] width 168 height 14
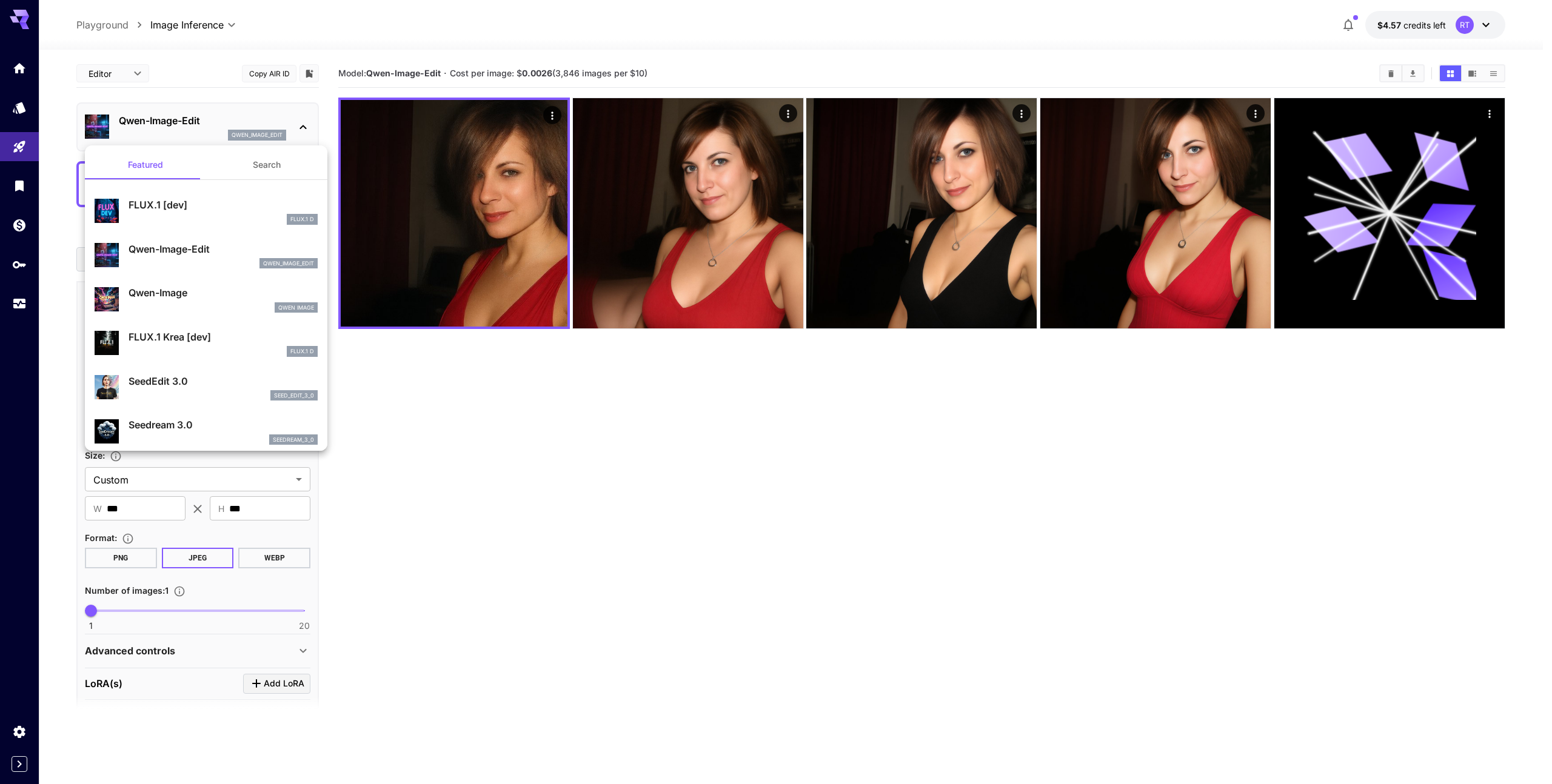
click at [407, 400] on div at bounding box center [776, 392] width 1552 height 784
